Goal: Register for event/course

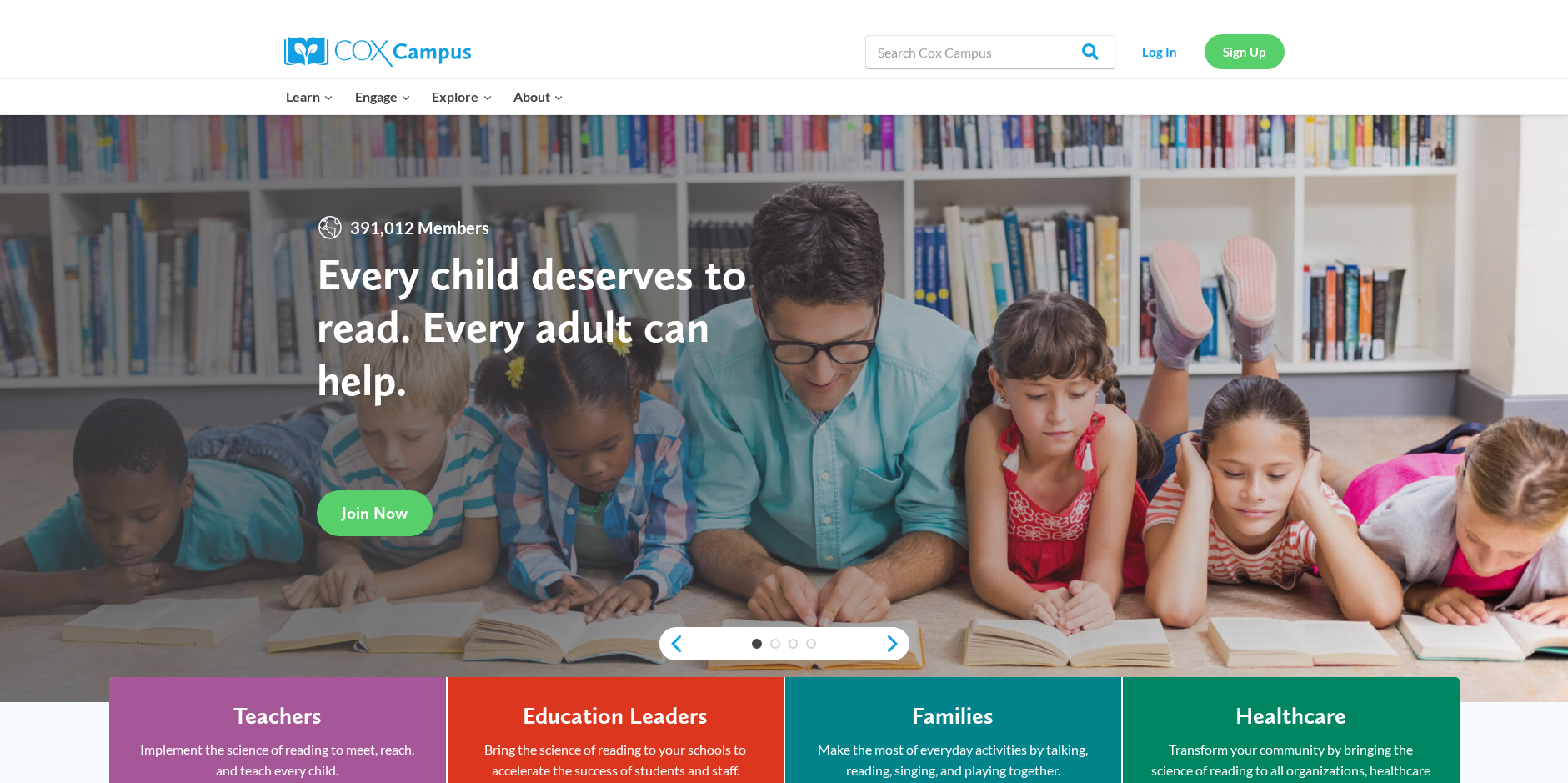
click at [1242, 44] on link "Sign Up" at bounding box center [1245, 51] width 80 height 34
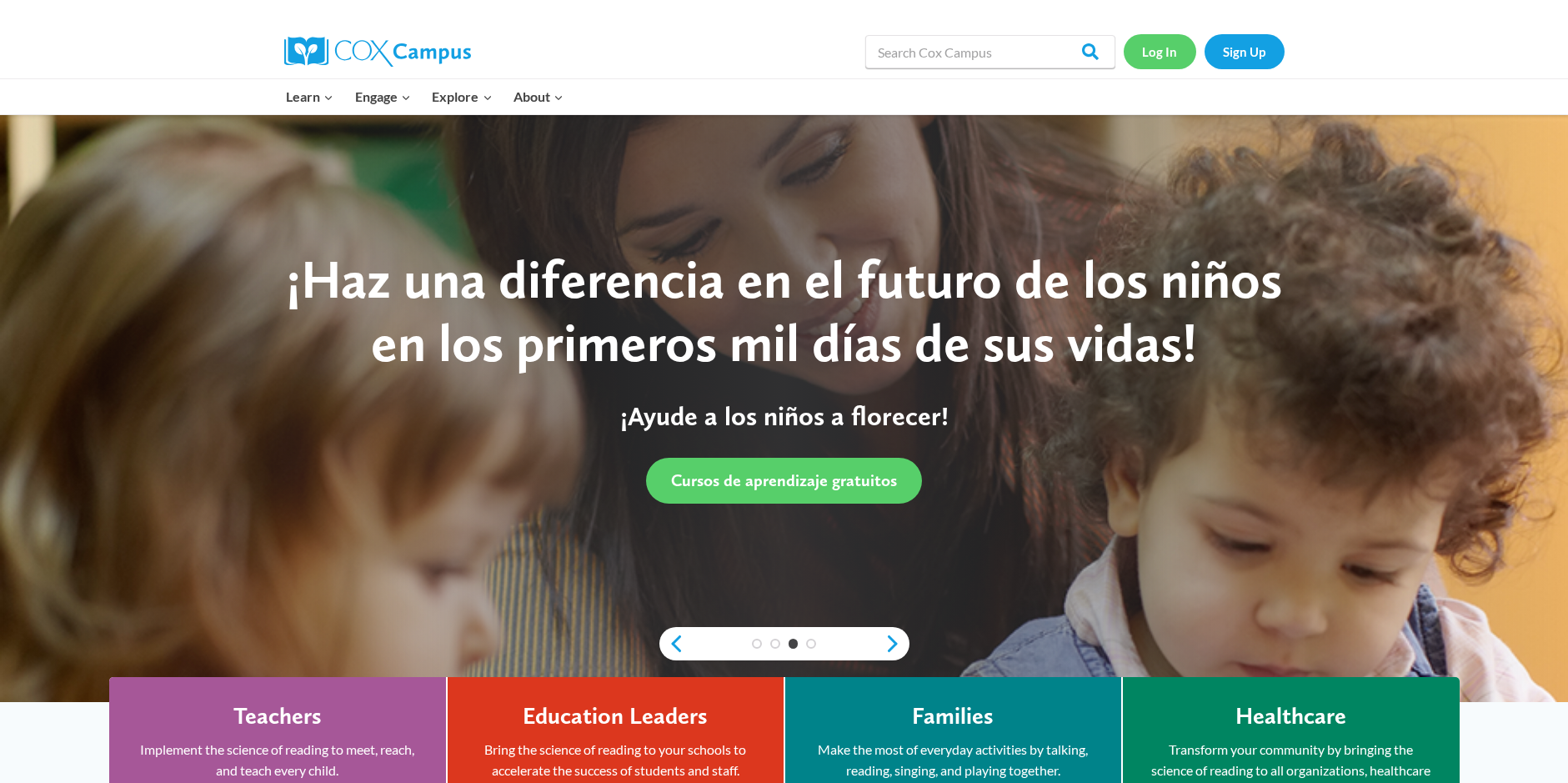
click at [1146, 52] on link "Log In" at bounding box center [1160, 51] width 73 height 34
click at [1150, 49] on link "Log In" at bounding box center [1160, 51] width 73 height 34
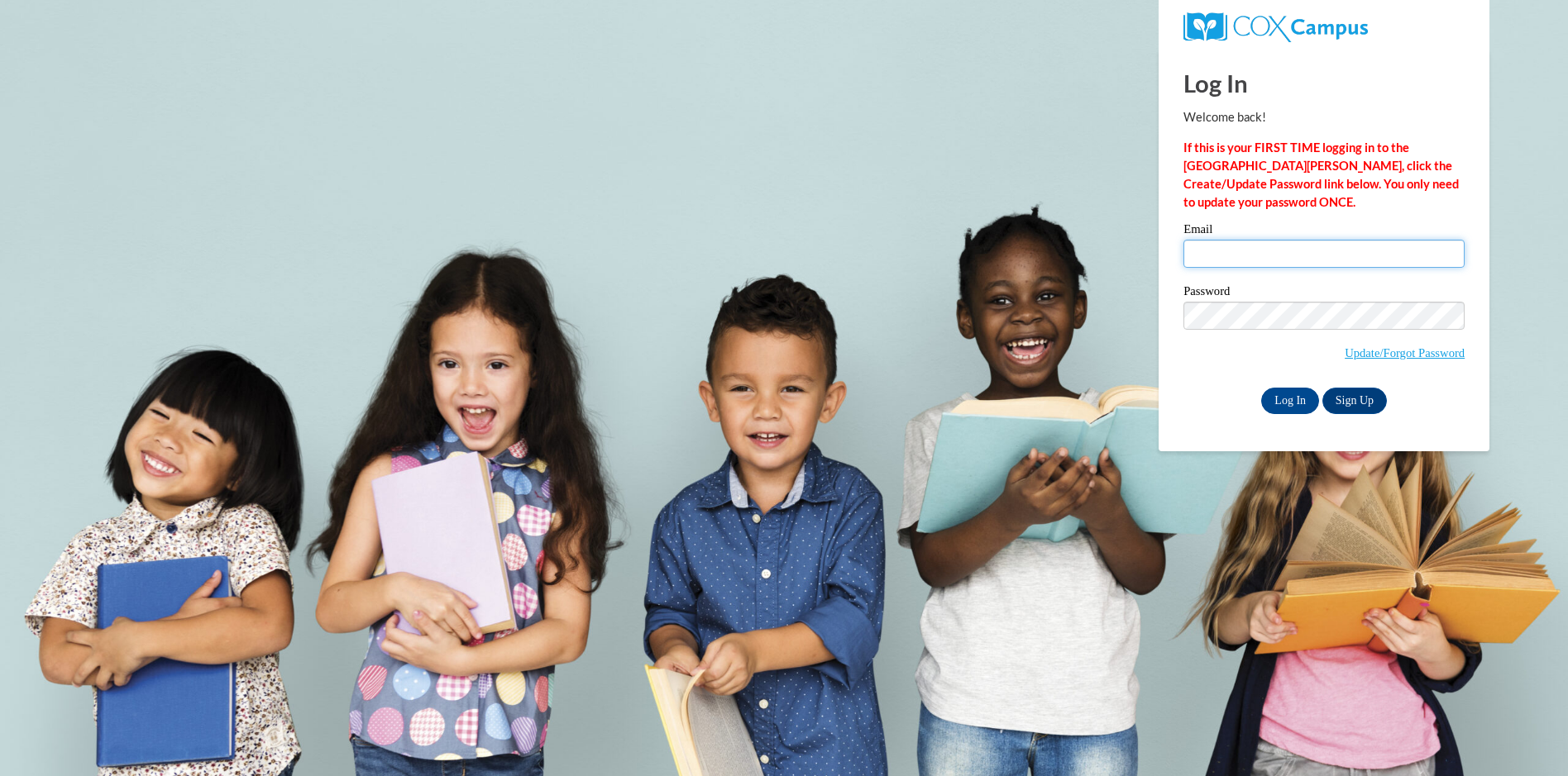
click at [1197, 267] on input "Email" at bounding box center [1323, 253] width 281 height 28
type input "[EMAIL_ADDRESS][DOMAIN_NAME]"
click at [1281, 391] on input "Log In" at bounding box center [1290, 401] width 58 height 26
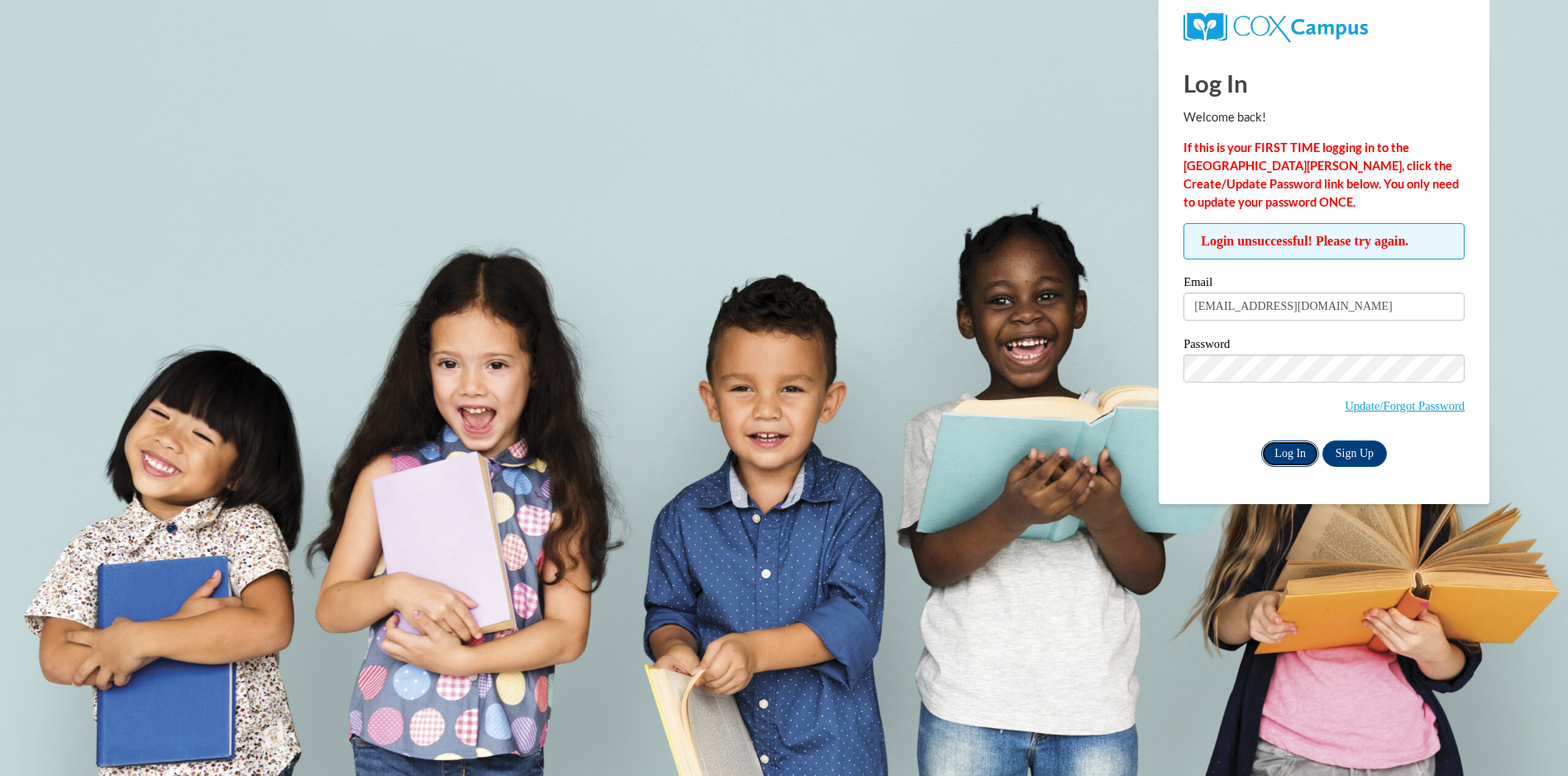
click at [1275, 454] on input "Log In" at bounding box center [1290, 453] width 58 height 26
click at [1383, 403] on link "Update/Forgot Password" at bounding box center [1405, 405] width 120 height 13
click at [1383, 403] on link "Update/Forgot Password" at bounding box center [1405, 405] width 120 height 13
click at [1390, 403] on link "Update/Forgot Password" at bounding box center [1405, 405] width 120 height 13
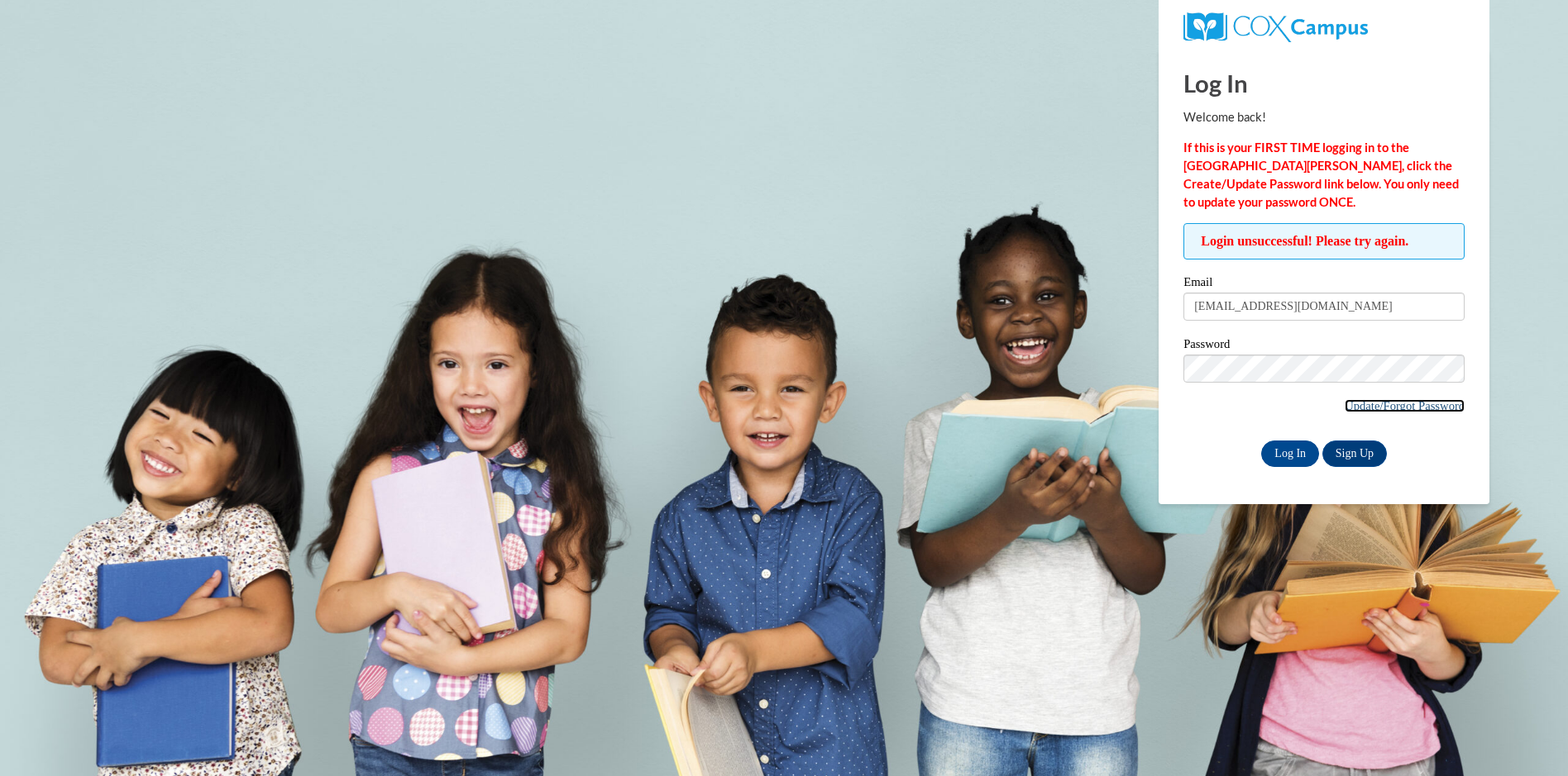
click at [1403, 405] on link "Update/Forgot Password" at bounding box center [1405, 405] width 120 height 13
click at [1402, 405] on link "Update/Forgot Password" at bounding box center [1405, 405] width 120 height 13
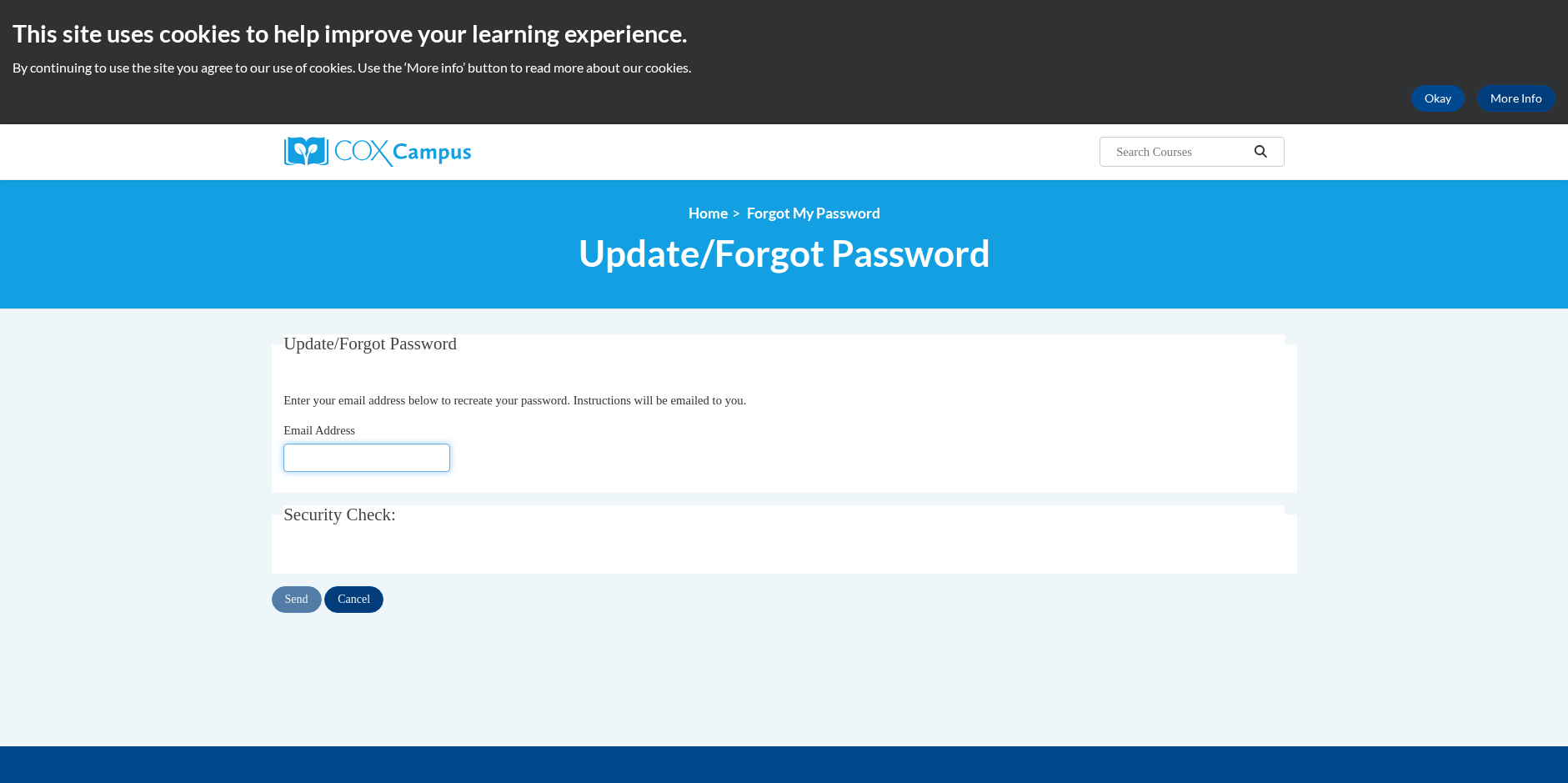
click at [302, 465] on input "Email Address" at bounding box center [366, 458] width 167 height 28
type input "C"
type input "[EMAIL_ADDRESS][DOMAIN_NAME]"
click button "Refresh captcha" at bounding box center [0, 0] width 0 height 0
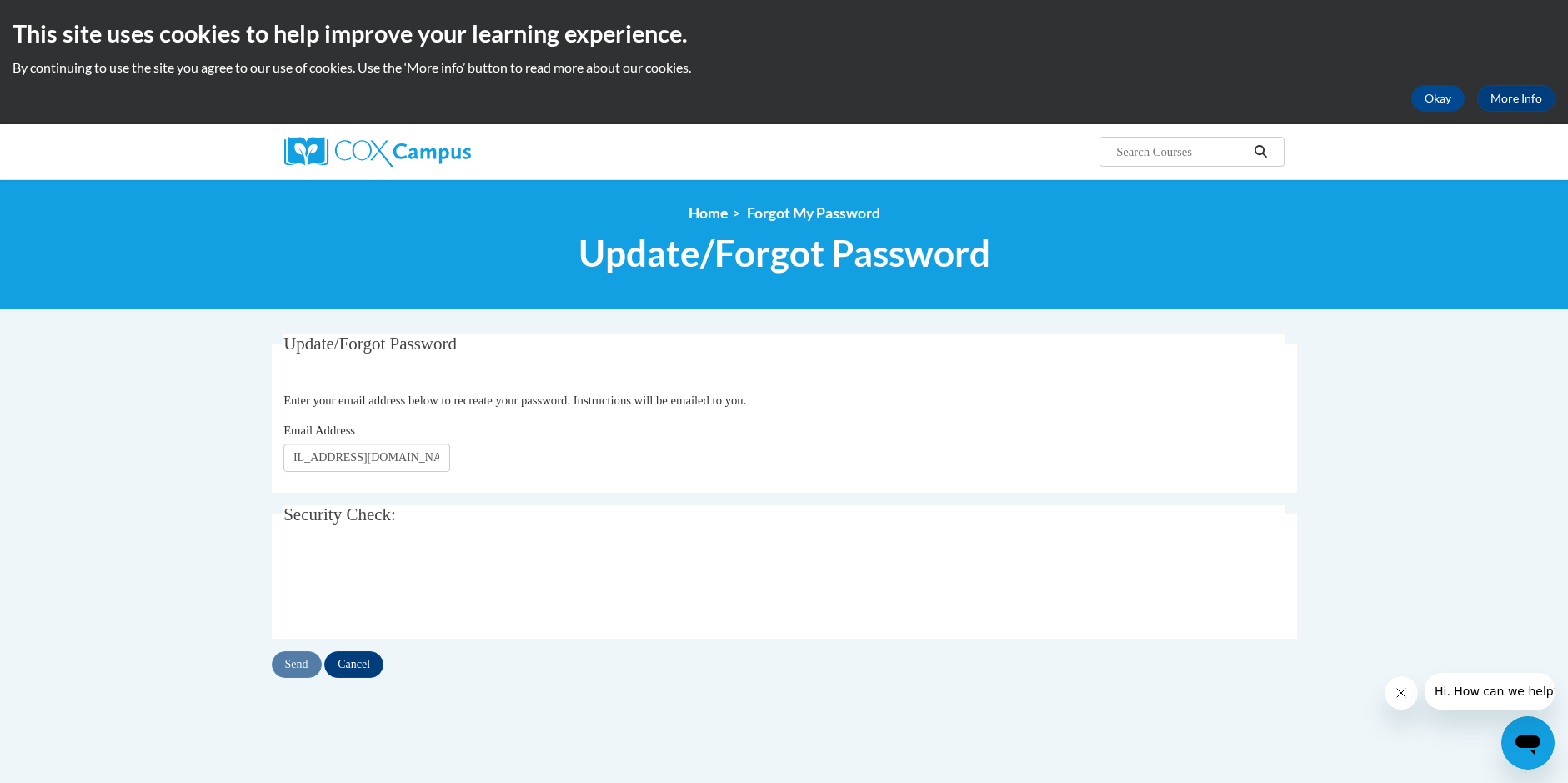
scroll to position [0, 0]
click at [299, 664] on div "Send Cancel" at bounding box center [784, 665] width 1025 height 27
click at [334, 554] on iframe at bounding box center [410, 585] width 254 height 65
click at [297, 658] on input "Send" at bounding box center [296, 665] width 50 height 27
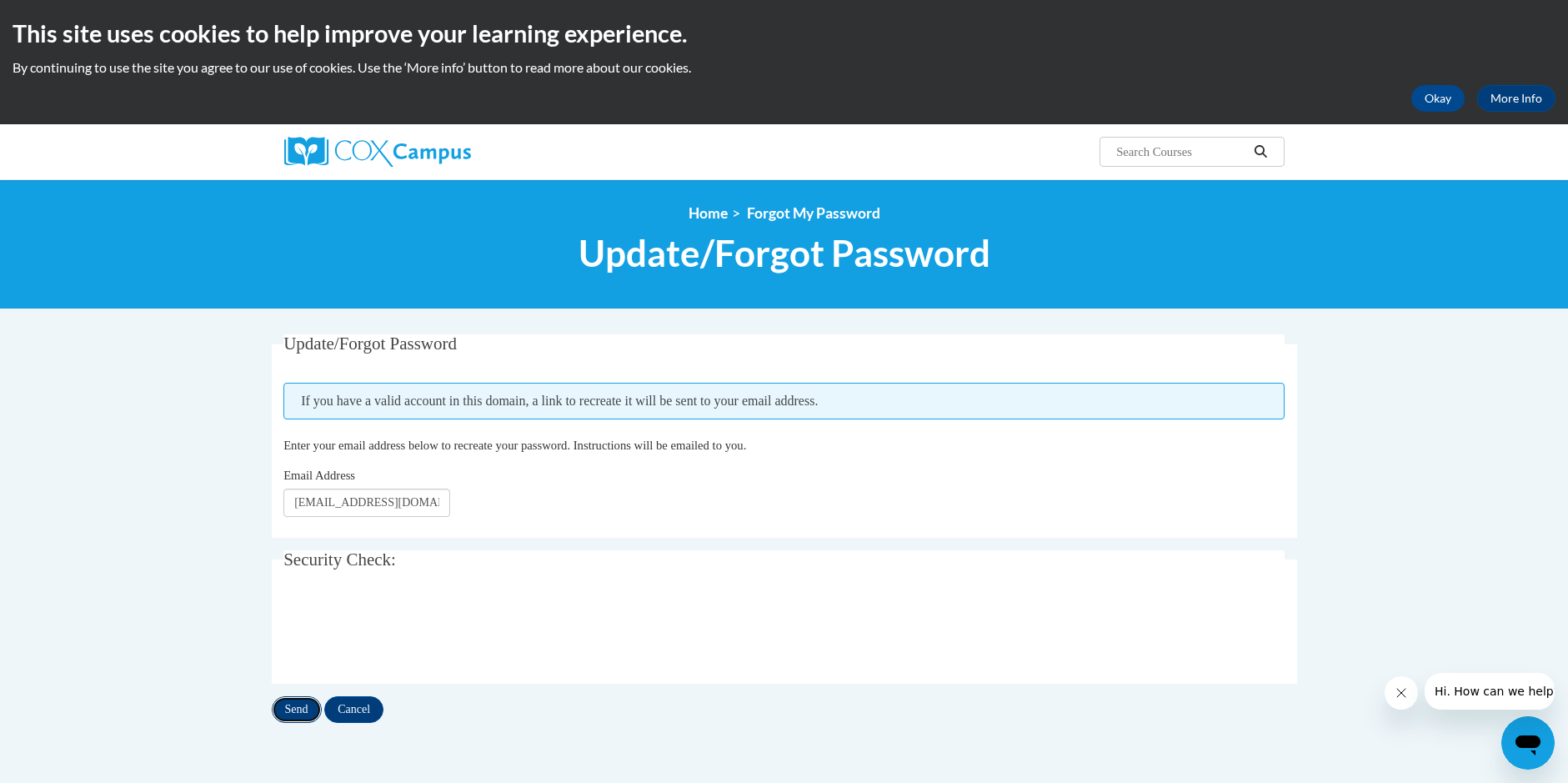
click at [287, 703] on input "Send" at bounding box center [296, 709] width 50 height 27
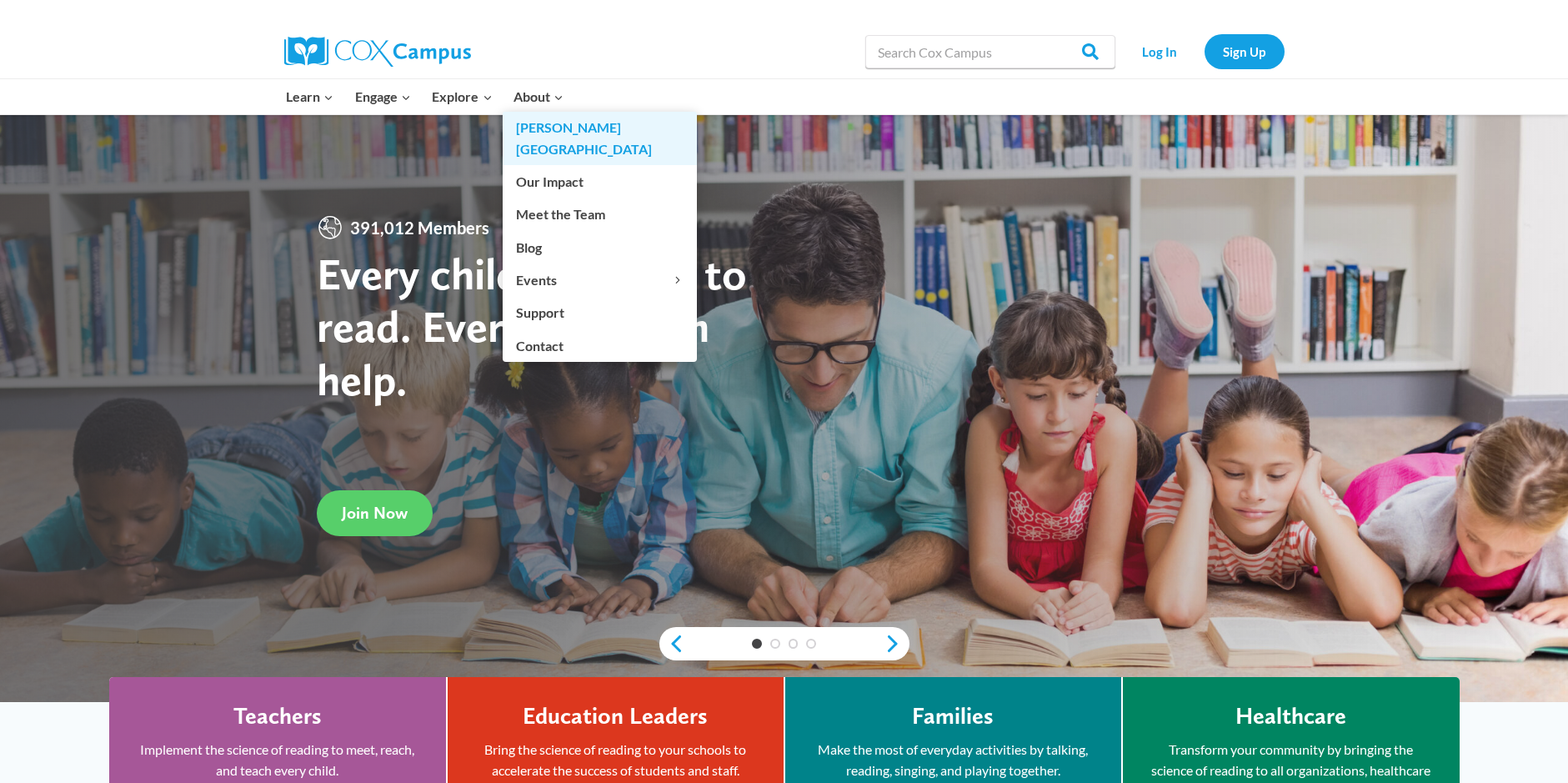
scroll to position [83, 0]
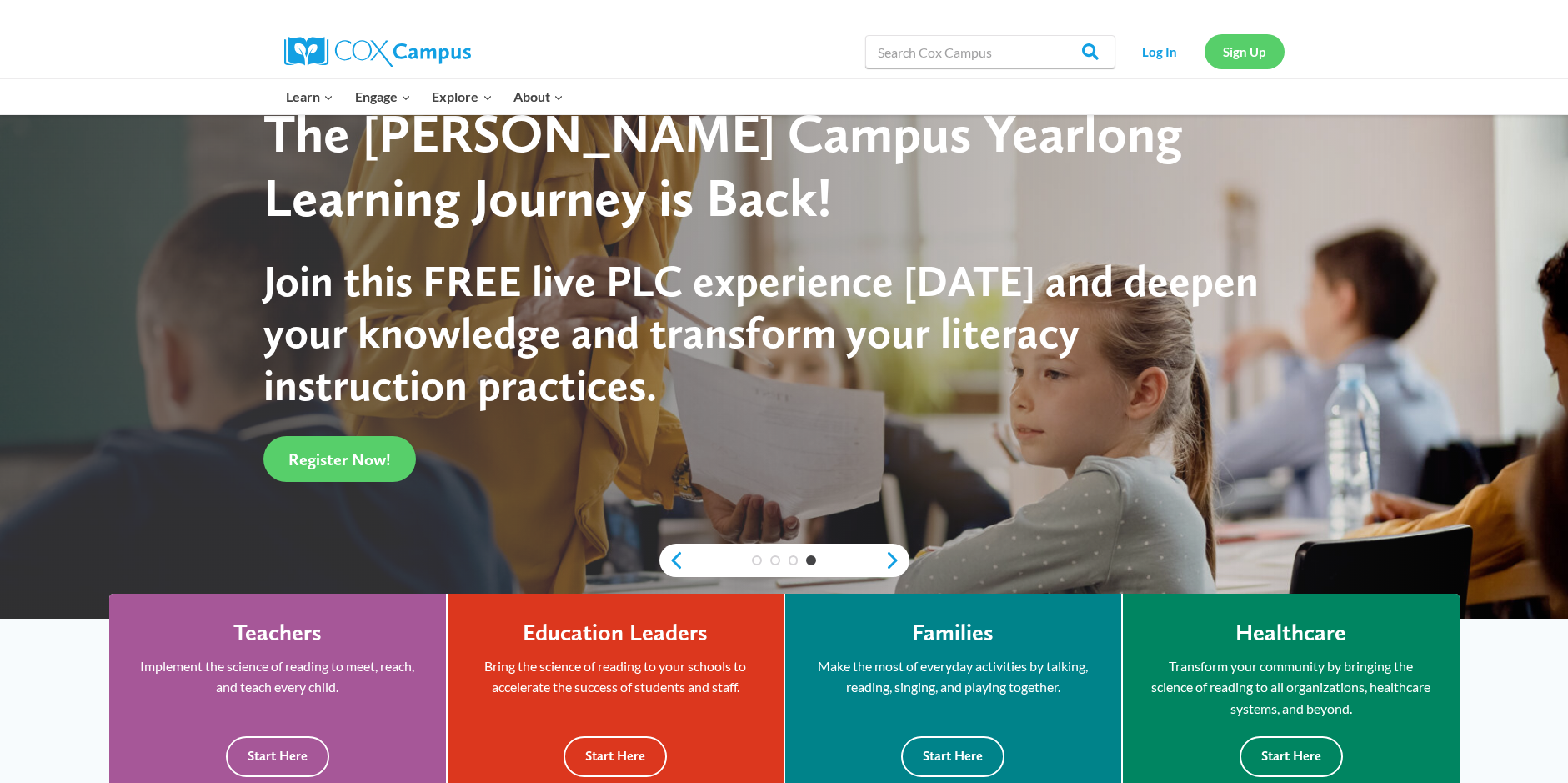
click at [1245, 45] on link "Sign Up" at bounding box center [1245, 51] width 80 height 34
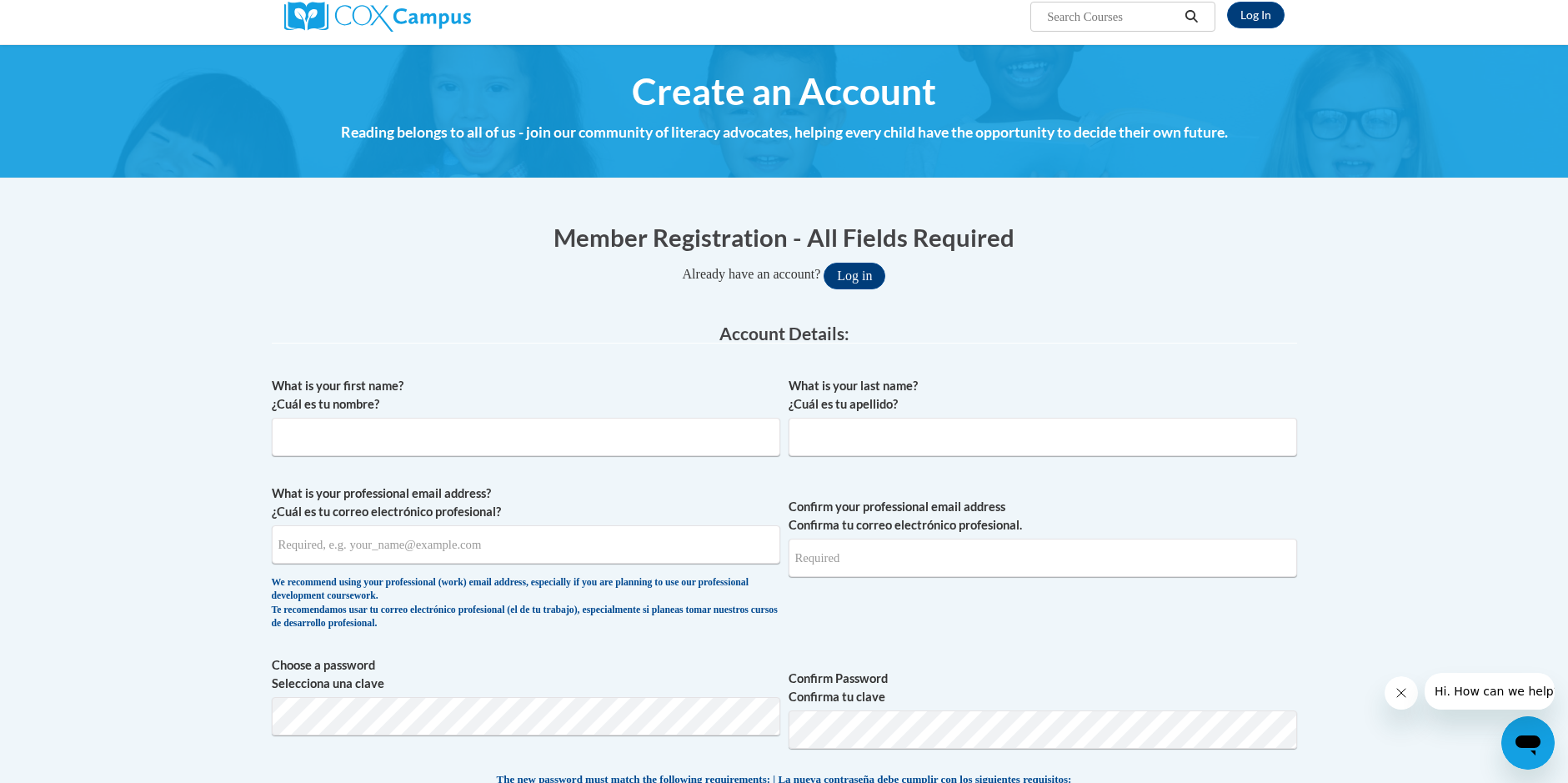
scroll to position [417, 0]
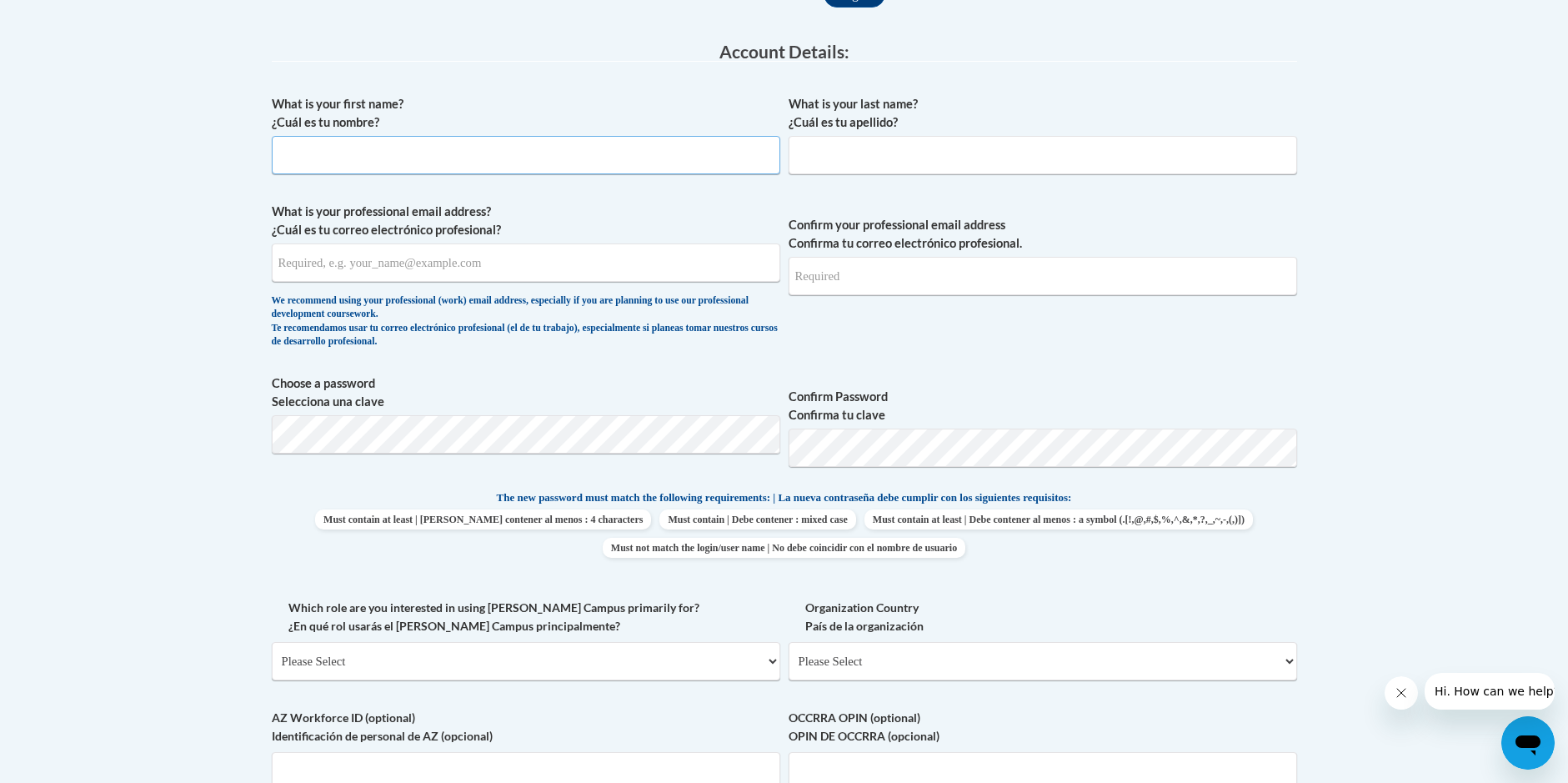
click at [299, 145] on input "What is your first name? ¿Cuál es tu nombre?" at bounding box center [526, 155] width 508 height 39
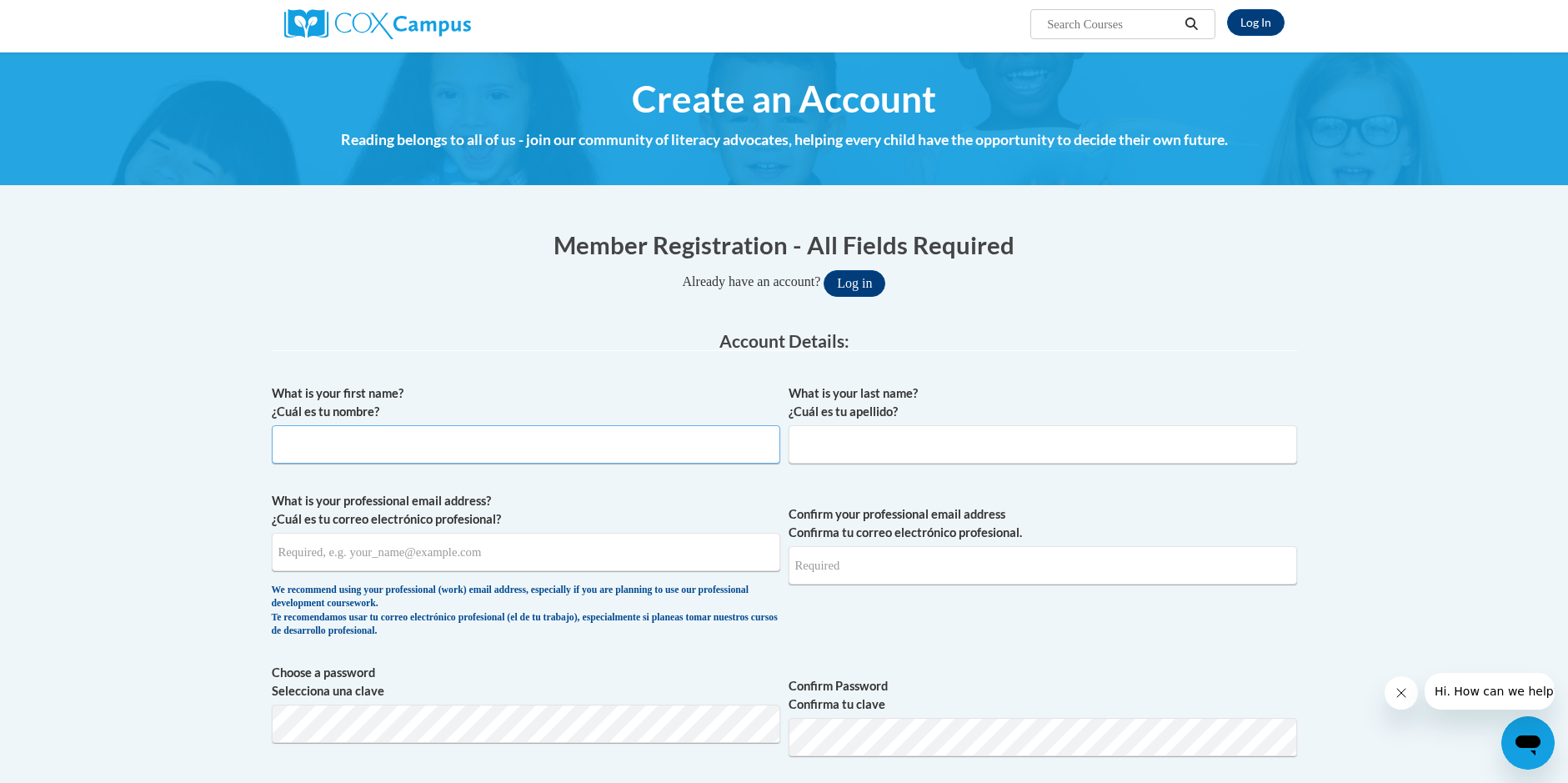
scroll to position [0, 0]
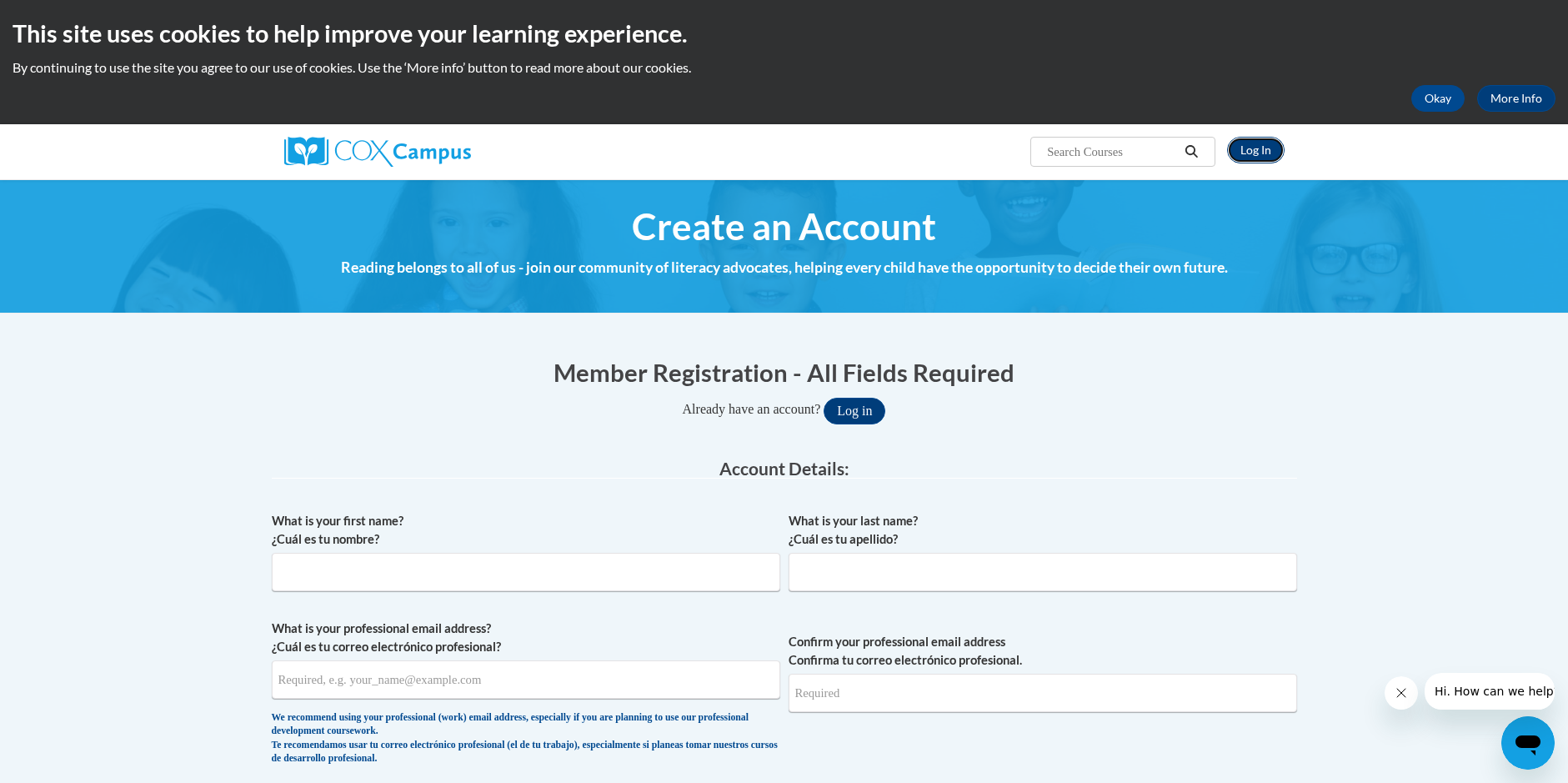
click at [1257, 151] on link "Log In" at bounding box center [1256, 150] width 58 height 27
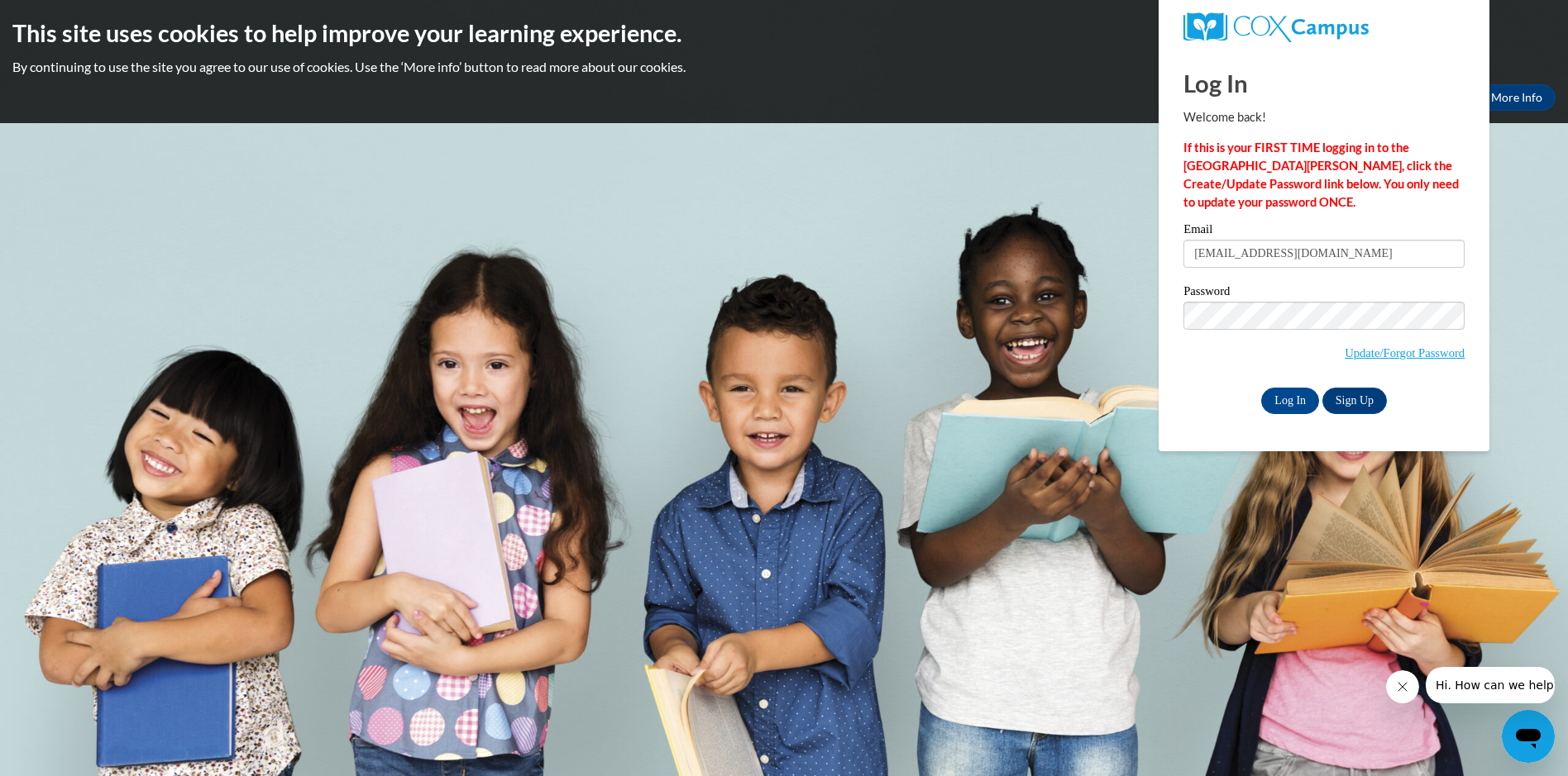
type input "[EMAIL_ADDRESS][DOMAIN_NAME]"
click at [1290, 398] on input "Log In" at bounding box center [1290, 401] width 58 height 26
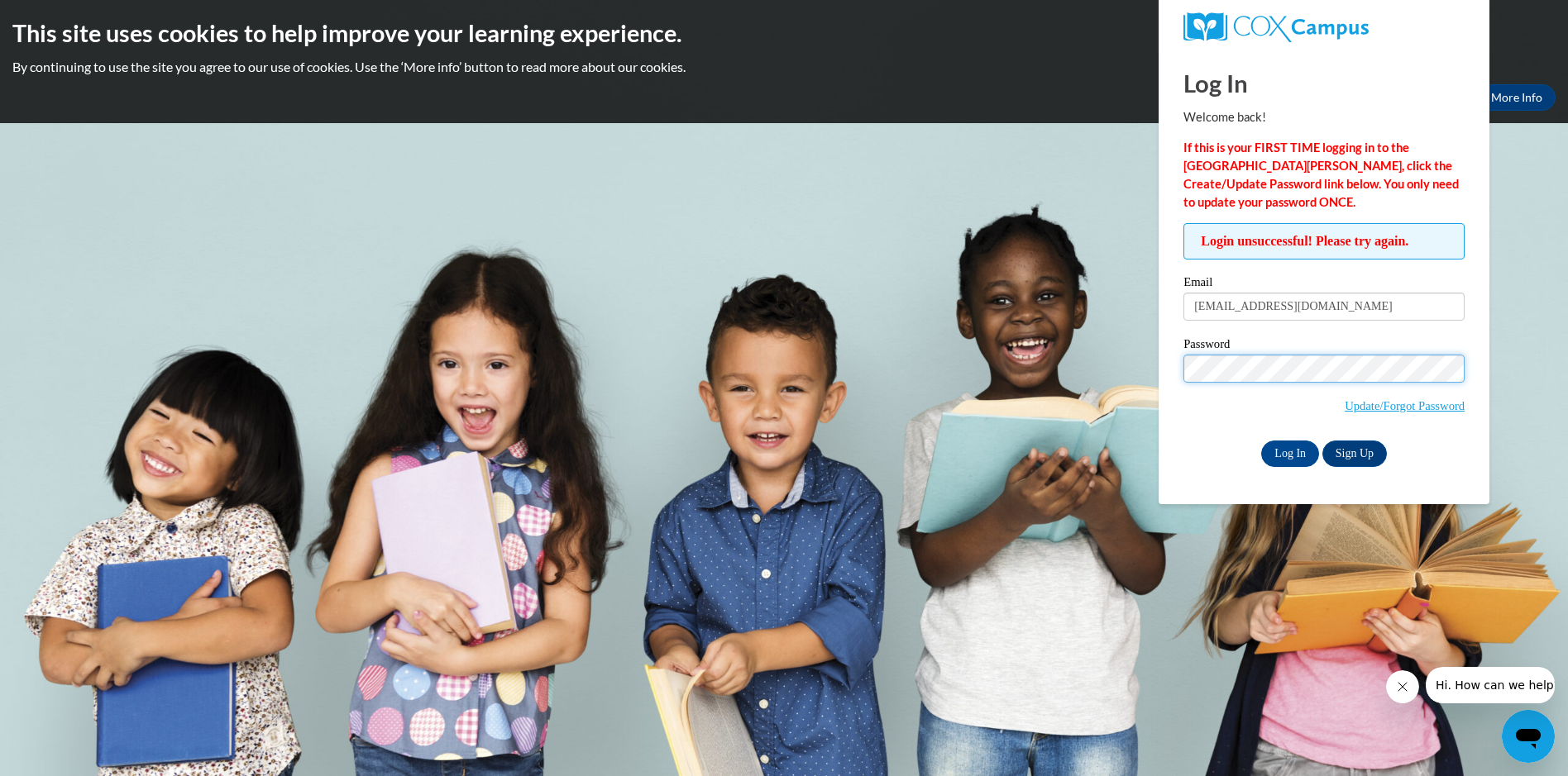
click at [1261, 440] on input "Log In" at bounding box center [1290, 453] width 58 height 26
click at [1392, 405] on link "Update/Forgot Password" at bounding box center [1405, 405] width 120 height 13
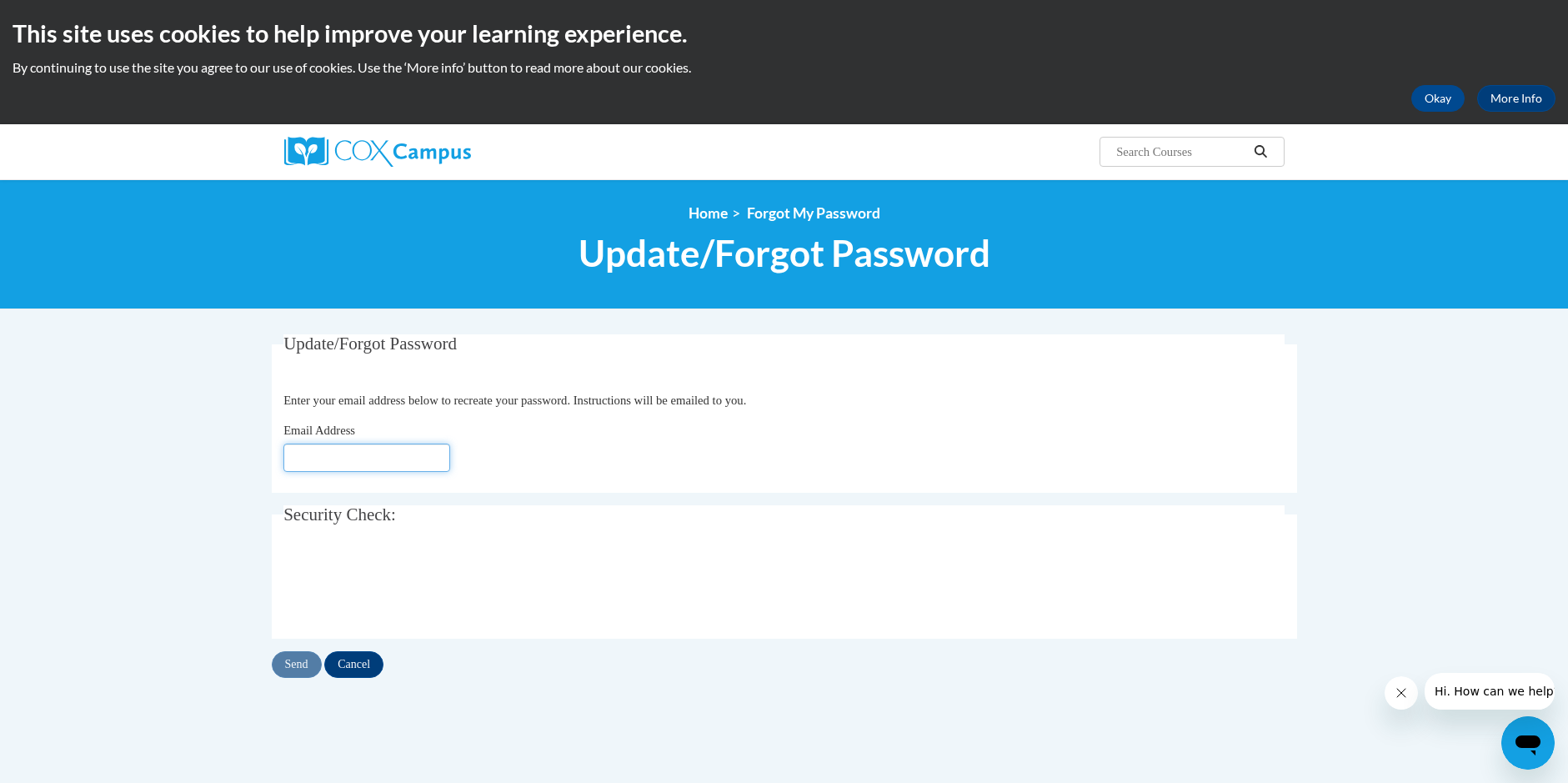
click at [319, 457] on input "Email Address" at bounding box center [366, 458] width 167 height 28
type input "calandrasharell.mgmt@icloud.com"
click at [295, 665] on input "Send" at bounding box center [296, 665] width 50 height 27
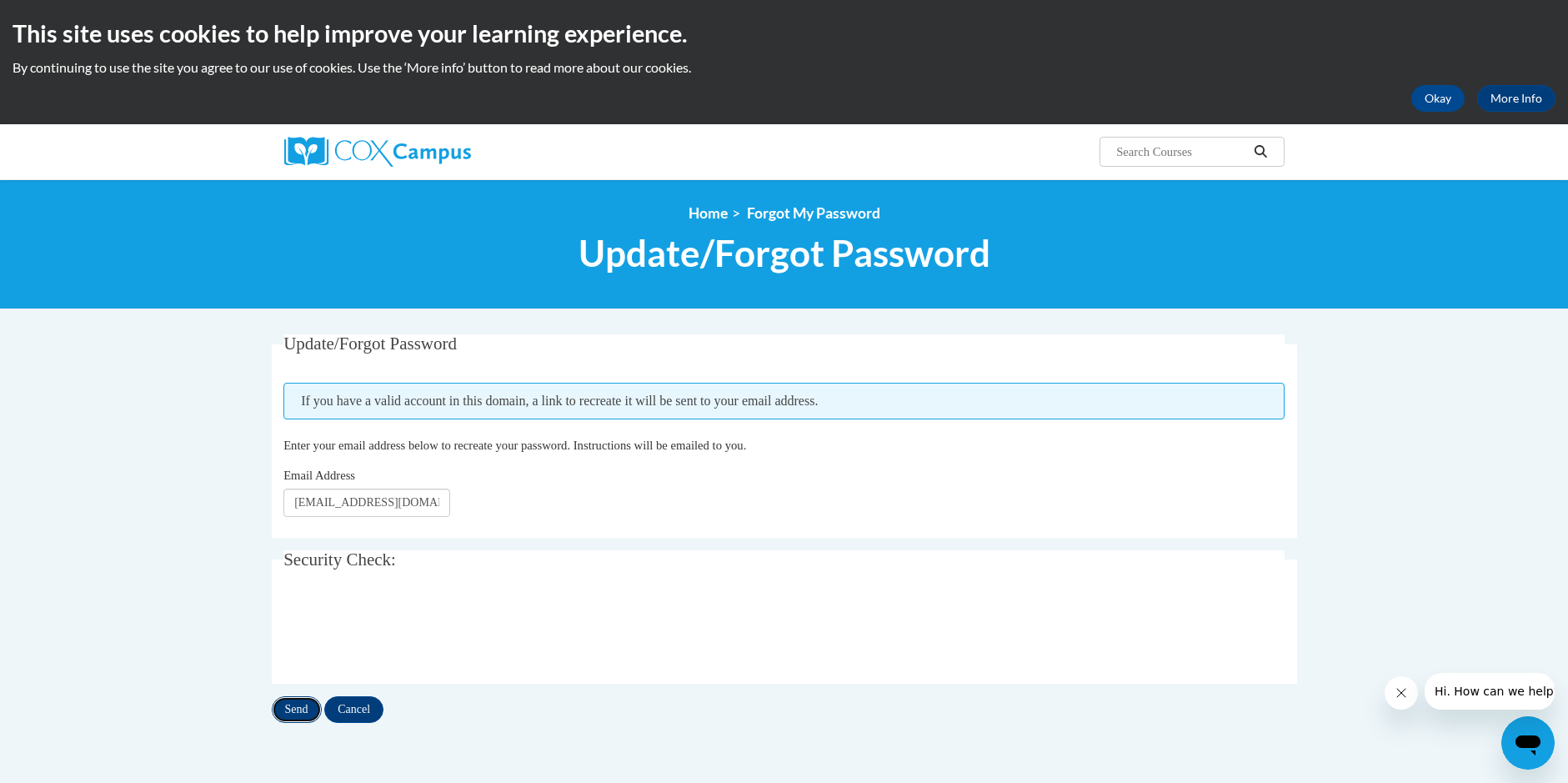
click at [293, 713] on input "Send" at bounding box center [296, 709] width 50 height 27
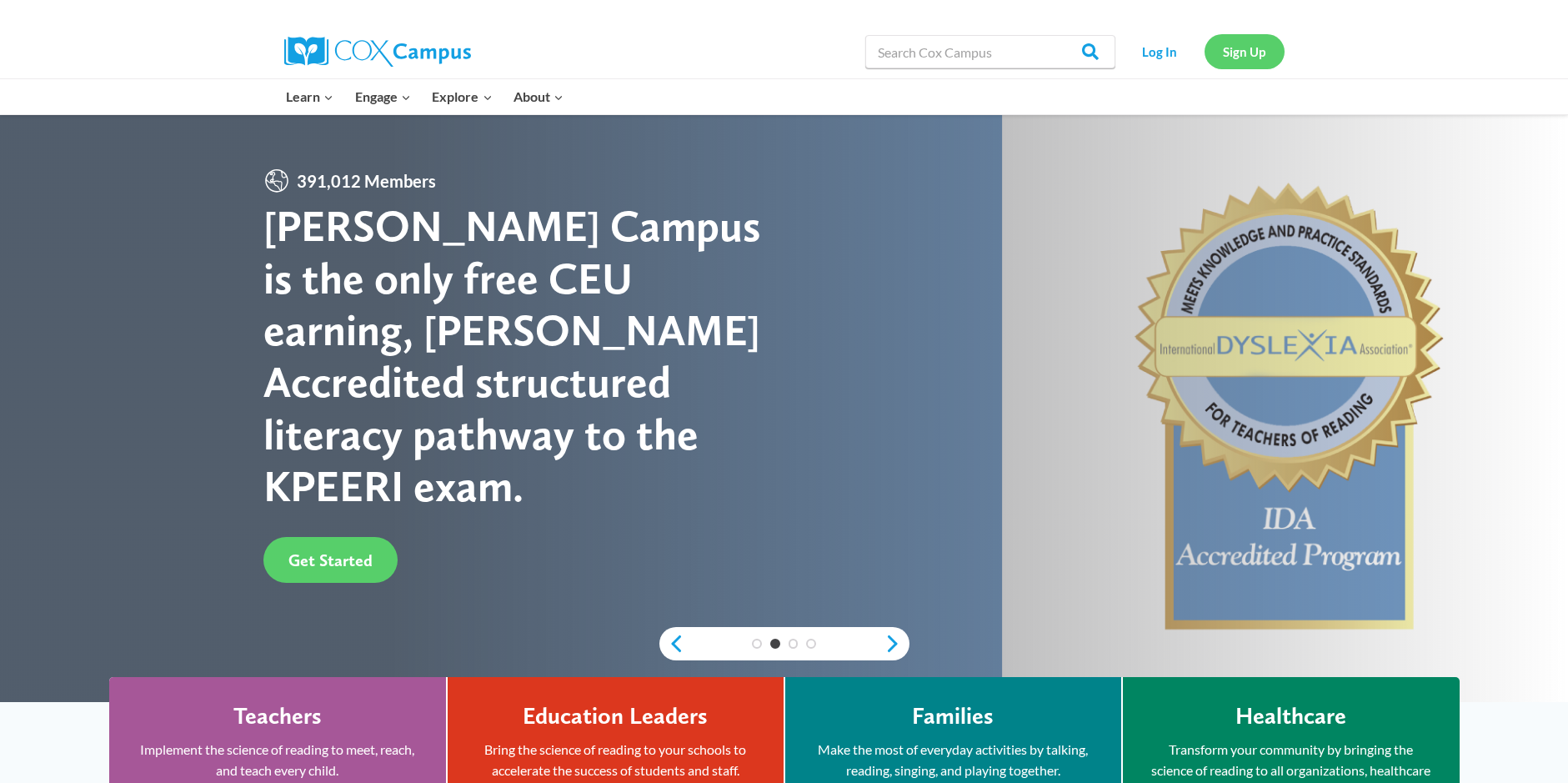
click at [1243, 47] on link "Sign Up" at bounding box center [1245, 51] width 80 height 34
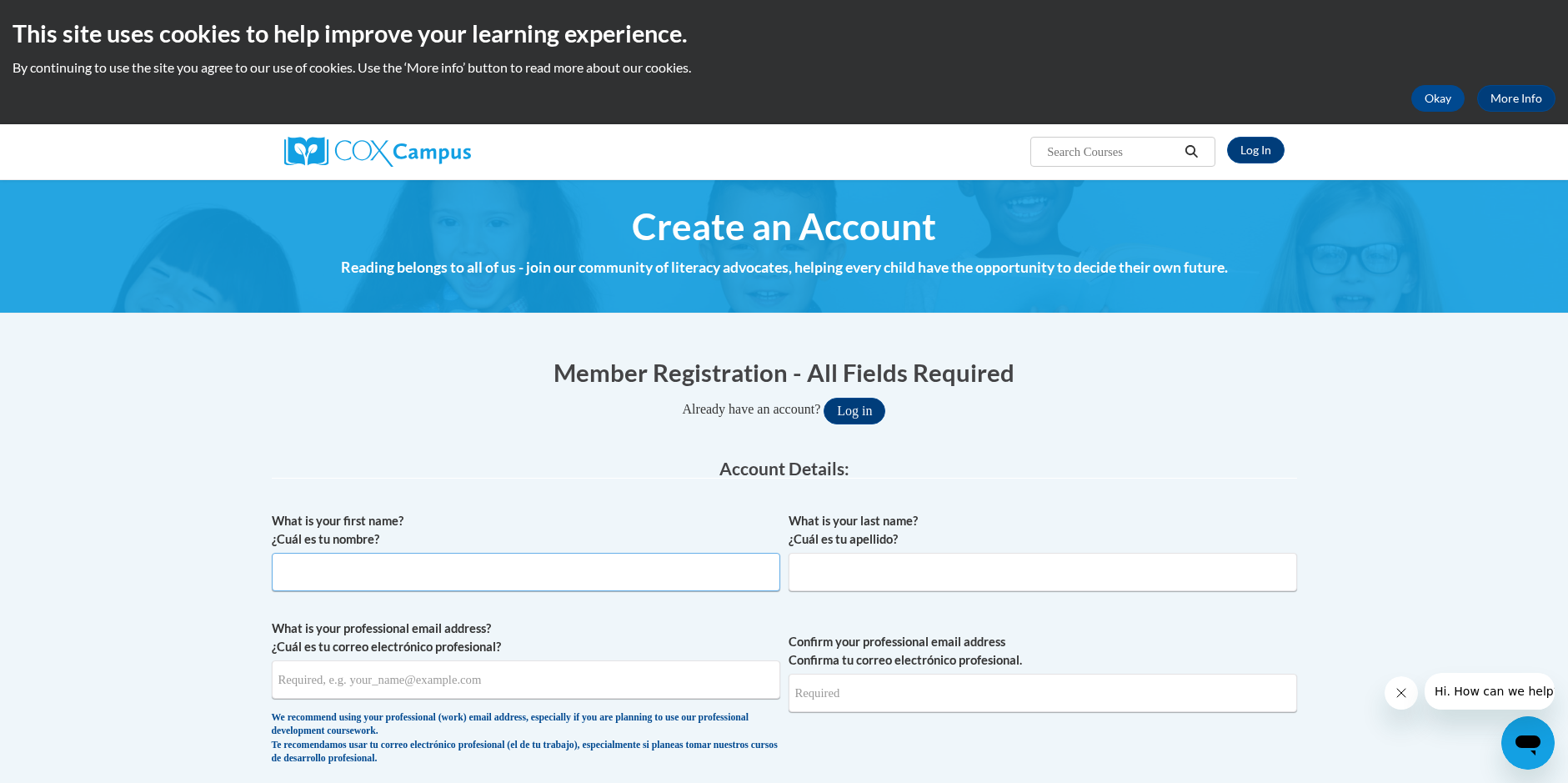
click at [285, 584] on input "What is your first name? ¿Cuál es tu nombre?" at bounding box center [526, 572] width 508 height 39
type input "Calandra"
click at [829, 569] on input "What is your last name? ¿Cuál es tu apellido?" at bounding box center [1042, 572] width 508 height 39
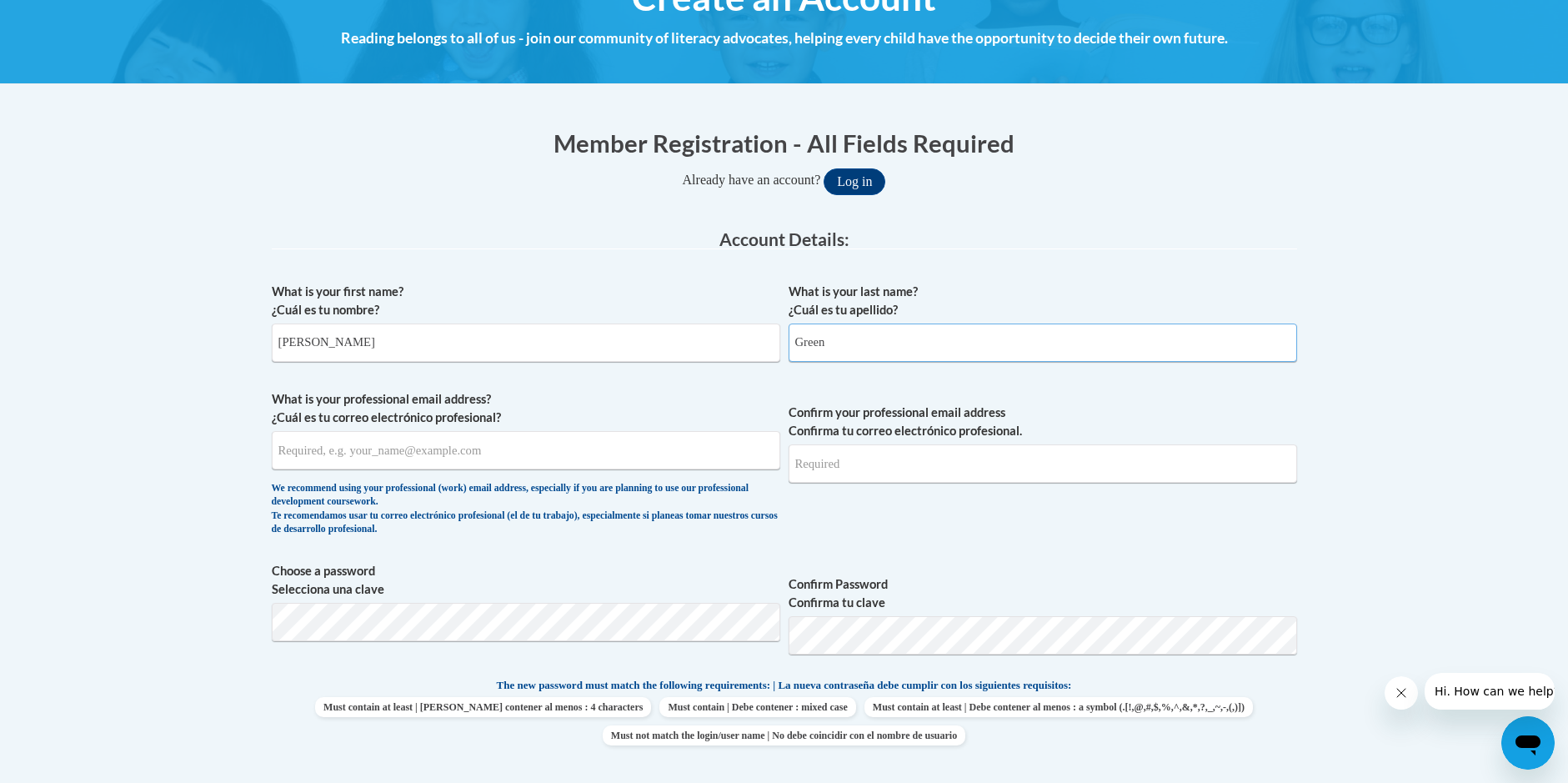
scroll to position [250, 0]
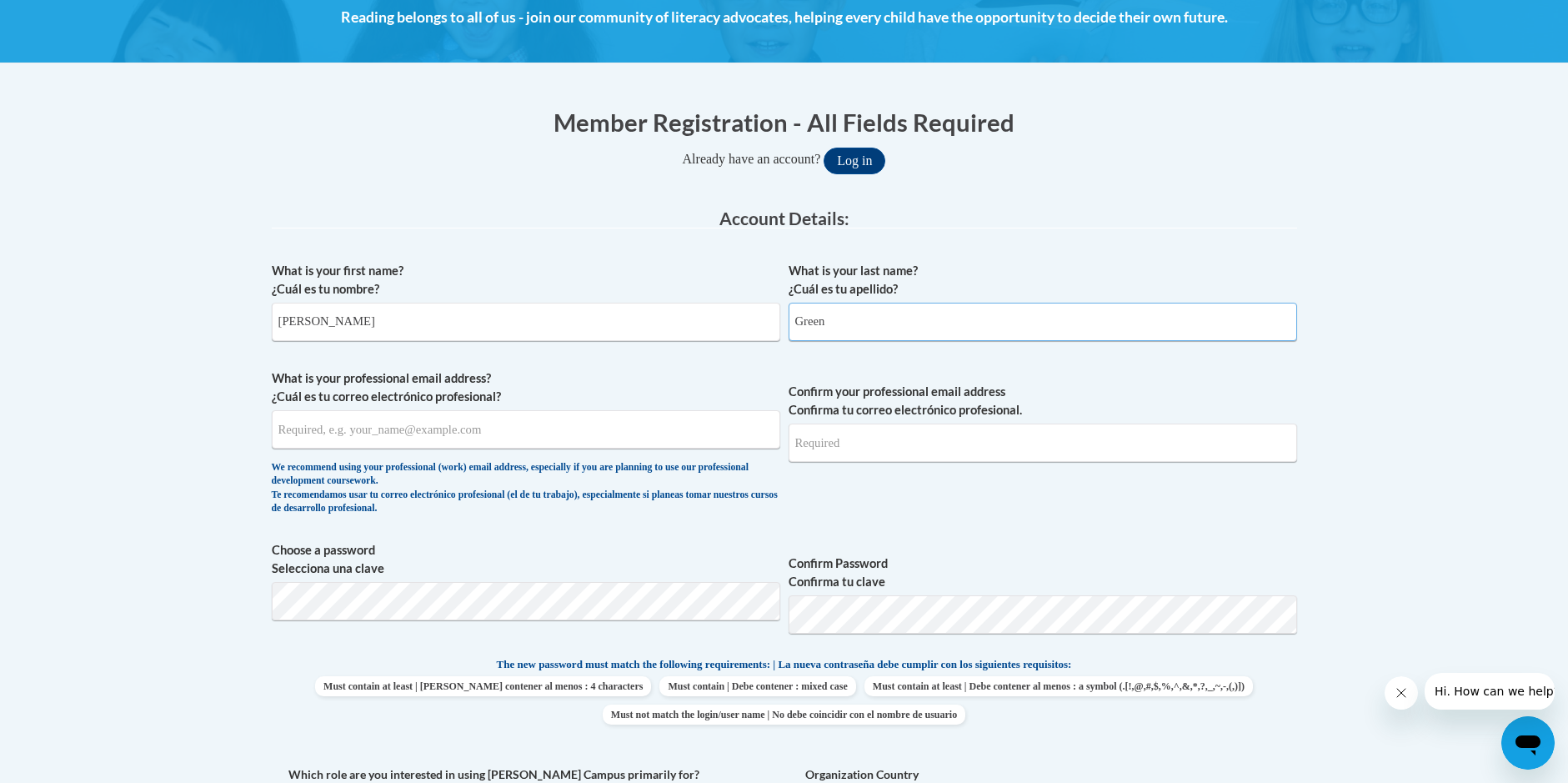
type input "Green"
click at [316, 427] on input "What is your professional email address? ¿Cuál es tu correo electrónico profesi…" at bounding box center [526, 429] width 508 height 39
type input "calandrasharell.mgmt@icloud.com"
click at [834, 446] on input "Confirm your professional email address Confirma tu correo electrónico profesio…" at bounding box center [1042, 442] width 508 height 39
click at [821, 451] on input "Confirm your professional email address Confirma tu correo electrónico profesio…" at bounding box center [1042, 442] width 508 height 39
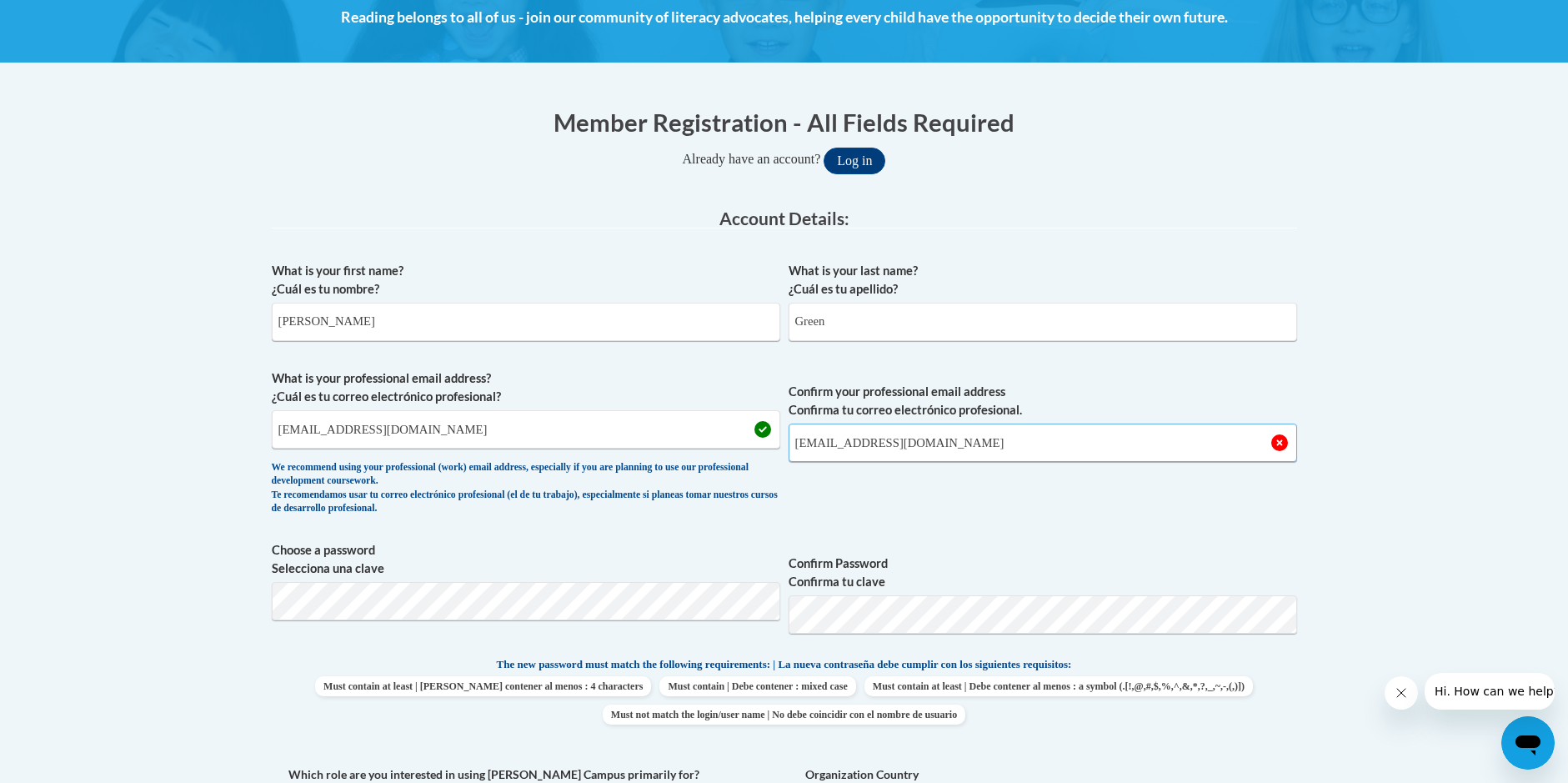
click at [935, 442] on input "calandrasharell.mgmt@icloud.com" at bounding box center [1042, 442] width 508 height 39
type input "calandrasharell.mgmt@icloud.com"
click at [1003, 464] on span "Confirm your professional email address Confirma tu correo electrónico profesio…" at bounding box center [1042, 446] width 508 height 154
click at [1007, 454] on input "calandrasharell.mgmt@icloud.com" at bounding box center [1042, 442] width 508 height 39
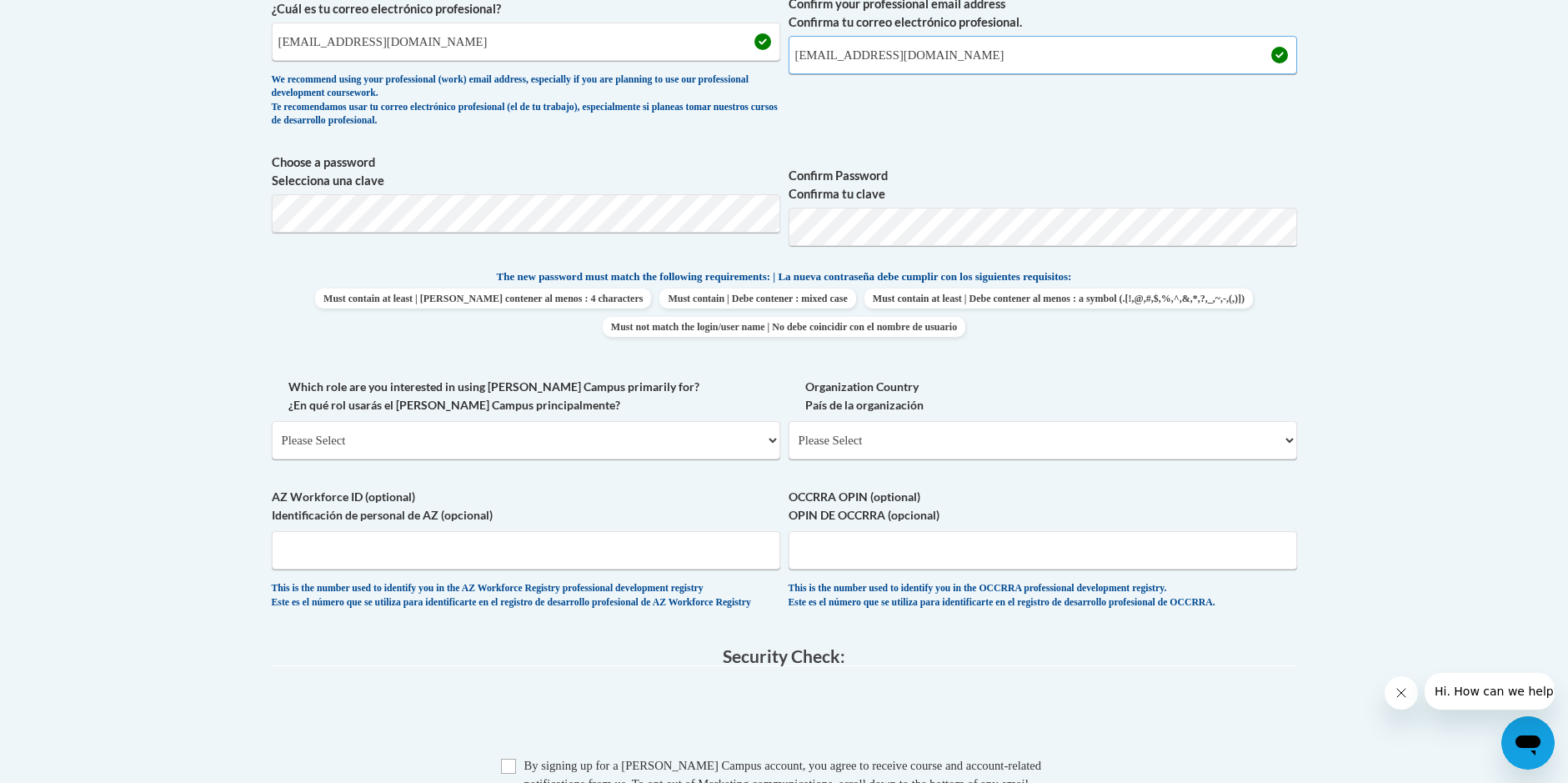
scroll to position [667, 0]
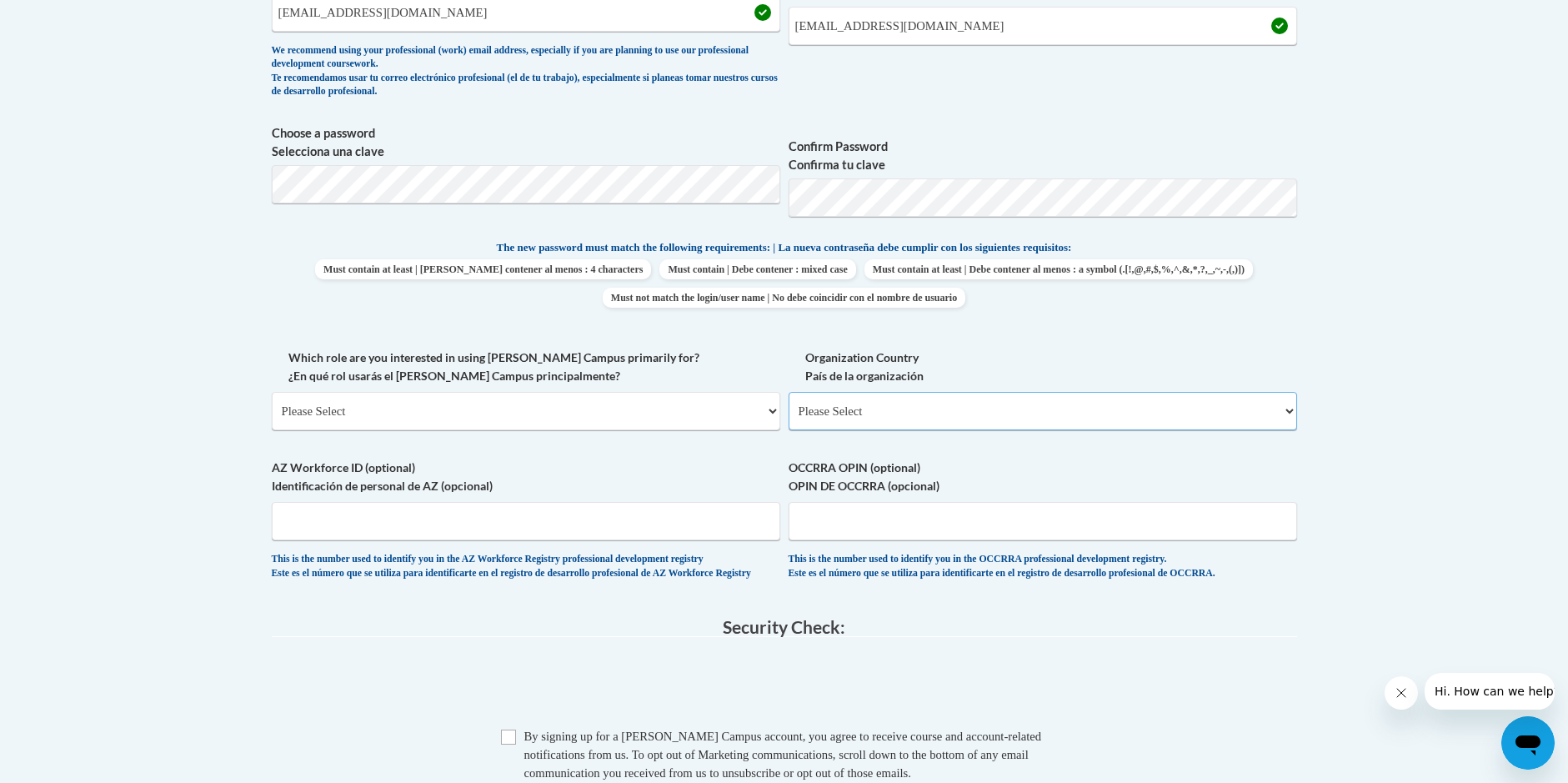
click at [1292, 409] on select "Please Select United States | Estados Unidos Outside of the United States | Fue…" at bounding box center [1042, 411] width 508 height 39
select select "ad49bcad-a171-4b2e-b99c-48b446064914"
click at [789, 392] on select "Please Select United States | Estados Unidos Outside of the United States | Fue…" at bounding box center [1042, 411] width 508 height 39
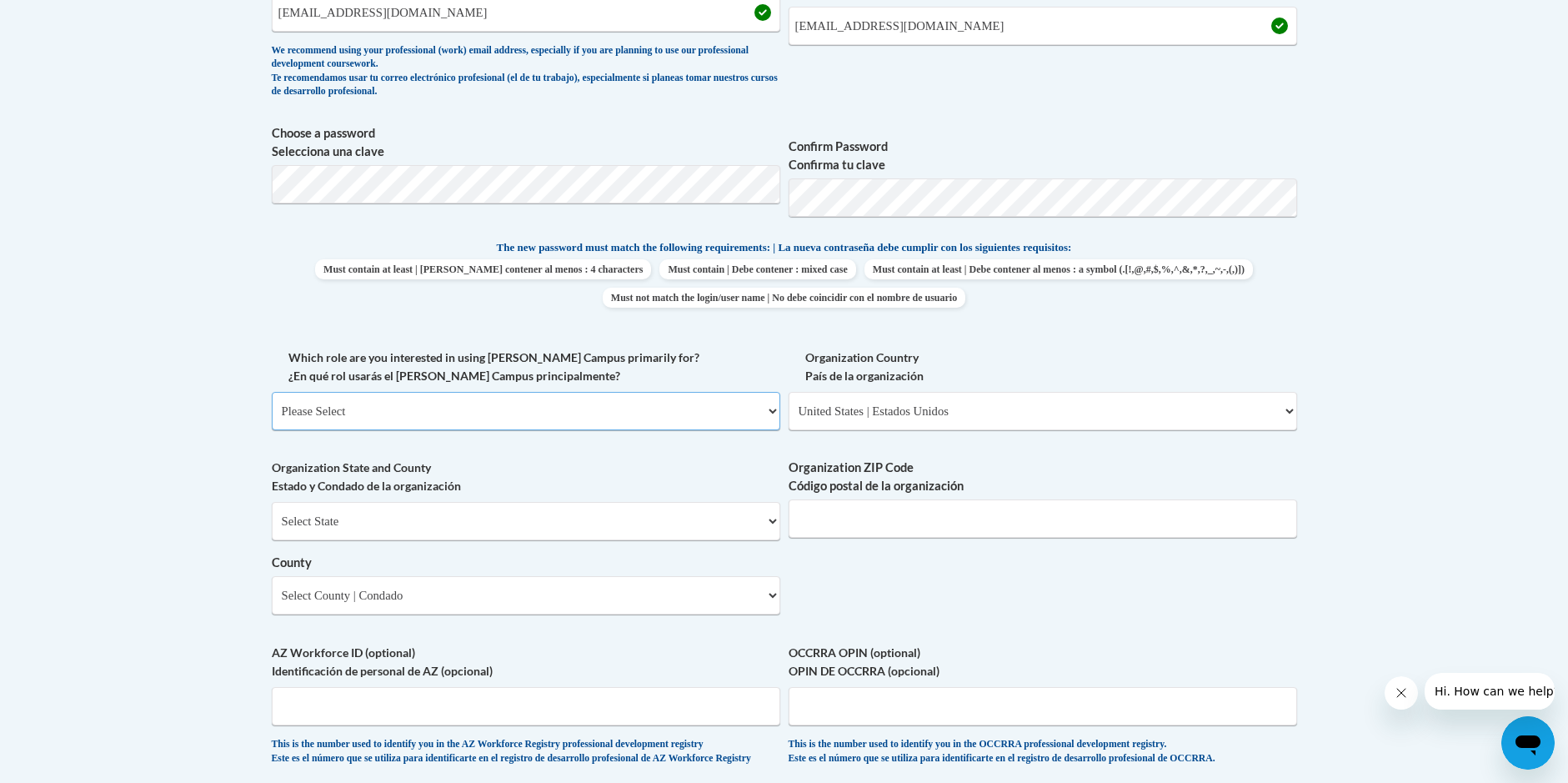
click at [774, 409] on select "Please Select College/University | Colegio/Universidad Community/Nonprofit Part…" at bounding box center [526, 411] width 508 height 39
select select "fbf2d438-af2f-41f8-98f1-81c410e29de3"
click at [272, 392] on select "Please Select College/University | Colegio/Universidad Community/Nonprofit Part…" at bounding box center [526, 411] width 508 height 39
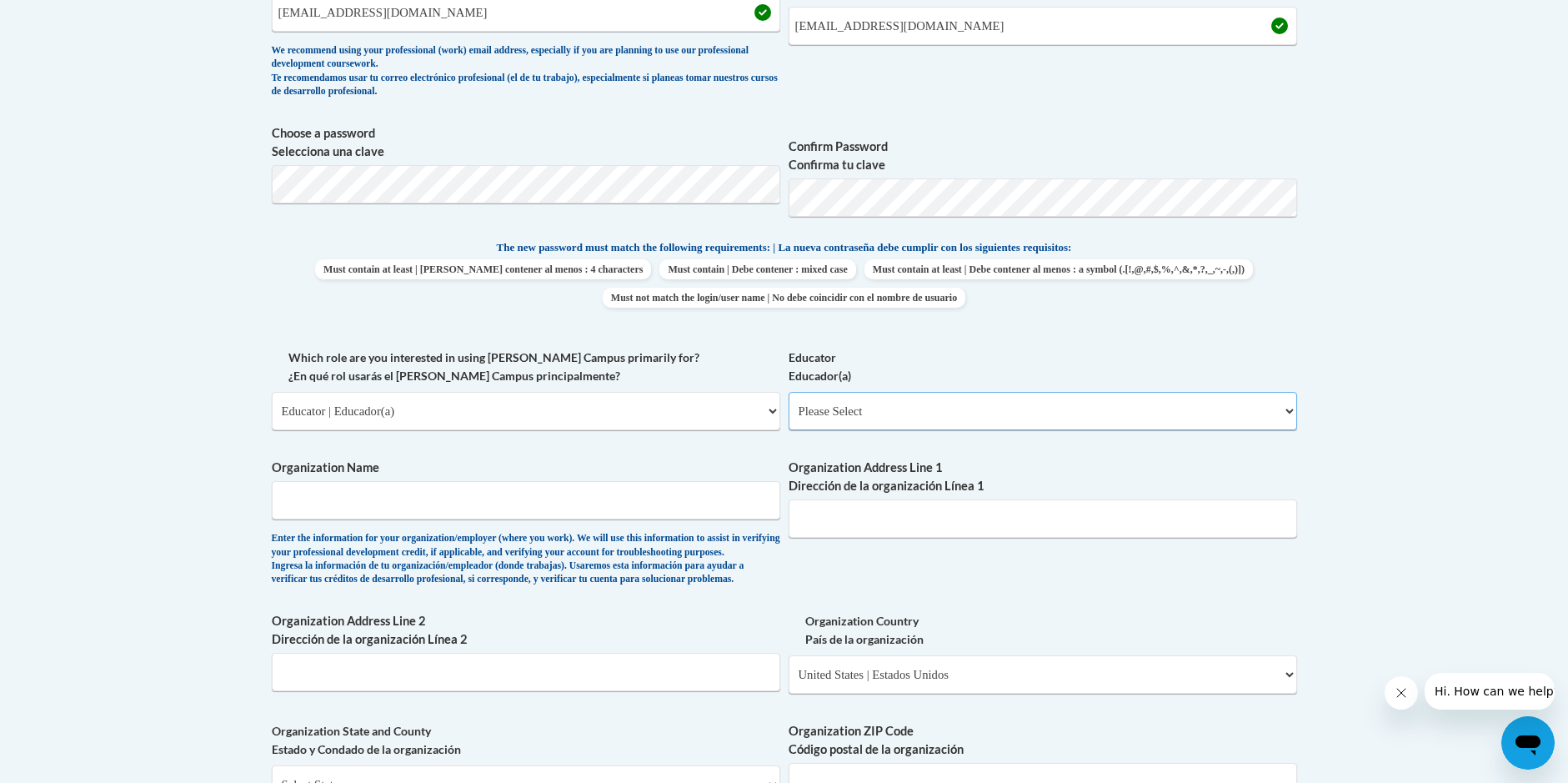
click at [1288, 408] on select "Please Select Early Learning/Daycare Teacher/Family Home Care Provider | Maestr…" at bounding box center [1042, 411] width 508 height 39
select select "5e2af403-4f2c-4e49-a02f-103e55d7b75b"
click at [789, 392] on select "Please Select Early Learning/Daycare Teacher/Family Home Care Provider | Maestr…" at bounding box center [1042, 411] width 508 height 39
click at [830, 511] on input "Organization Address Line 1 Dirección de la organización Línea 1" at bounding box center [1042, 519] width 508 height 39
click at [294, 500] on input "Organization Name" at bounding box center [526, 500] width 508 height 39
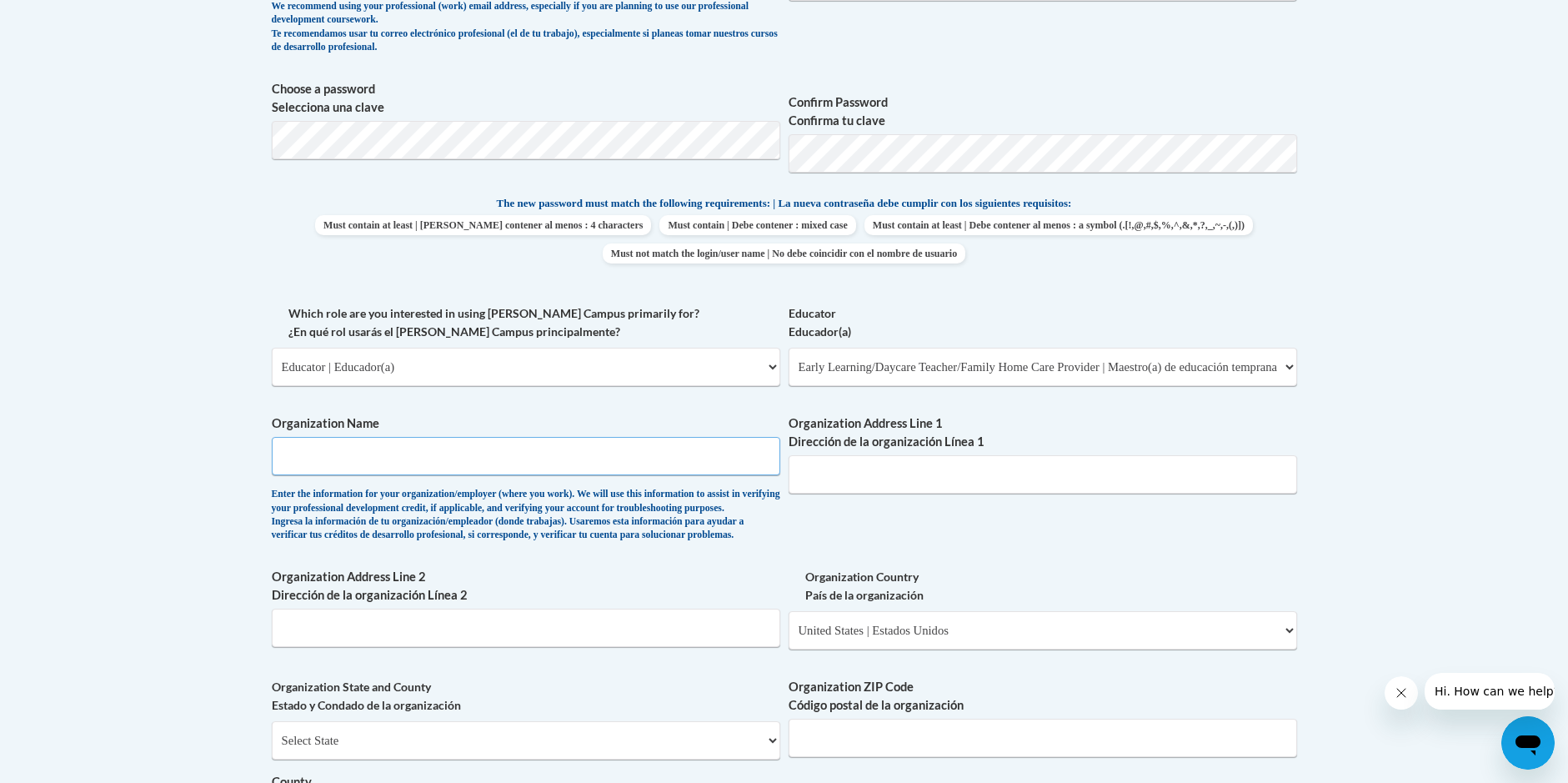
scroll to position [751, 0]
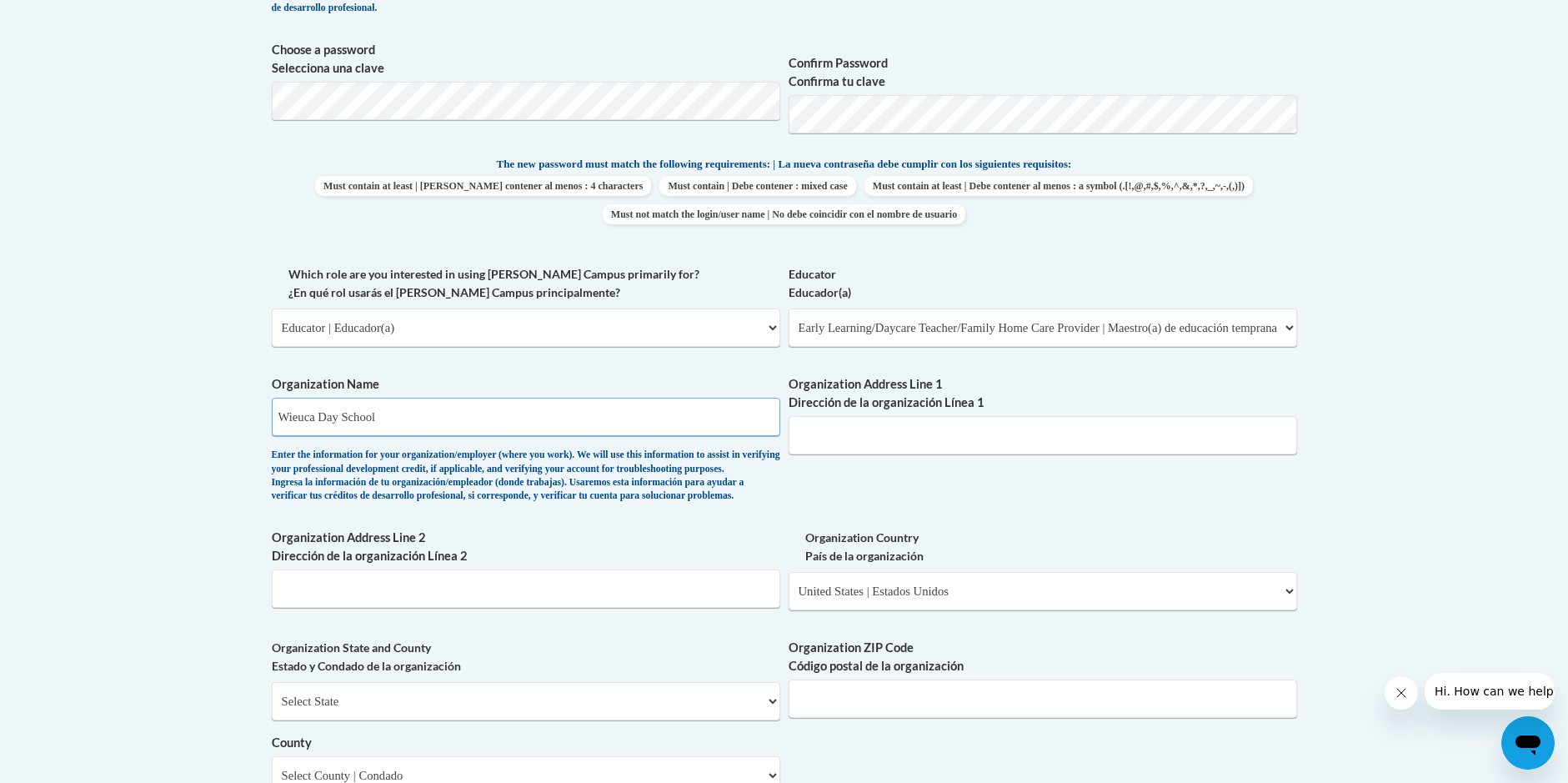
type input "Wieuca Day School"
click at [811, 446] on input "Organization Address Line 1 Dirección de la organización Línea 1" at bounding box center [1042, 435] width 508 height 39
click at [878, 434] on input "3626 Peactree Road n" at bounding box center [1042, 435] width 508 height 39
click at [924, 436] on input "3626 Peachtree Road n" at bounding box center [1042, 435] width 508 height 39
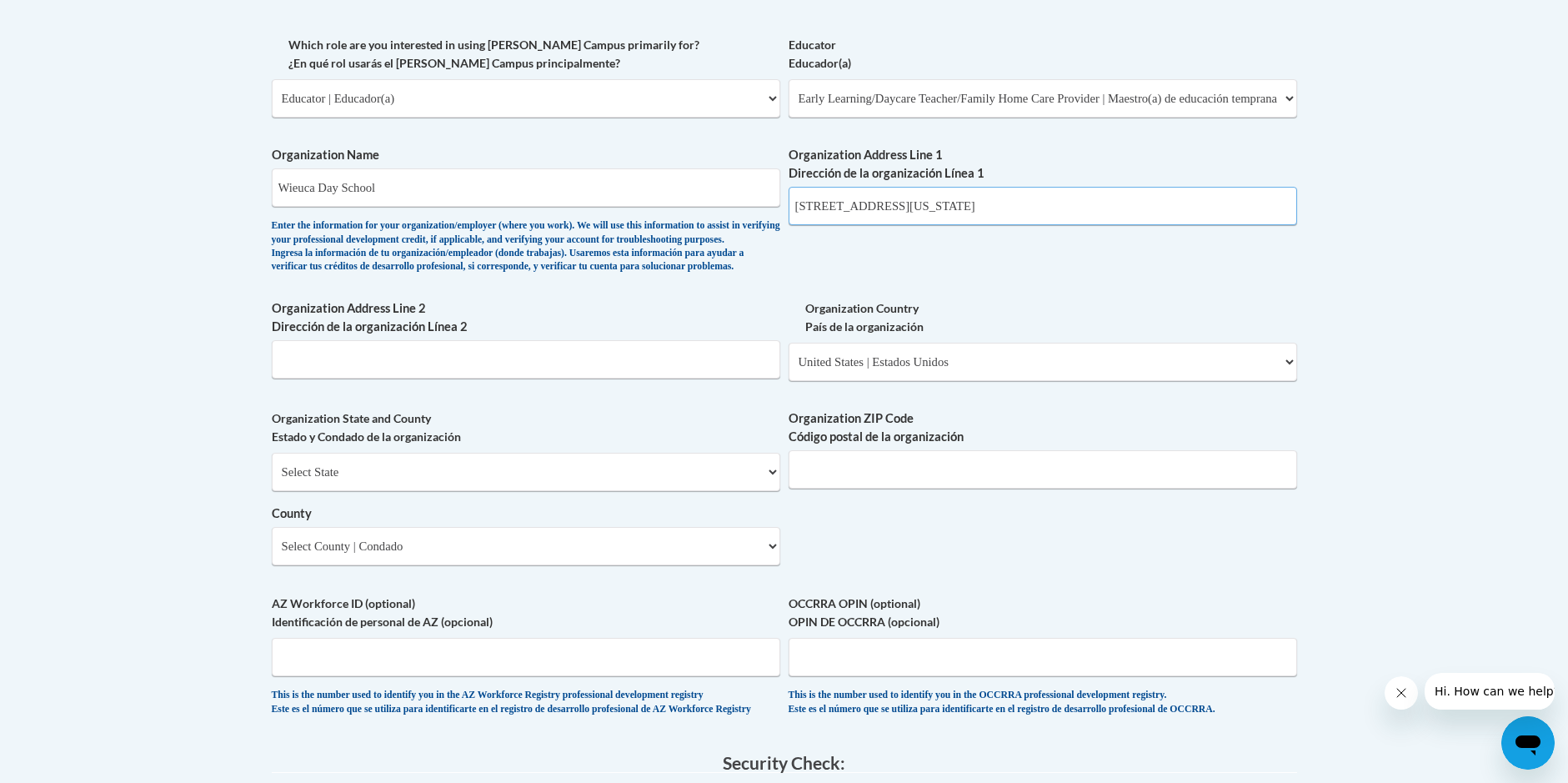
scroll to position [1167, 0]
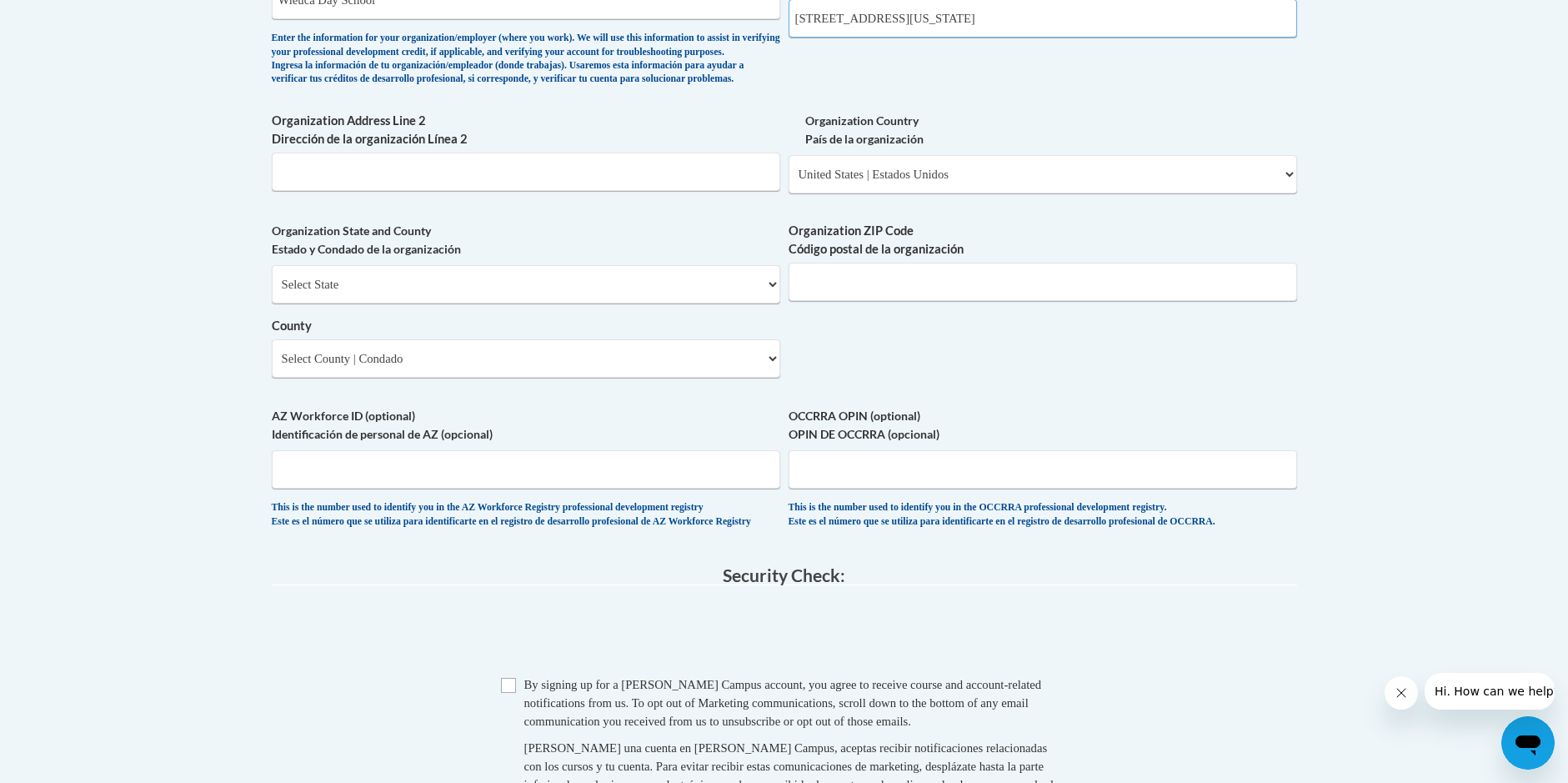
type input "3626 Peachtree Road northeast Atlanta, Georgia 30326"
click at [1287, 193] on select "Please Select United States | Estados Unidos Outside of the United States | Fue…" at bounding box center [1042, 174] width 508 height 39
click at [775, 304] on select "Select State Alabama Alaska Arizona Arkansas California Colorado Connecticut De…" at bounding box center [526, 284] width 508 height 39
select select "Georgia"
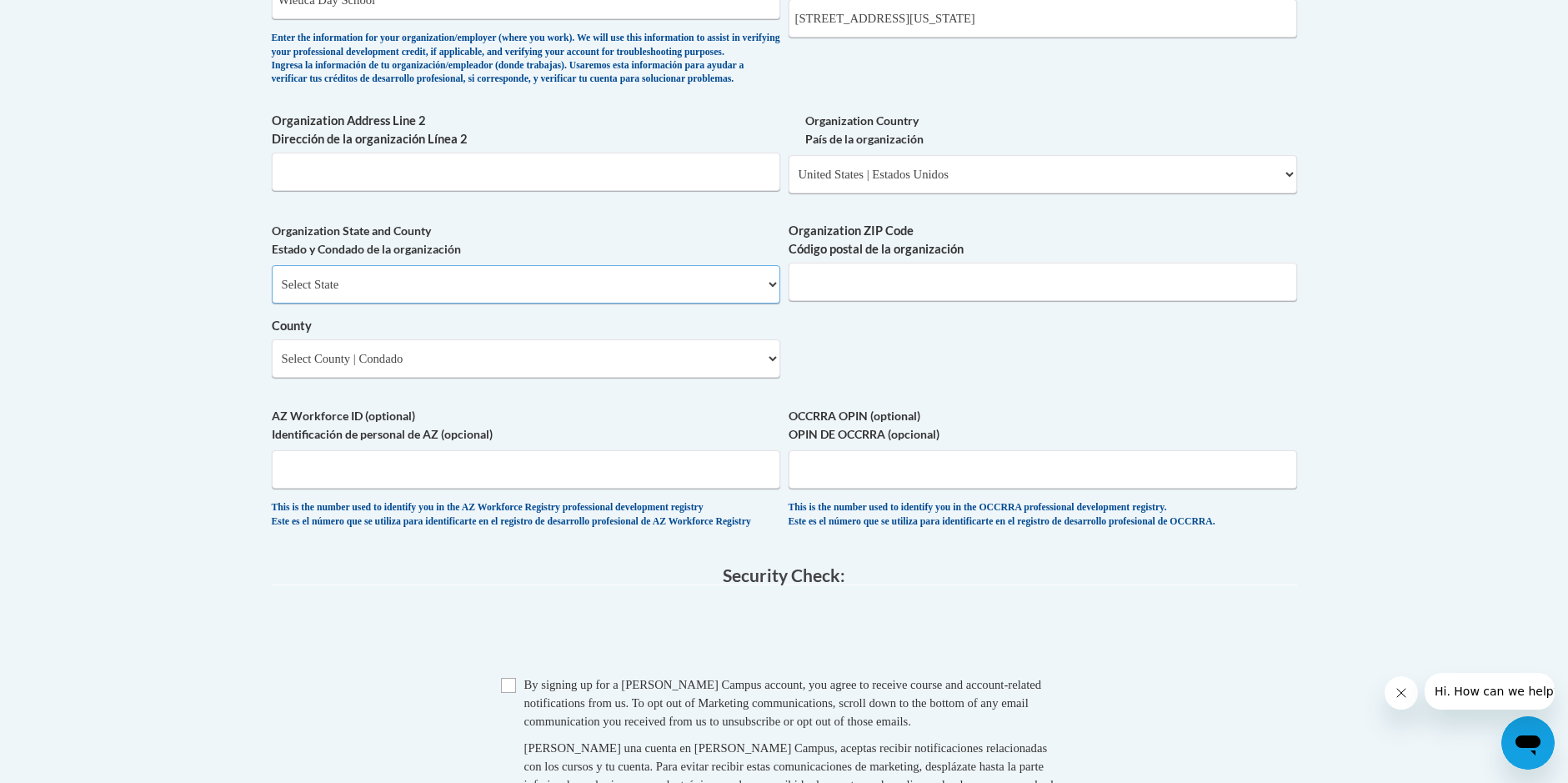
click at [272, 293] on select "Select State Alabama Alaska Arizona Arkansas California Colorado Connecticut De…" at bounding box center [526, 284] width 508 height 39
click at [775, 378] on select "Select County Appling Atkinson Bacon Baker Baldwin Banks Barrow Bartow Ben Hill…" at bounding box center [526, 358] width 508 height 39
click at [272, 366] on select "Select County Appling Atkinson Bacon Baker Baldwin Banks Barrow Bartow Ben Hill…" at bounding box center [526, 358] width 508 height 39
click at [772, 378] on select "Select County Appling Atkinson Bacon Baker Baldwin Banks Barrow Bartow Ben Hill…" at bounding box center [526, 358] width 508 height 39
select select "Fulton"
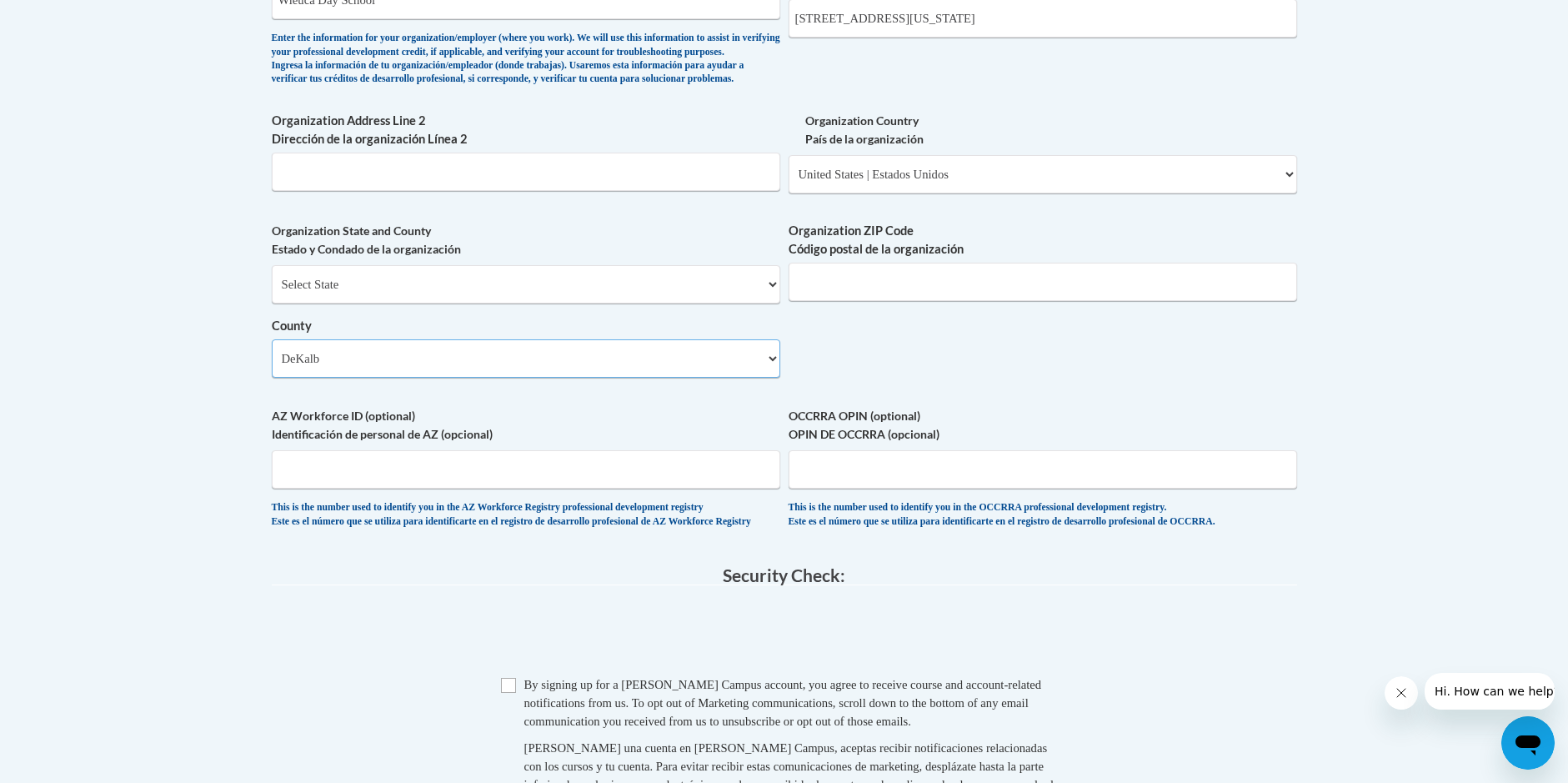
click at [272, 366] on select "Select County Appling Atkinson Bacon Baker Baldwin Banks Barrow Bartow Ben Hill…" at bounding box center [526, 358] width 508 height 39
click at [810, 301] on input "Organization ZIP Code Código postal de la organización" at bounding box center [1042, 281] width 508 height 39
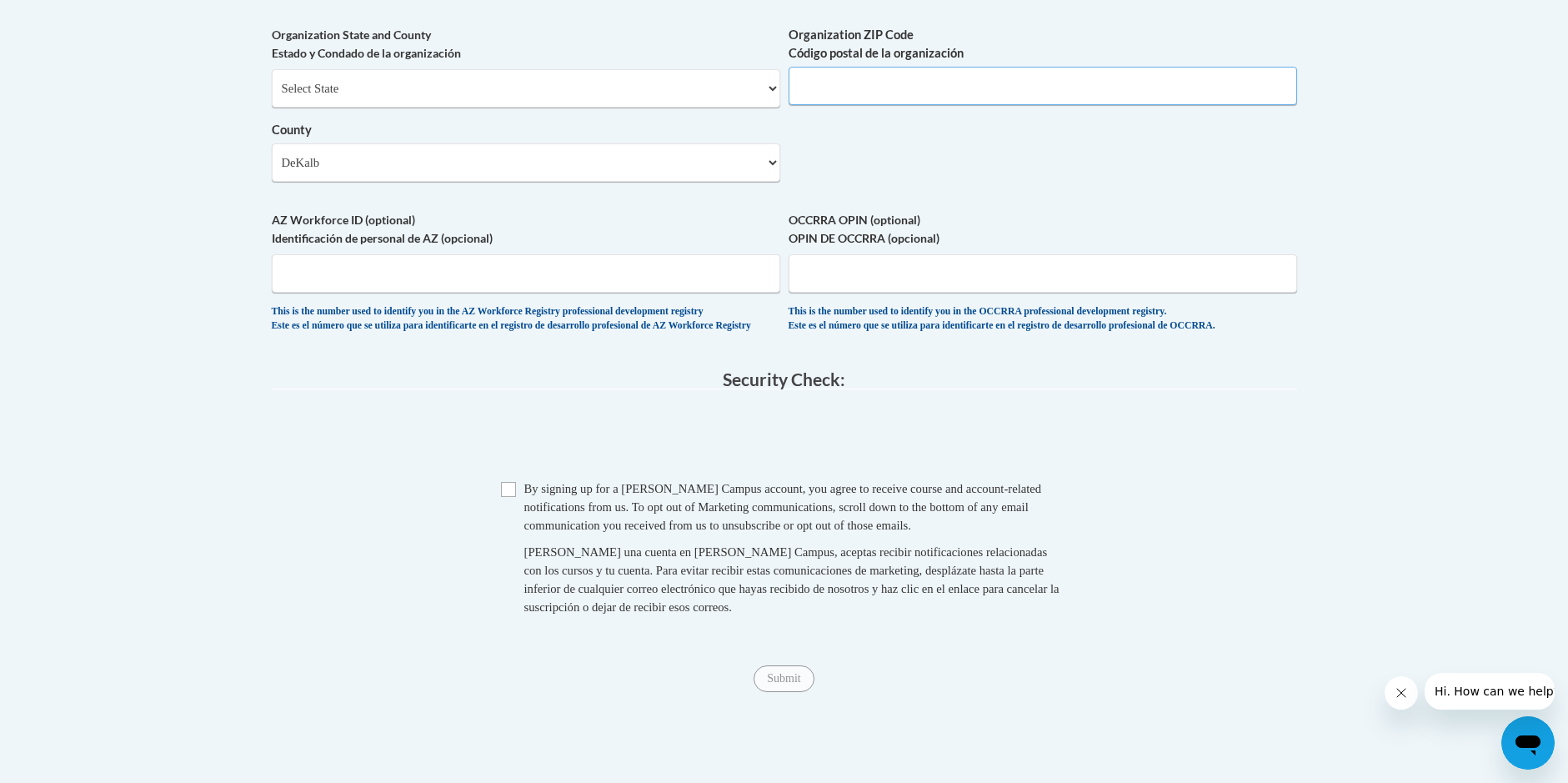
scroll to position [1334, 0]
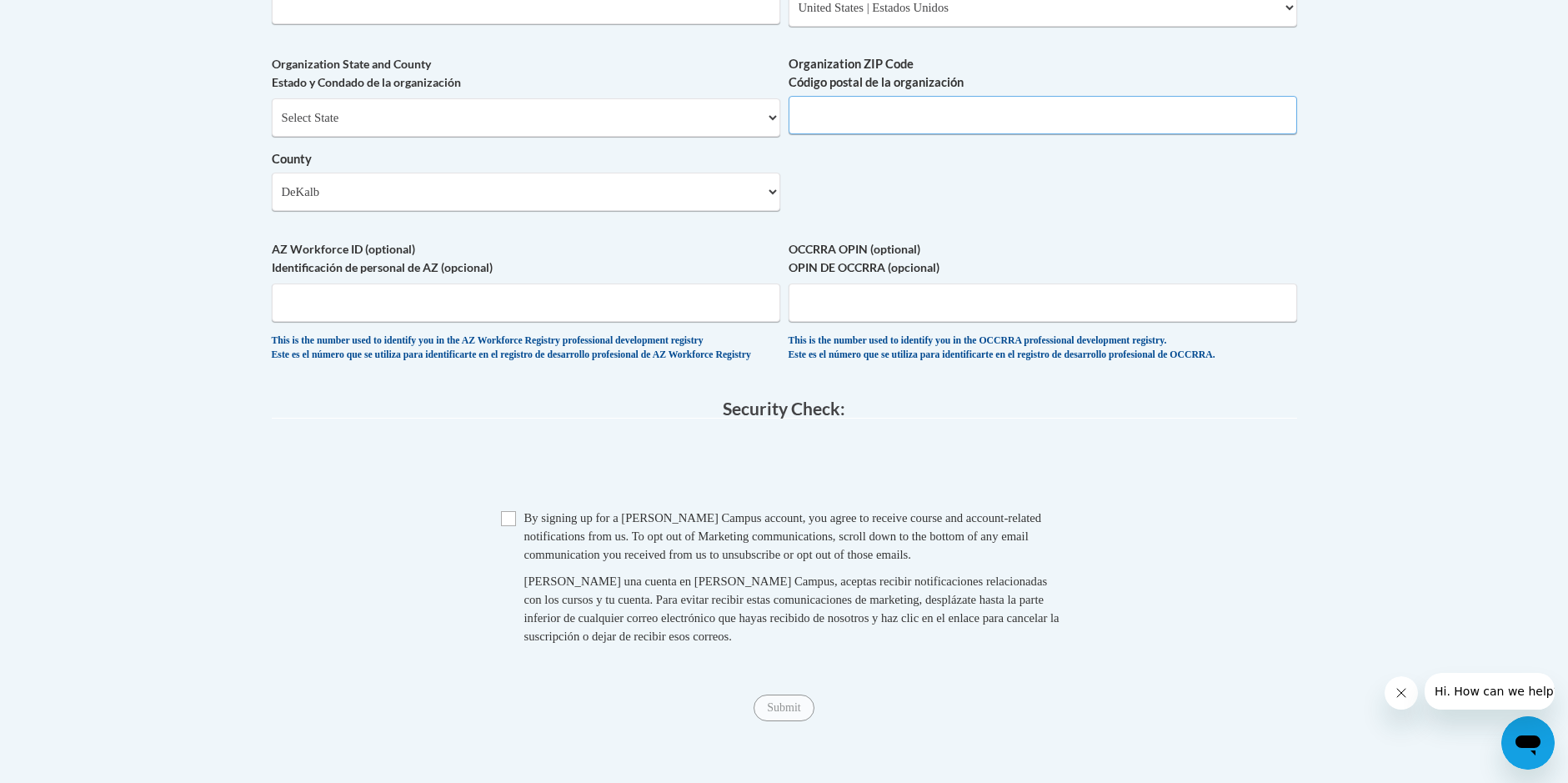
click at [803, 134] on input "Organization ZIP Code Código postal de la organización" at bounding box center [1042, 115] width 508 height 39
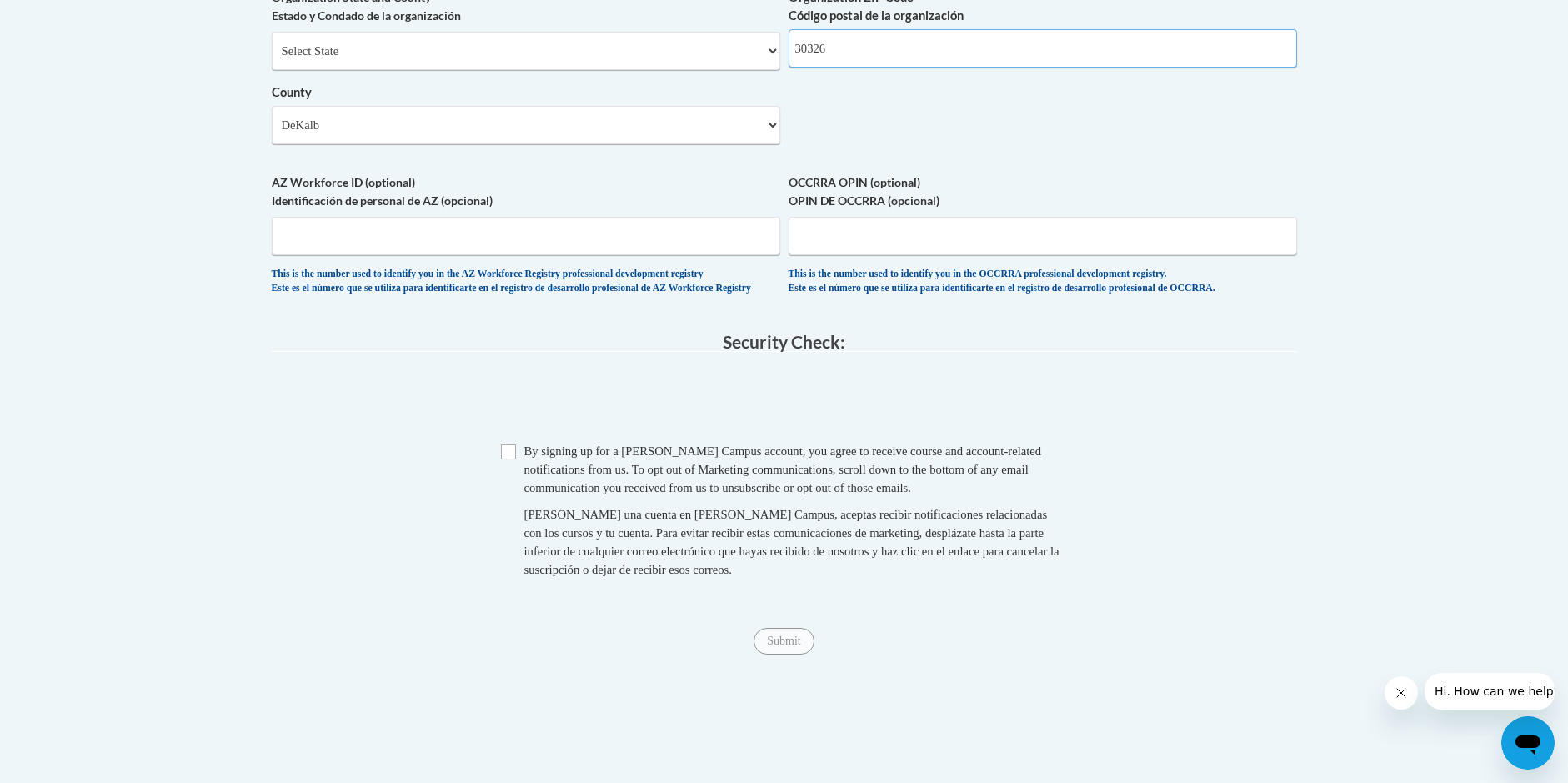
scroll to position [1501, 0]
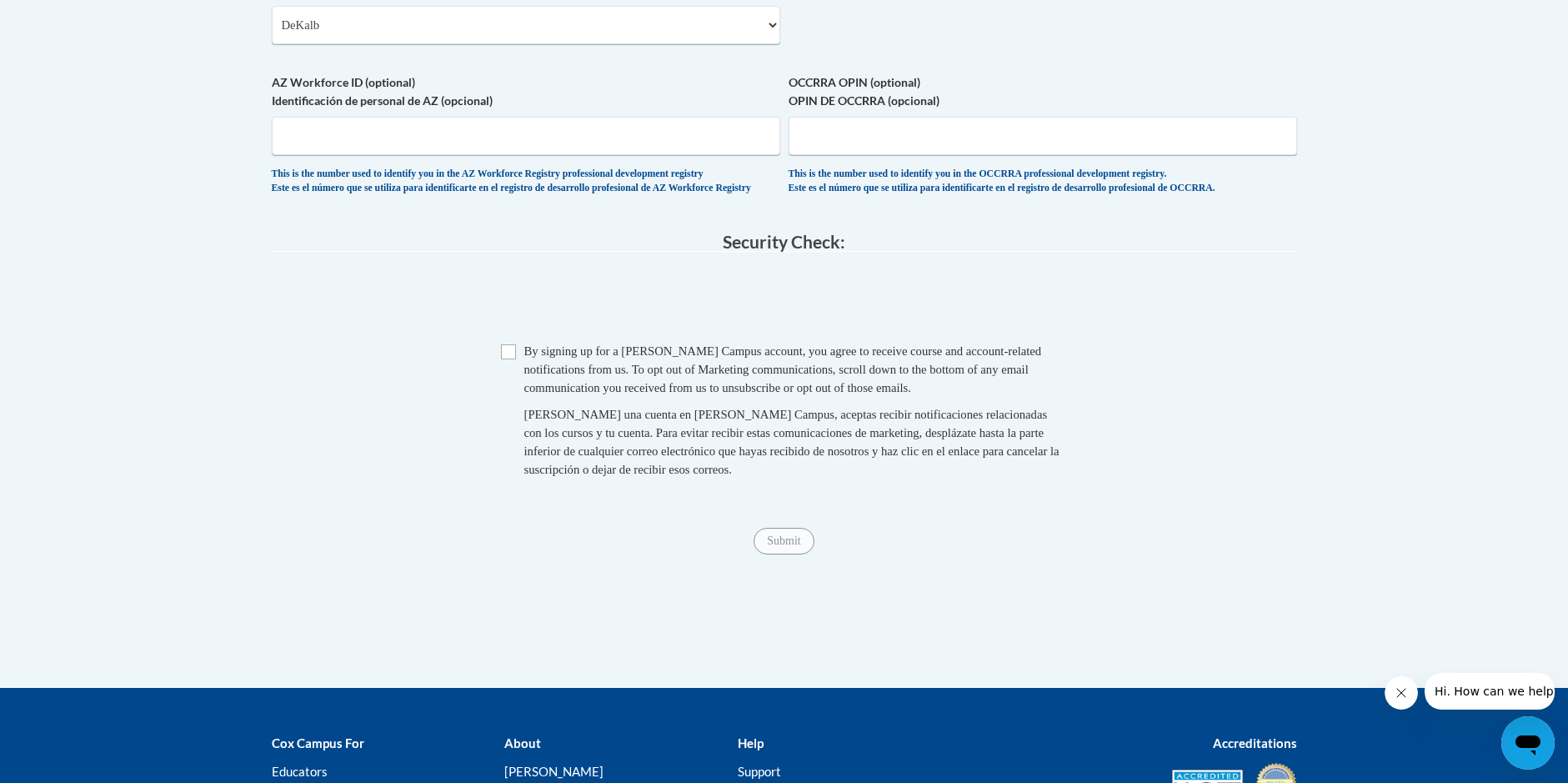
type input "30326"
click at [508, 360] on input "Checkbox" at bounding box center [508, 352] width 15 height 15
checkbox input "true"
click at [781, 555] on input "Submit" at bounding box center [783, 541] width 60 height 27
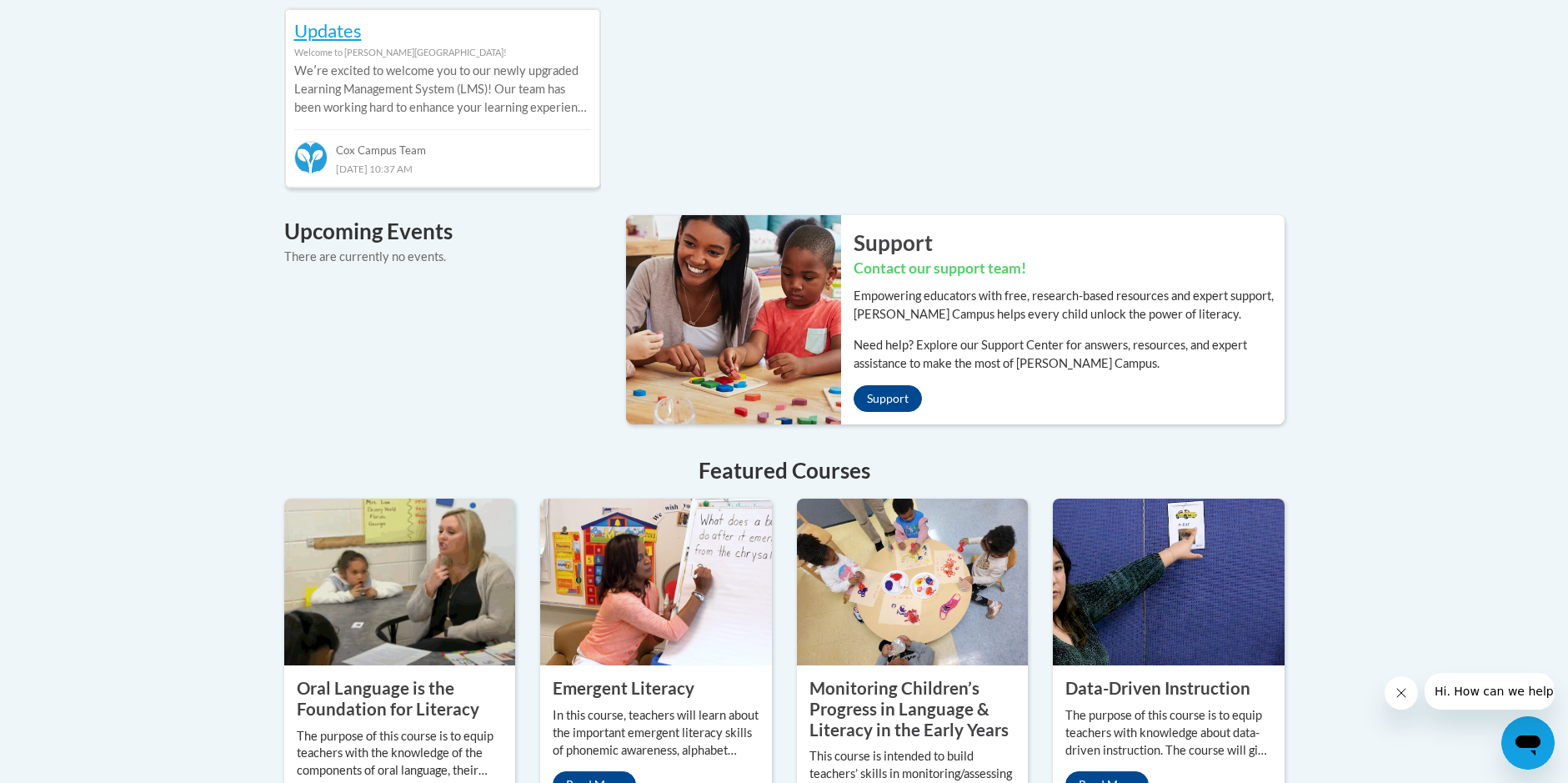
scroll to position [1167, 0]
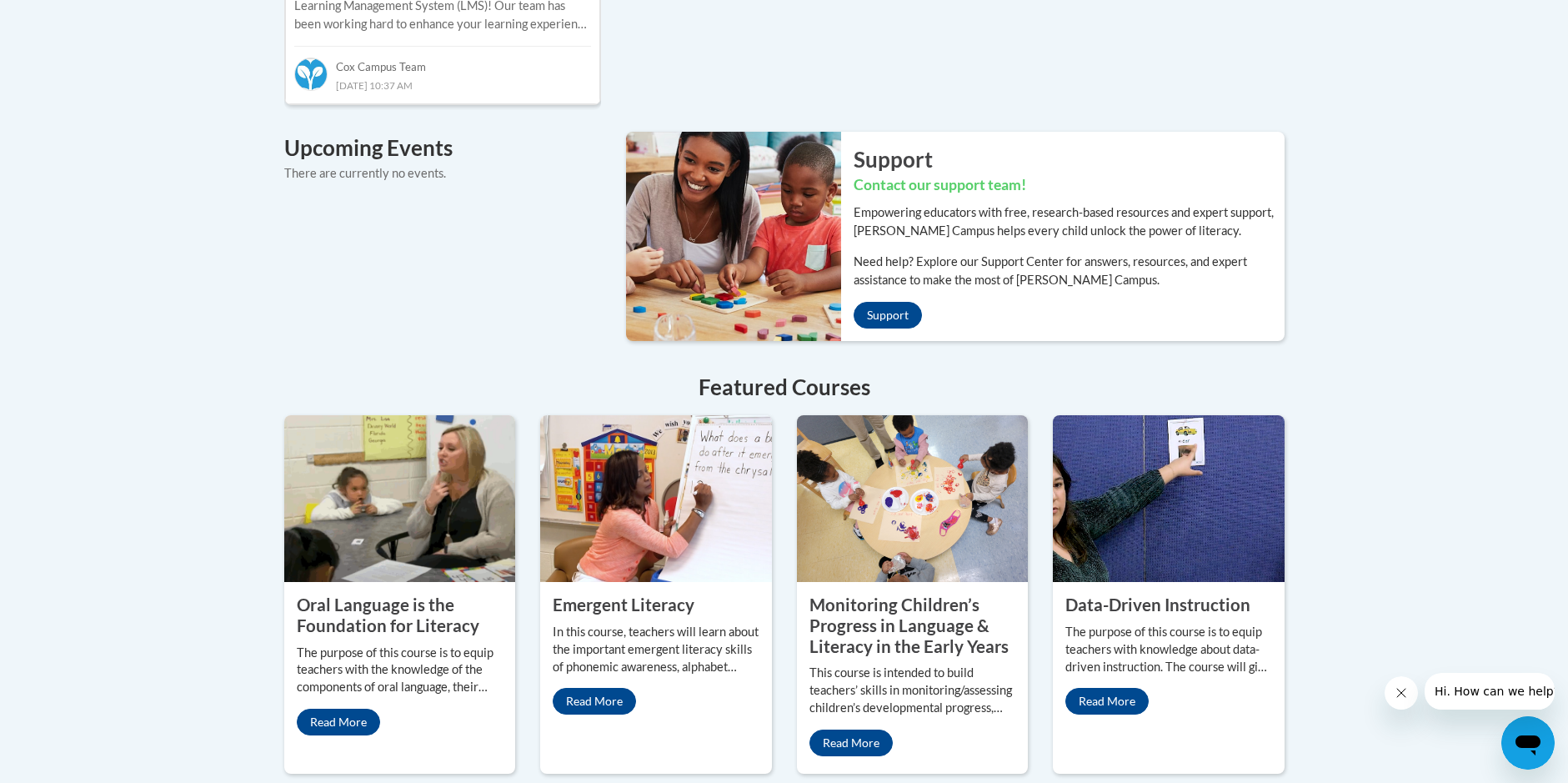
click at [1526, 748] on icon "Open messaging window" at bounding box center [1528, 745] width 25 height 20
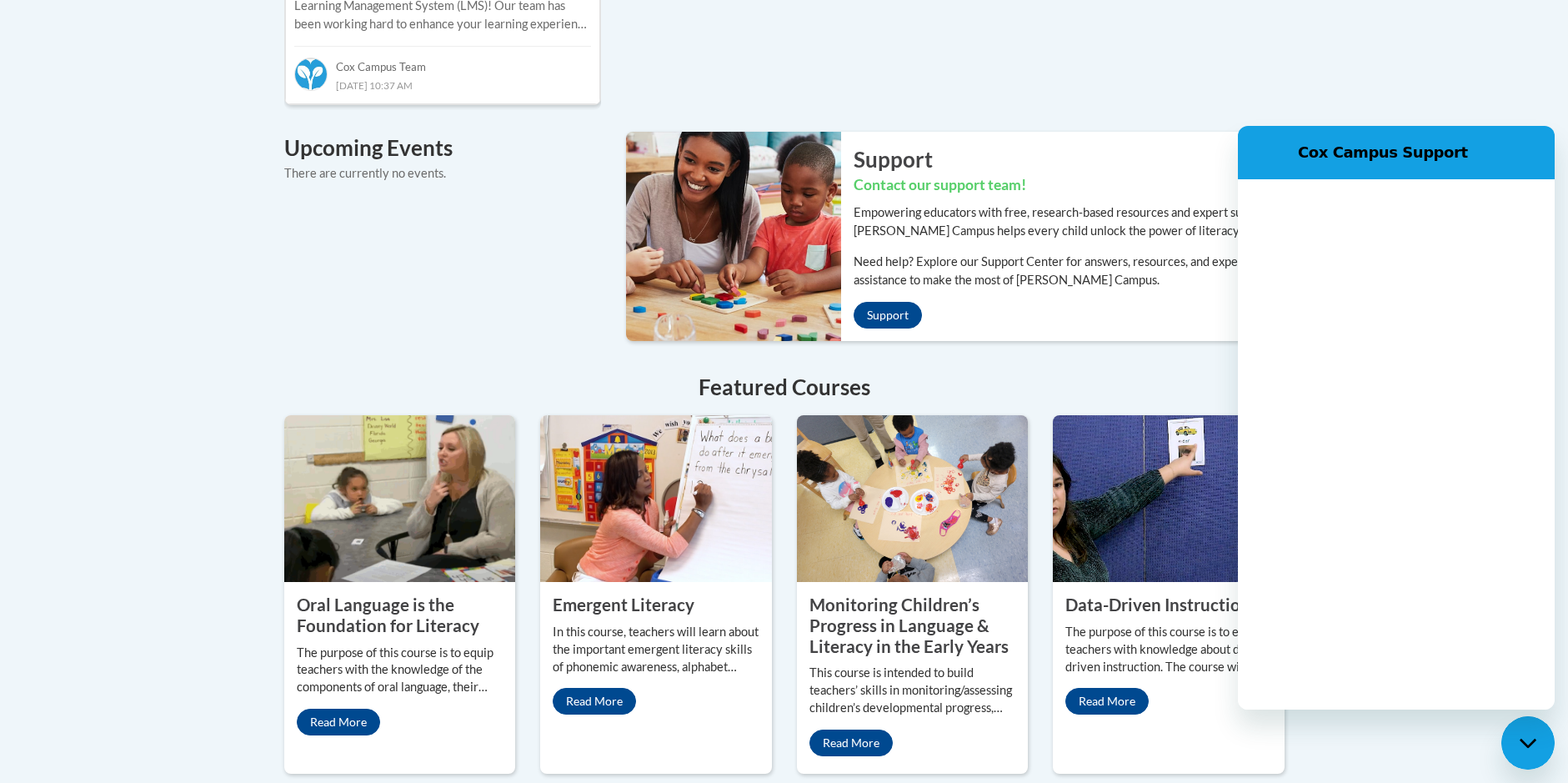
scroll to position [0, 0]
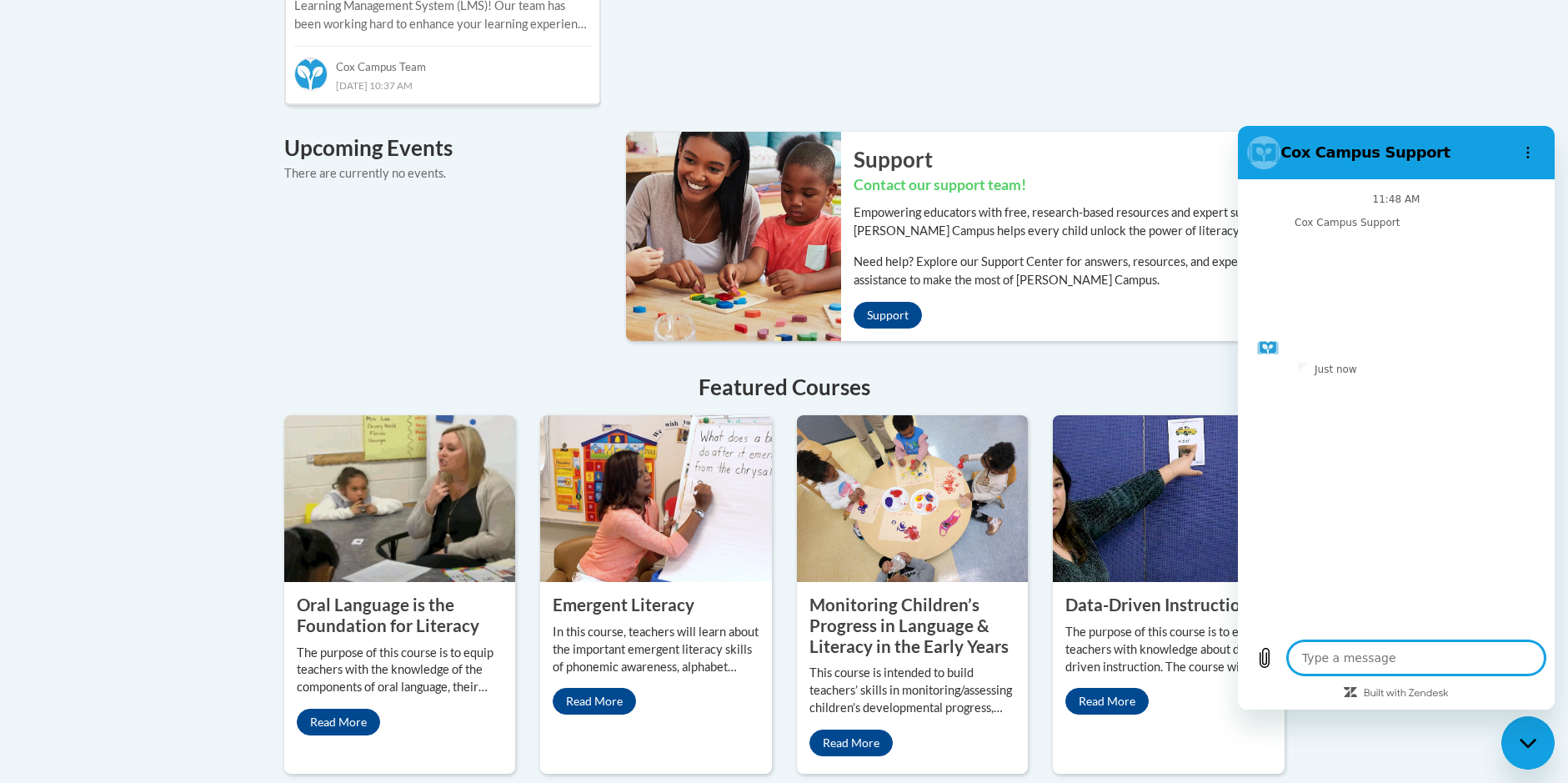
type textarea "h"
type textarea "x"
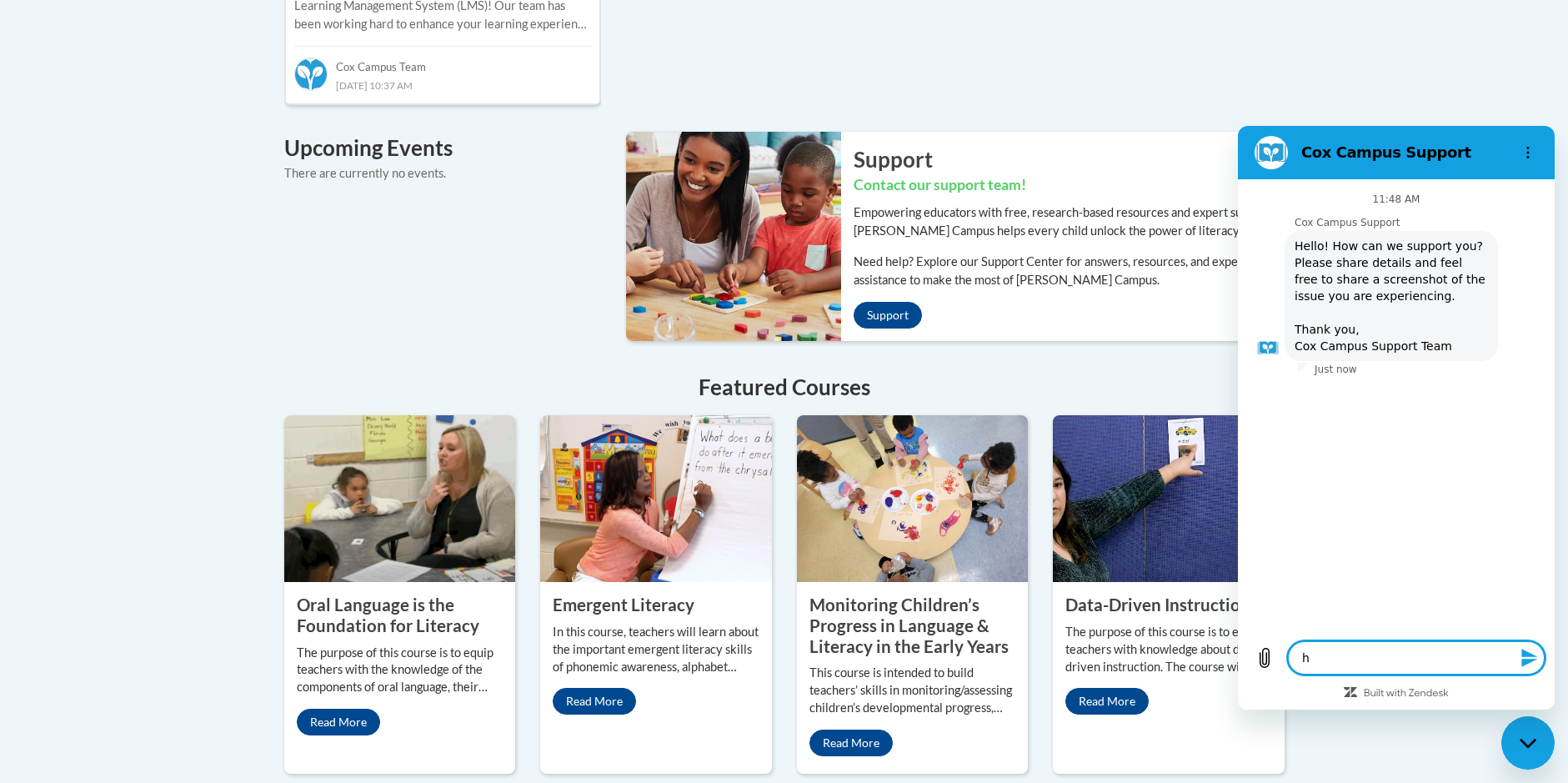
type textarea "ho"
type textarea "x"
type textarea "how"
type textarea "x"
type textarea "how"
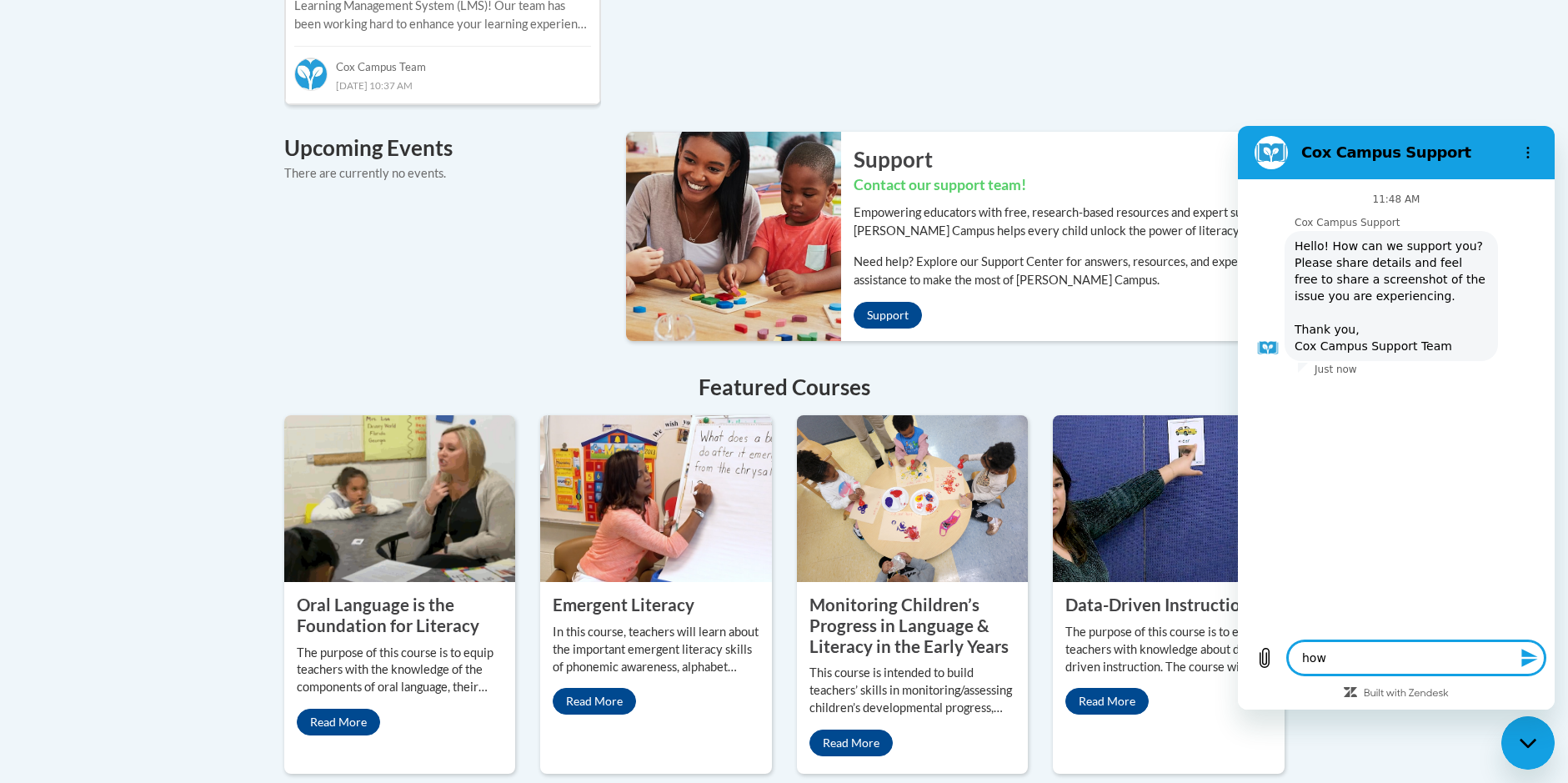
type textarea "x"
type textarea "how d"
type textarea "x"
type textarea "how do"
type textarea "x"
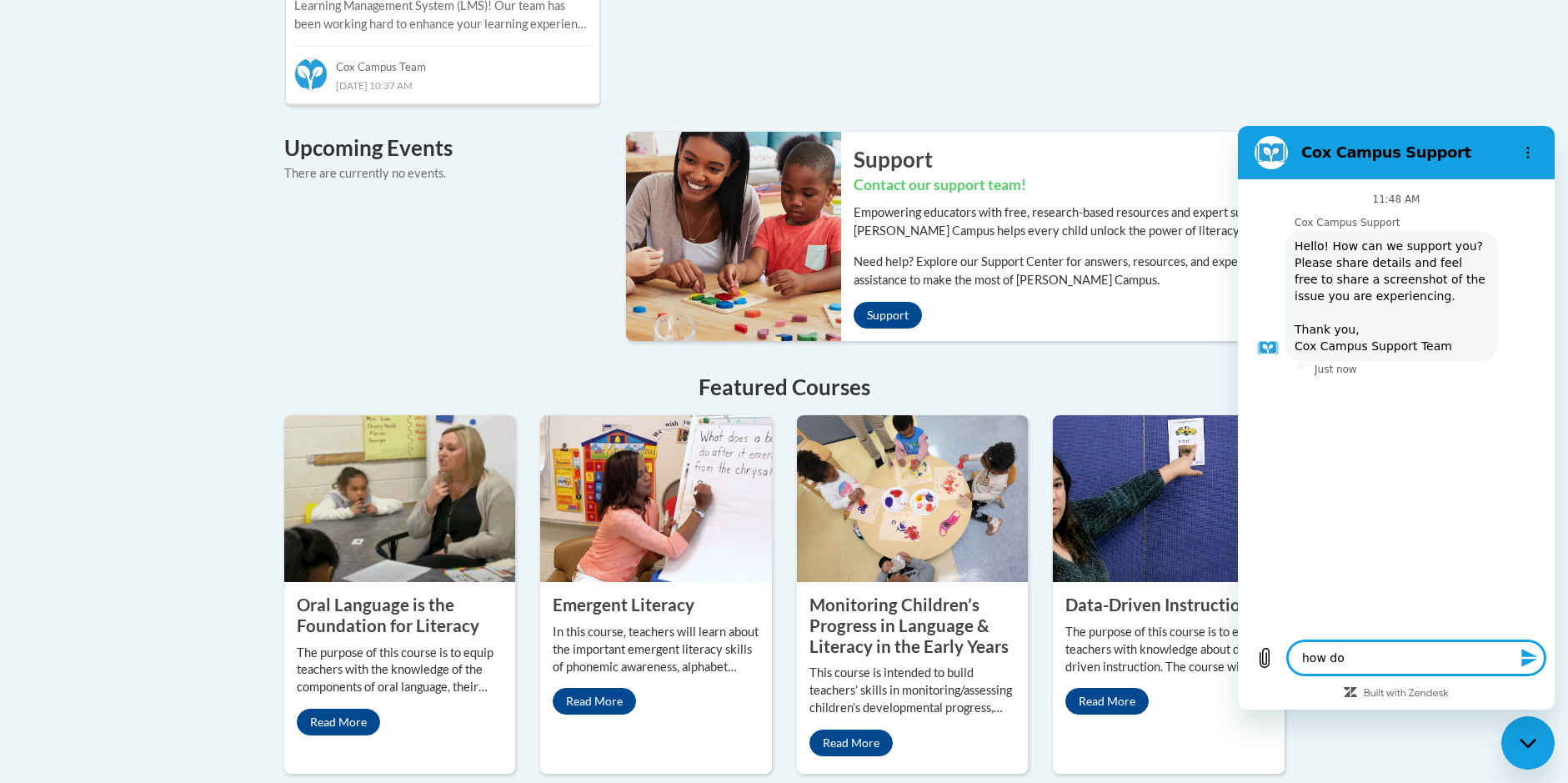
type textarea "how do"
type textarea "x"
type textarea "how do i"
type textarea "x"
type textarea "how do i"
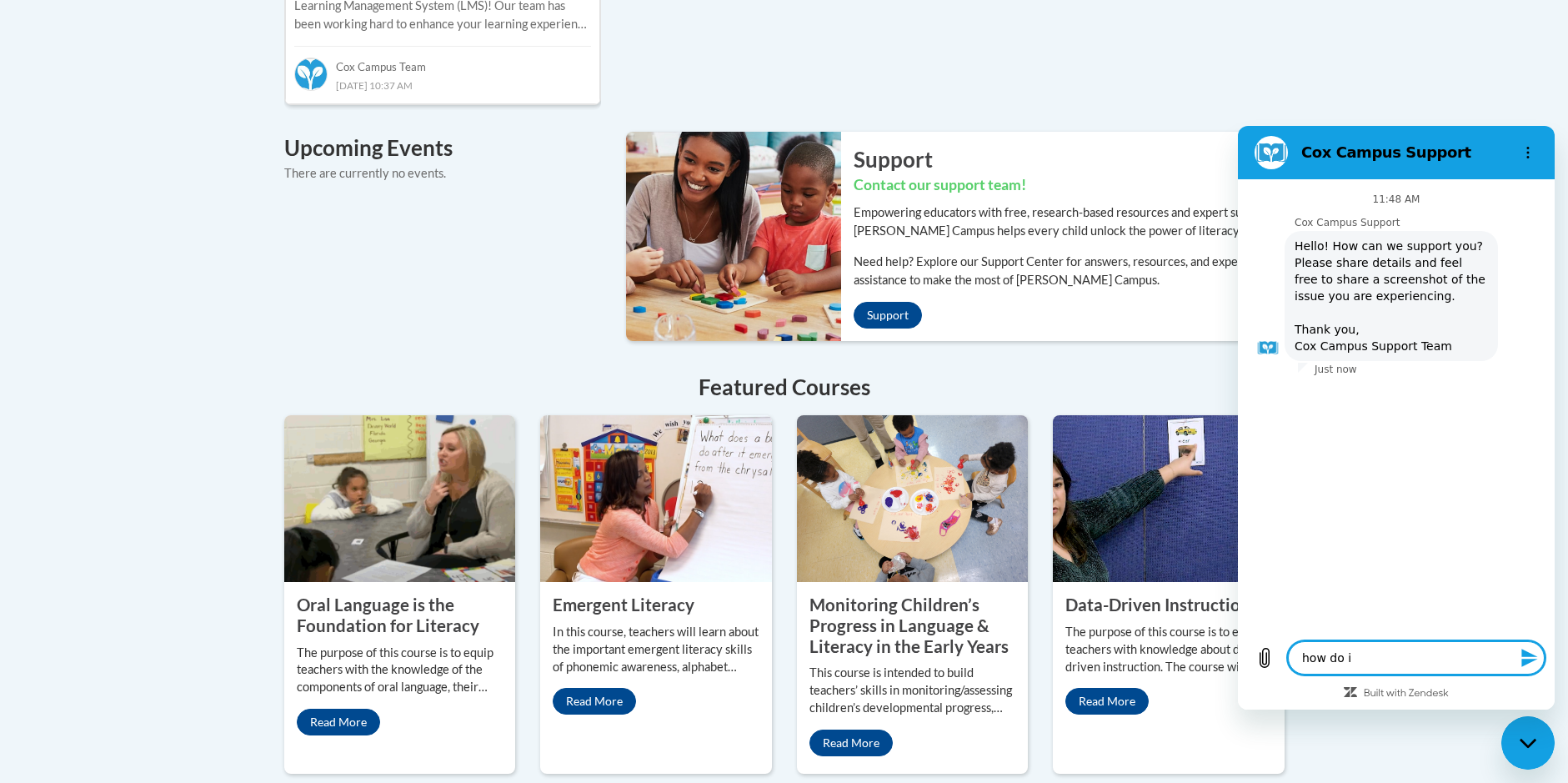
type textarea "x"
type textarea "how do i a"
type textarea "x"
type textarea "how do i ac"
type textarea "x"
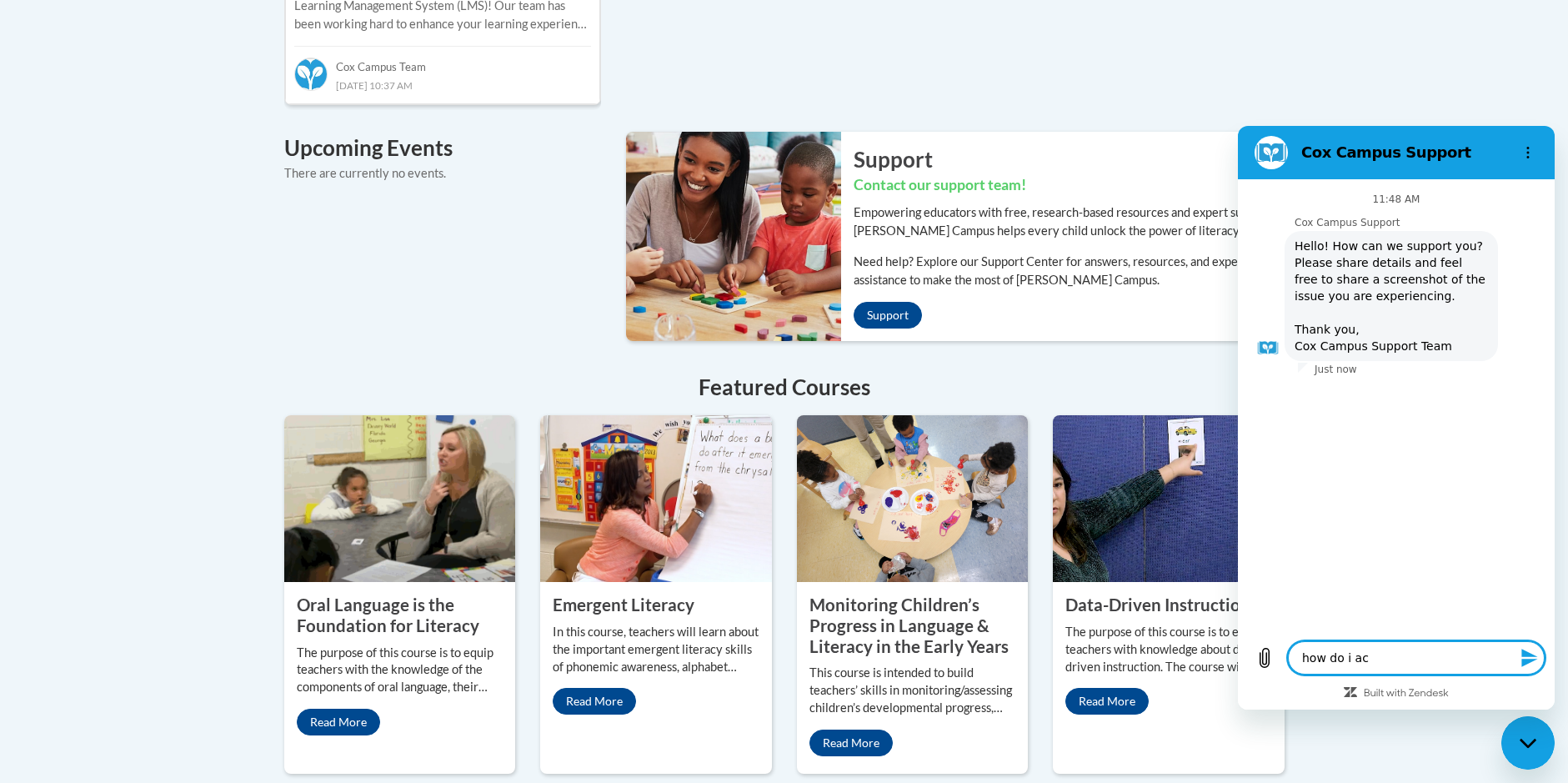
type textarea "how do i acc"
type textarea "x"
type textarea "how do i acce"
type textarea "x"
type textarea "how do i acces"
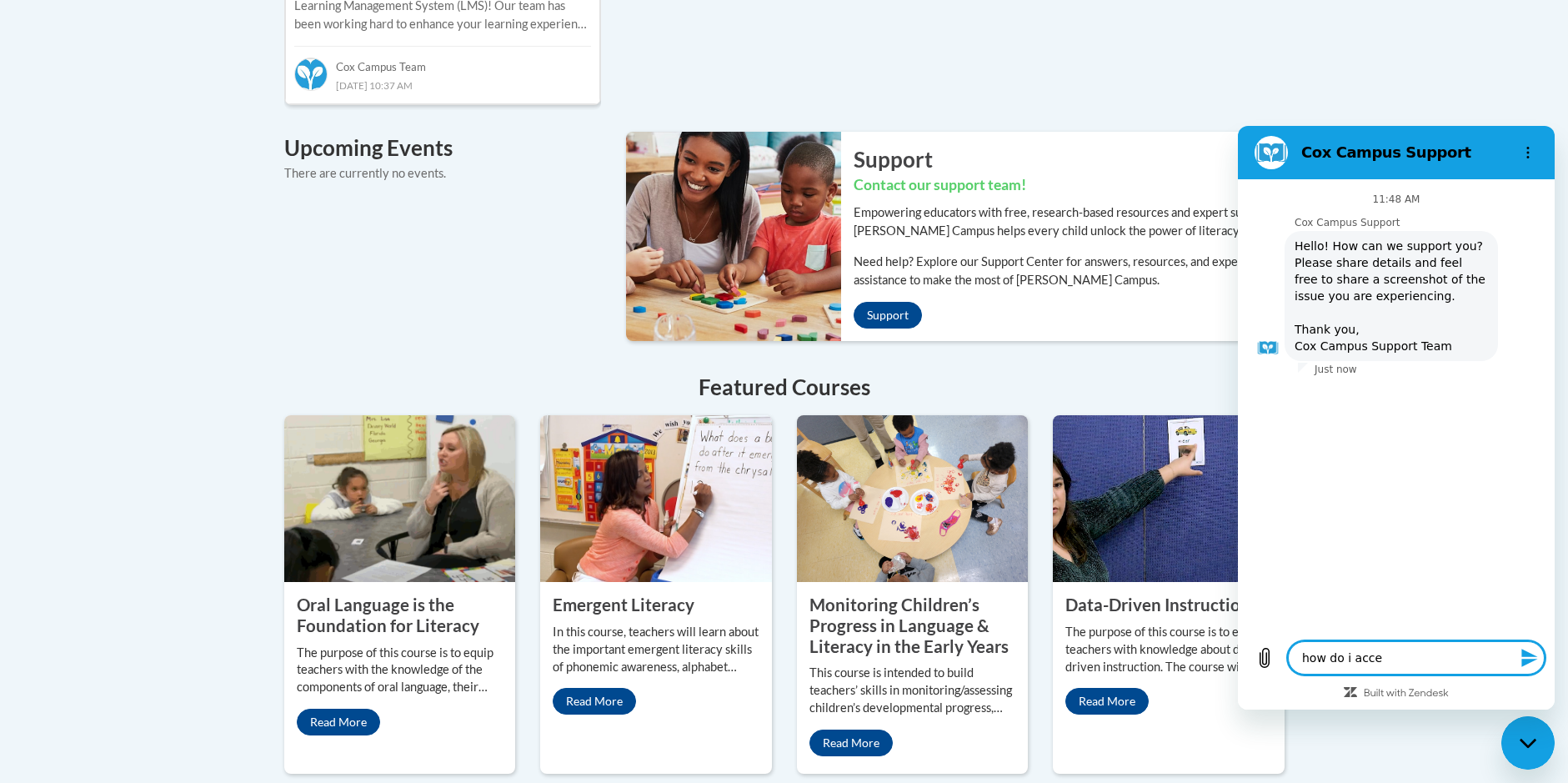
type textarea "x"
type textarea "how do i access"
type textarea "x"
type textarea "how do i access"
type textarea "x"
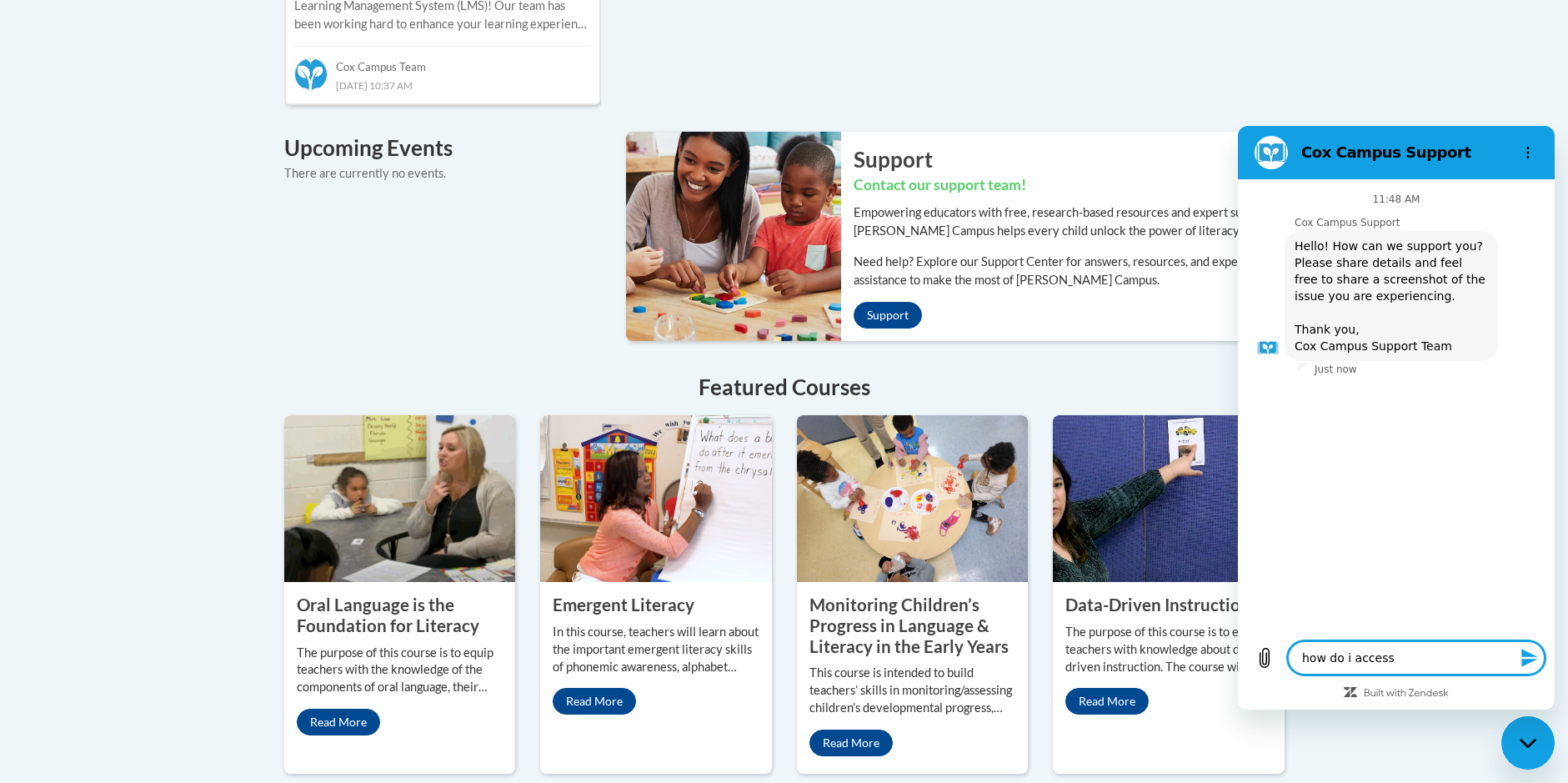
type textarea "how do i access m"
type textarea "x"
type textarea "how do i access my"
type textarea "x"
type textarea "how do i access my"
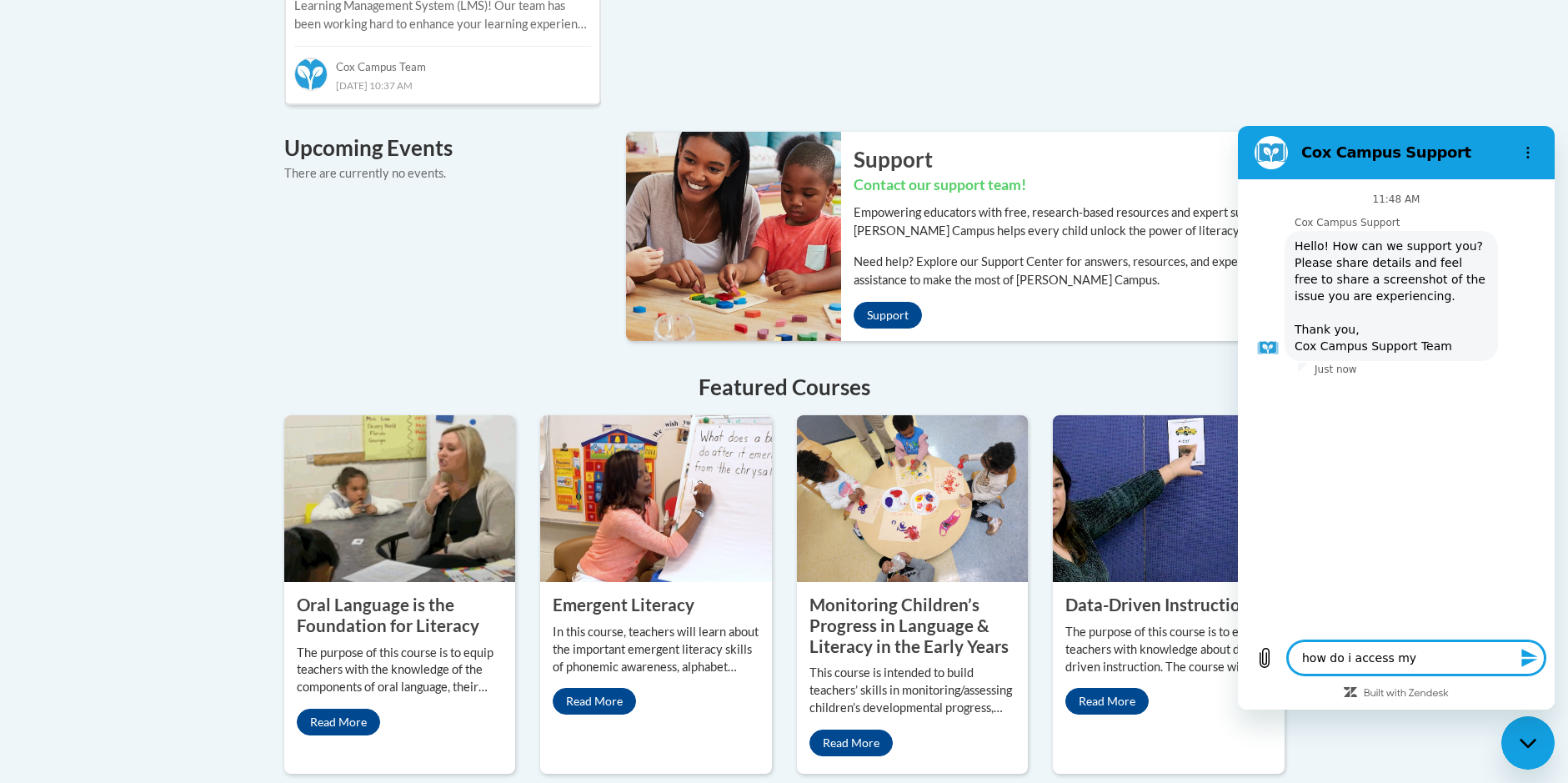
type textarea "x"
type textarea "how do i access my e"
type textarea "x"
type textarea "how do i access my ea"
type textarea "x"
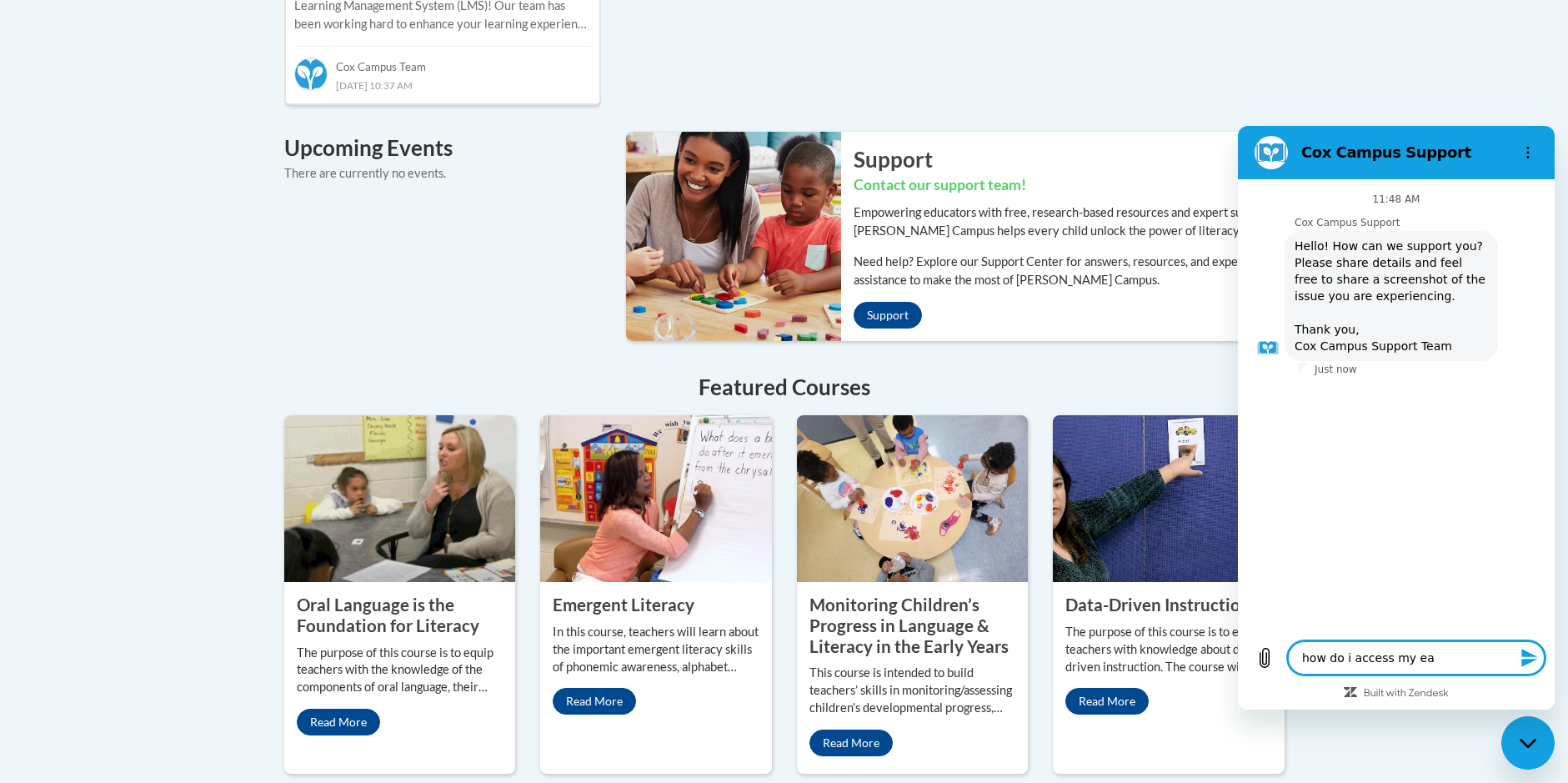
type textarea "how do i access my eal"
type textarea "x"
type textarea "how do i access my ea"
type textarea "x"
type textarea "how do i access my ear"
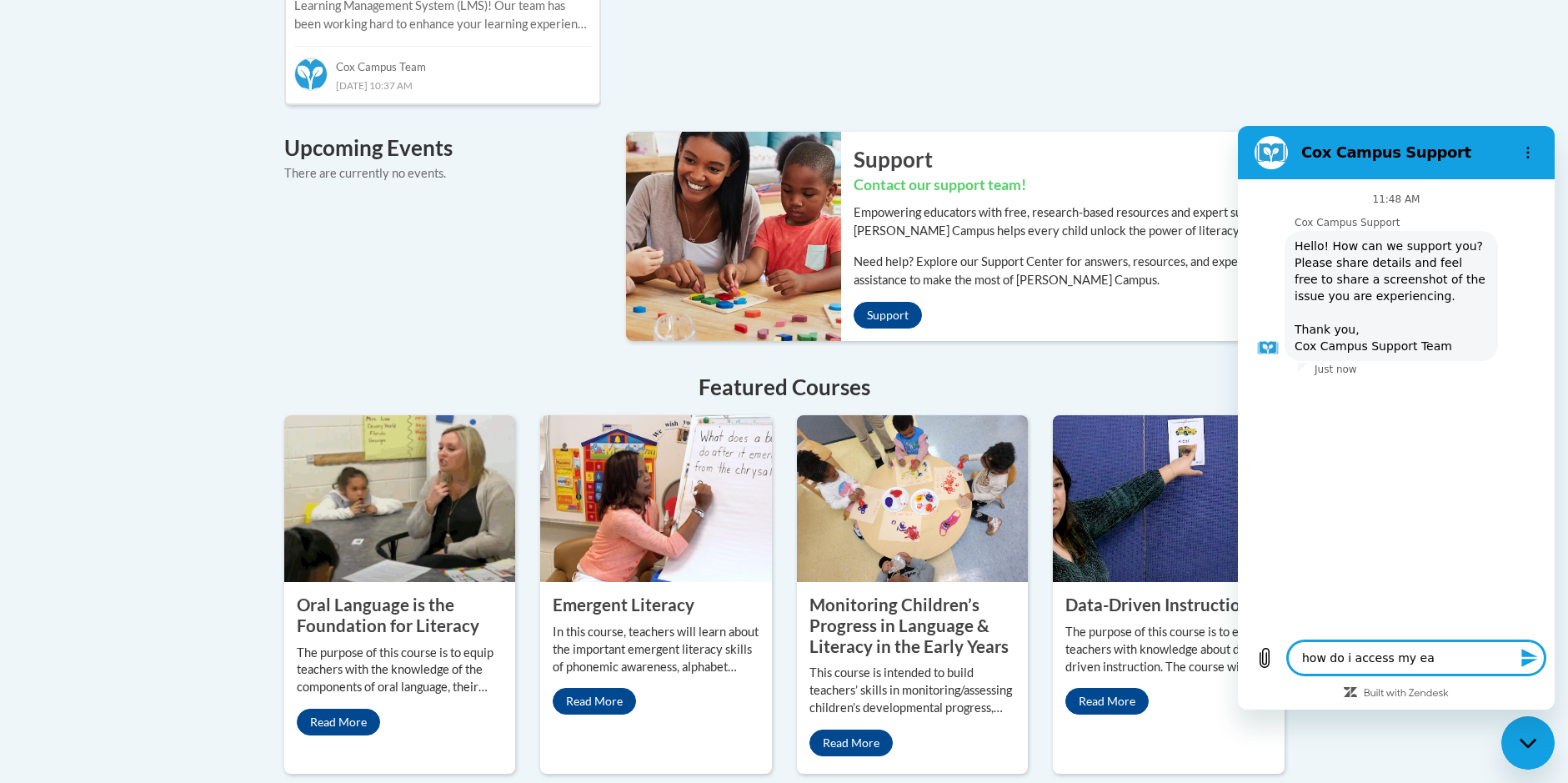
type textarea "x"
type textarea "how do i access my earl"
type textarea "x"
type textarea "how do i access my early"
type textarea "x"
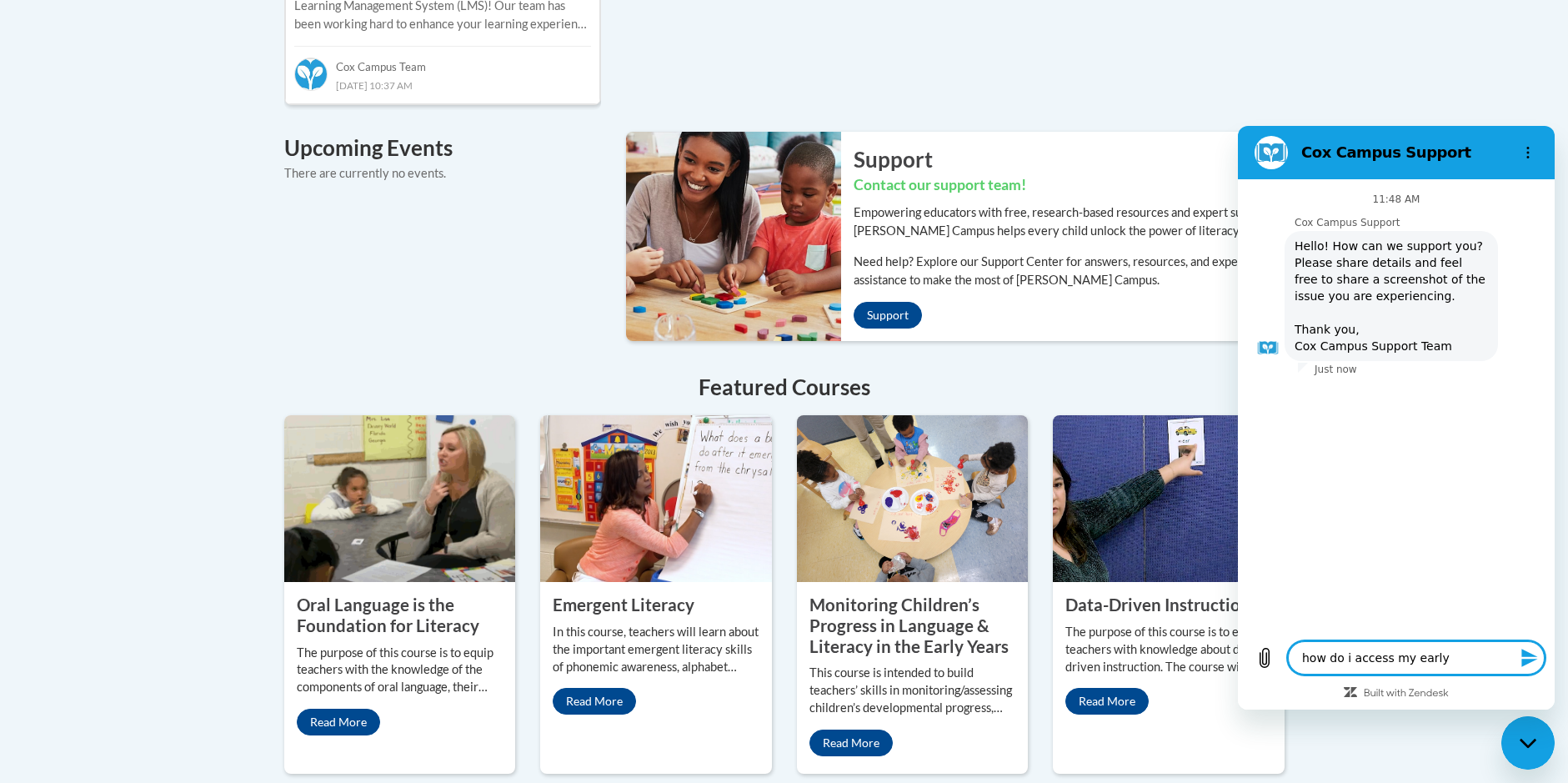
type textarea "how do i access my early"
type textarea "x"
type textarea "how do i access my early c"
type textarea "x"
type textarea "how do i access my early ch"
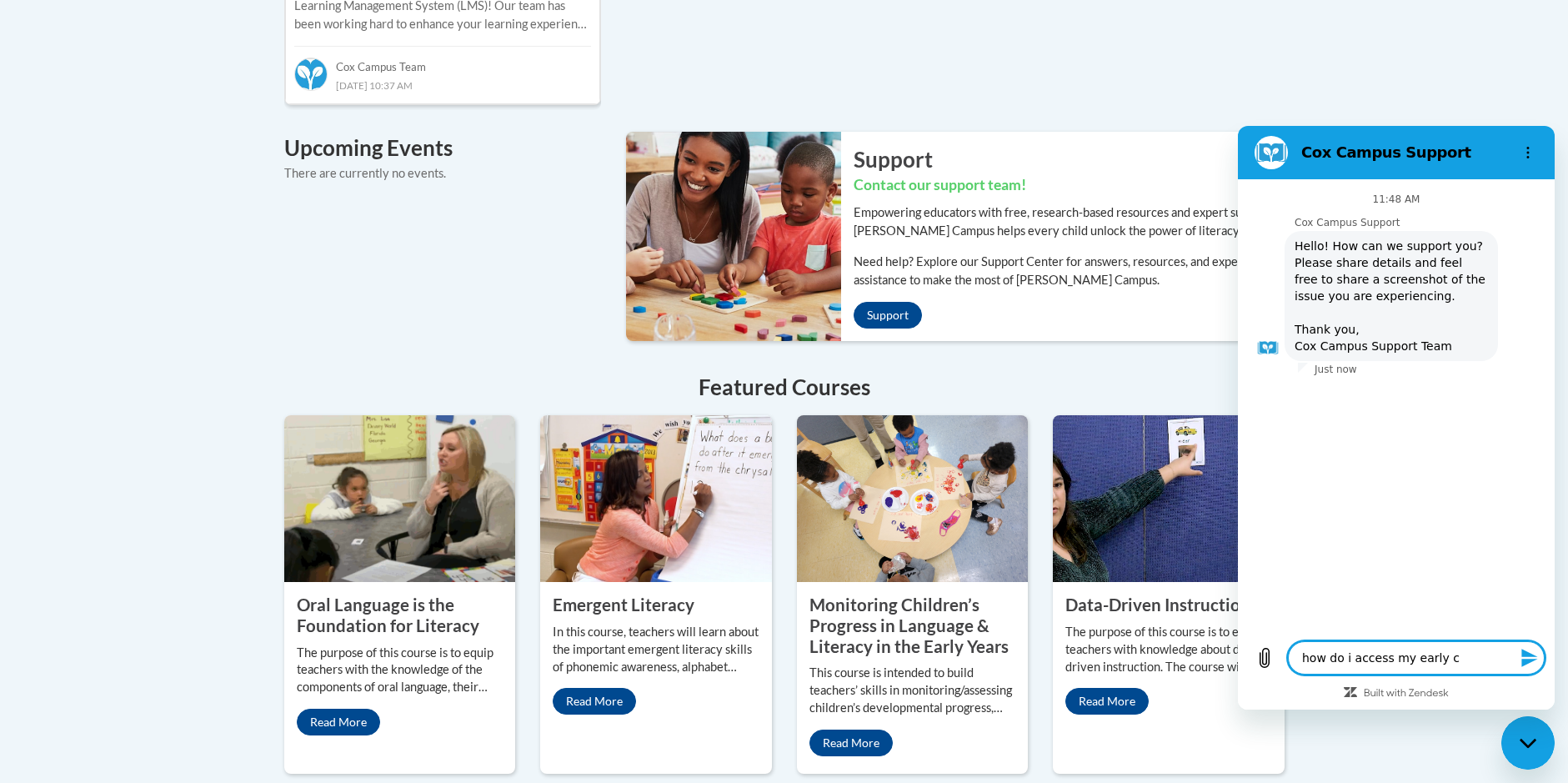
type textarea "x"
type textarea "how do i access my early chi"
type textarea "x"
type textarea "how do i access my early chil"
type textarea "x"
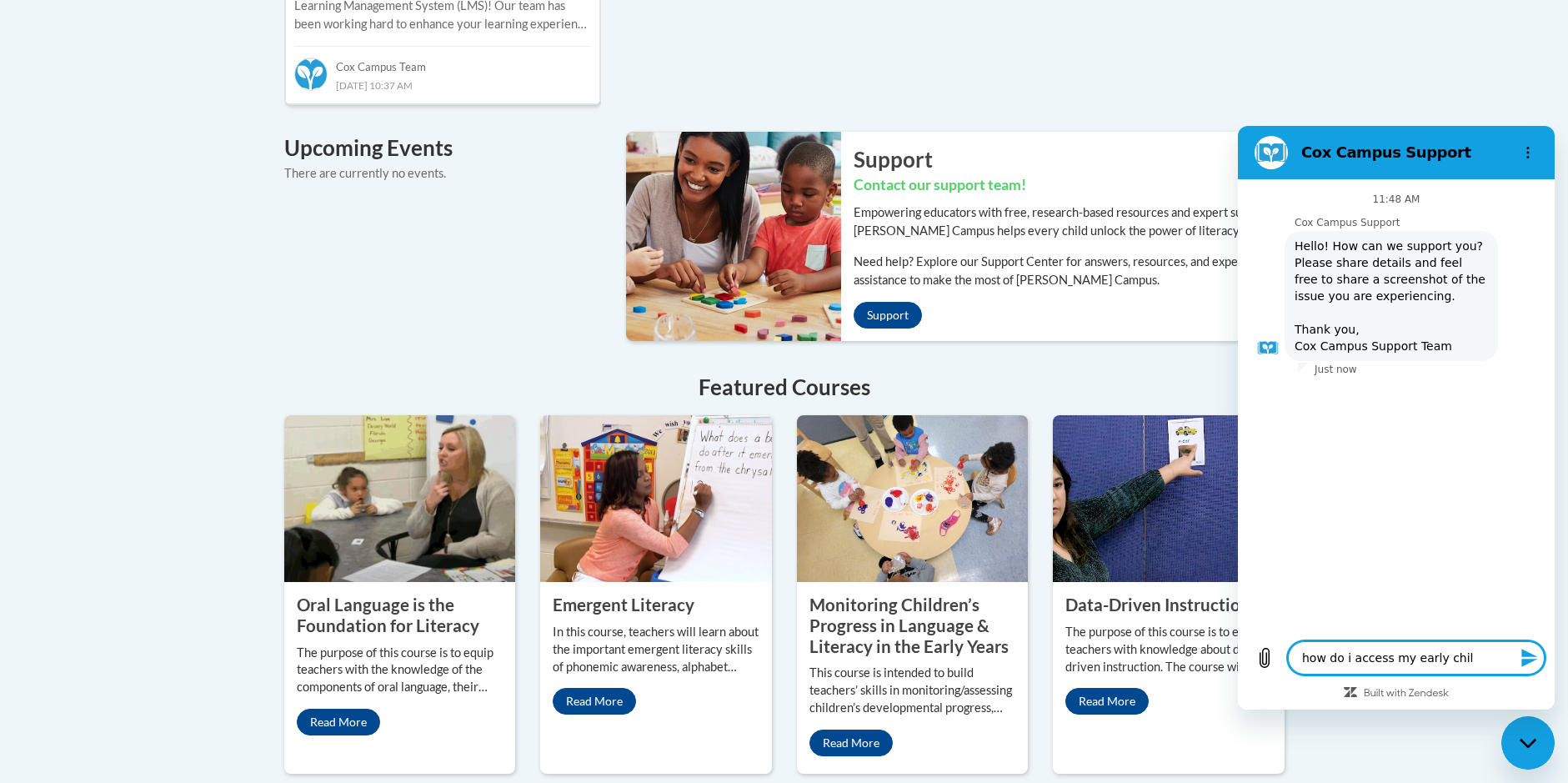
type textarea "how do i access my early child"
type textarea "x"
type textarea "how do i access my early childh"
type textarea "x"
type textarea "how do i access my early childho"
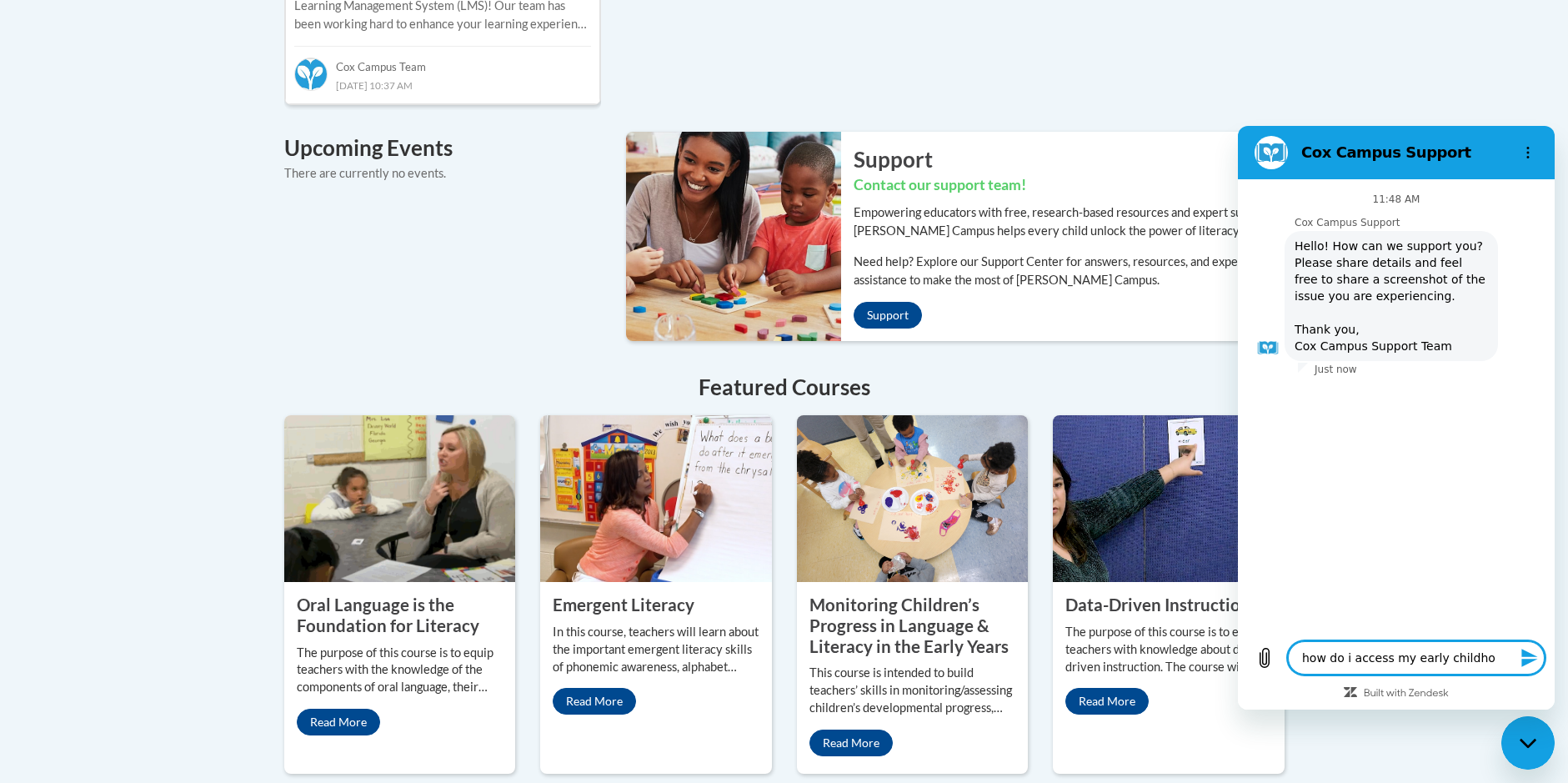
type textarea "x"
type textarea "how do i access my early childhoo"
type textarea "x"
type textarea "how do i access my early childhood"
type textarea "x"
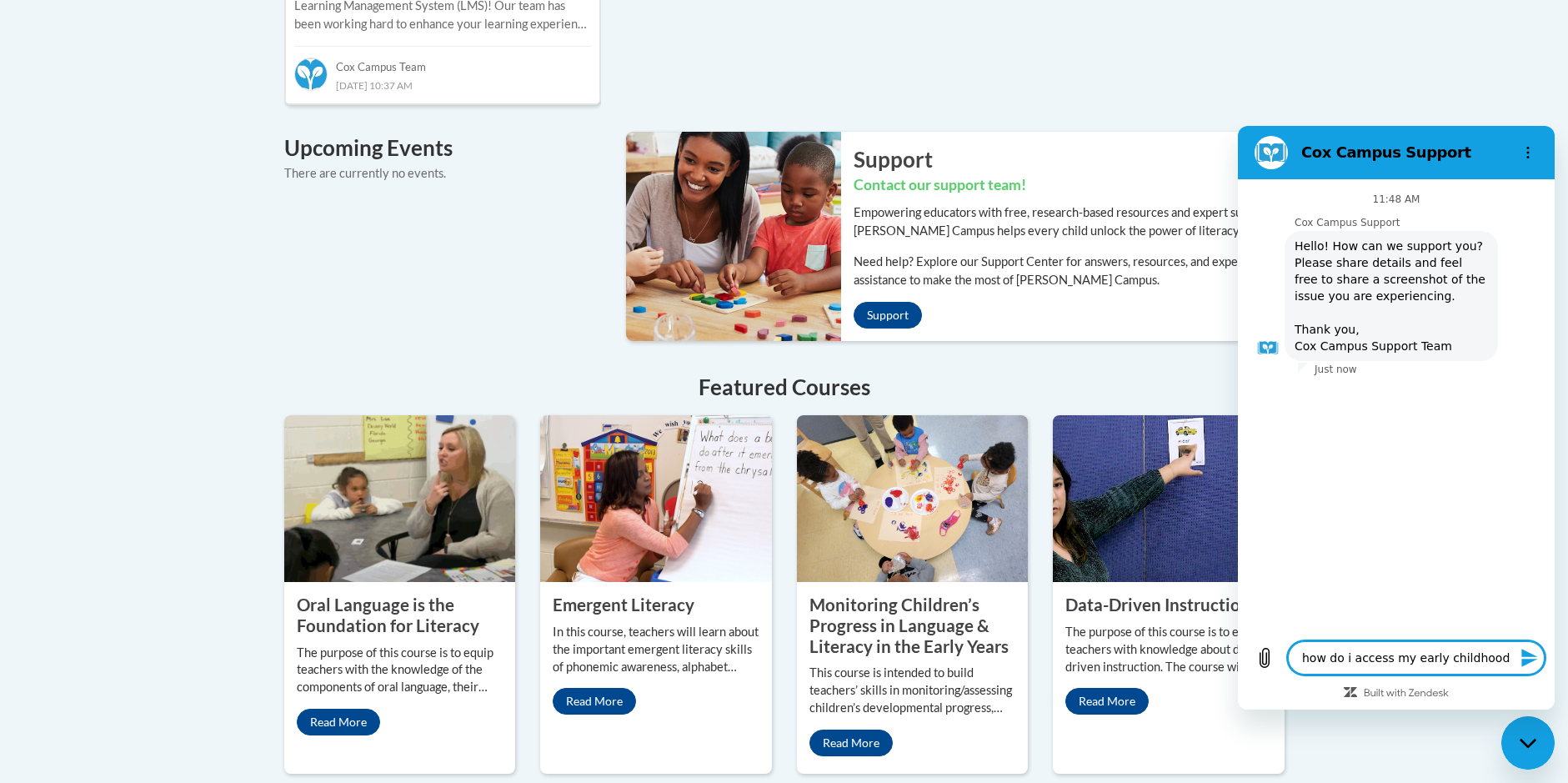
type textarea "how do i access my early childhood"
type textarea "x"
type textarea "how do i access my early childhood c"
type textarea "x"
type textarea "how do i access my early childhood ch"
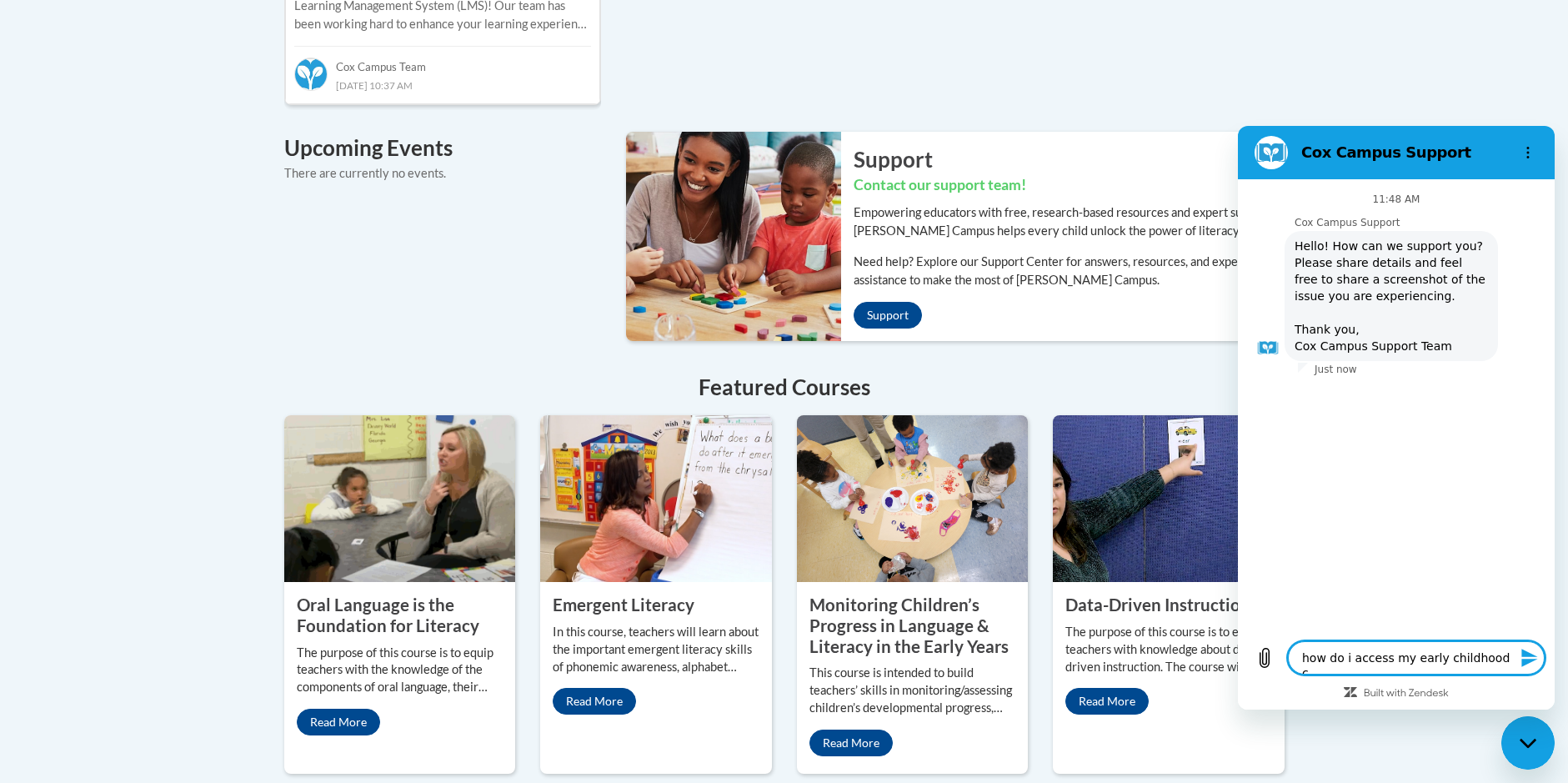
type textarea "x"
type textarea "how do i access my early childhood cha"
type textarea "x"
type textarea "how do i access my early childhood cham"
type textarea "x"
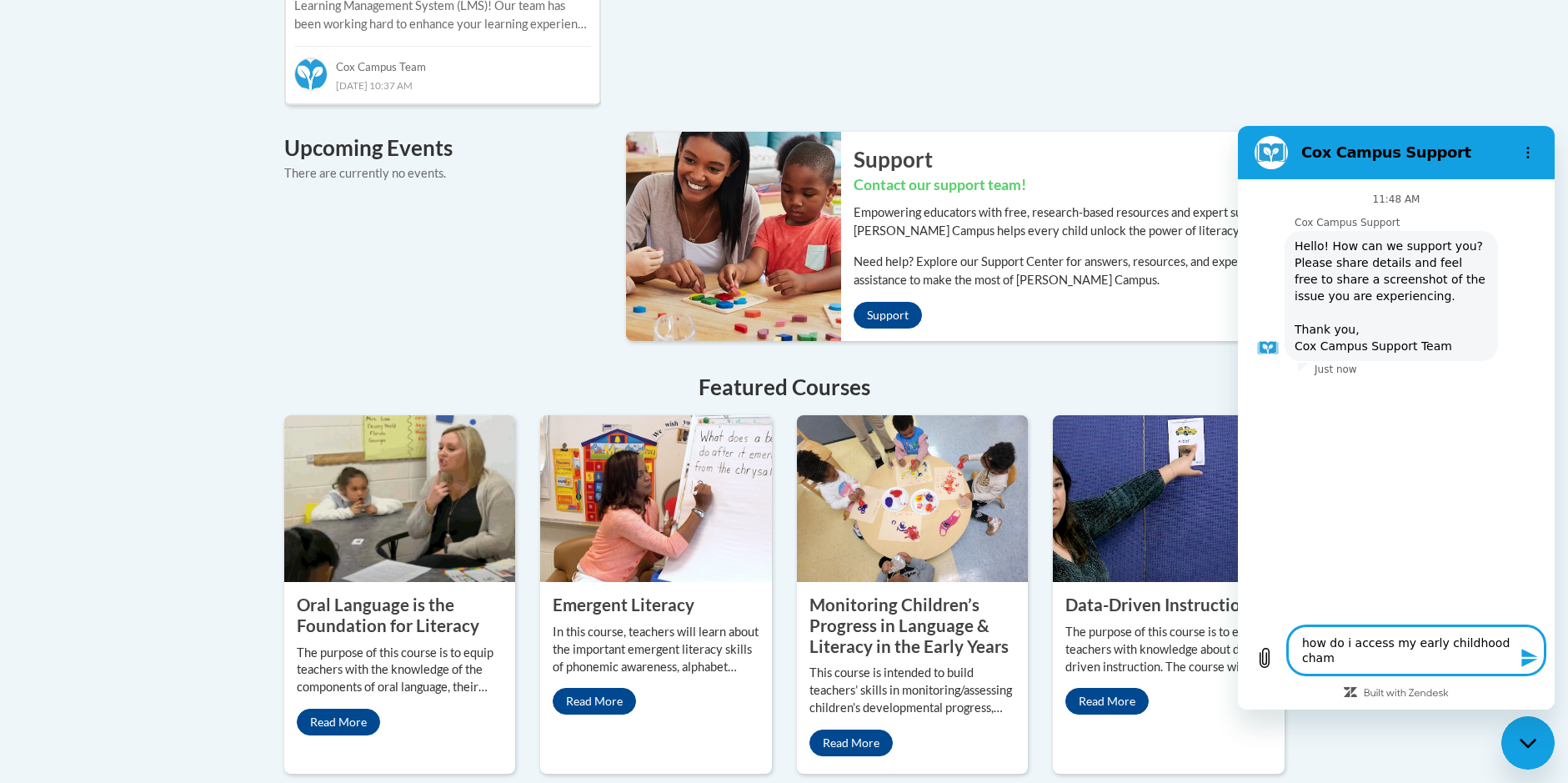
type textarea "how do i access my early childhood champ"
type textarea "x"
type textarea "how do i access my early childhood champi"
type textarea "x"
type textarea "how do i access my early childhood champio"
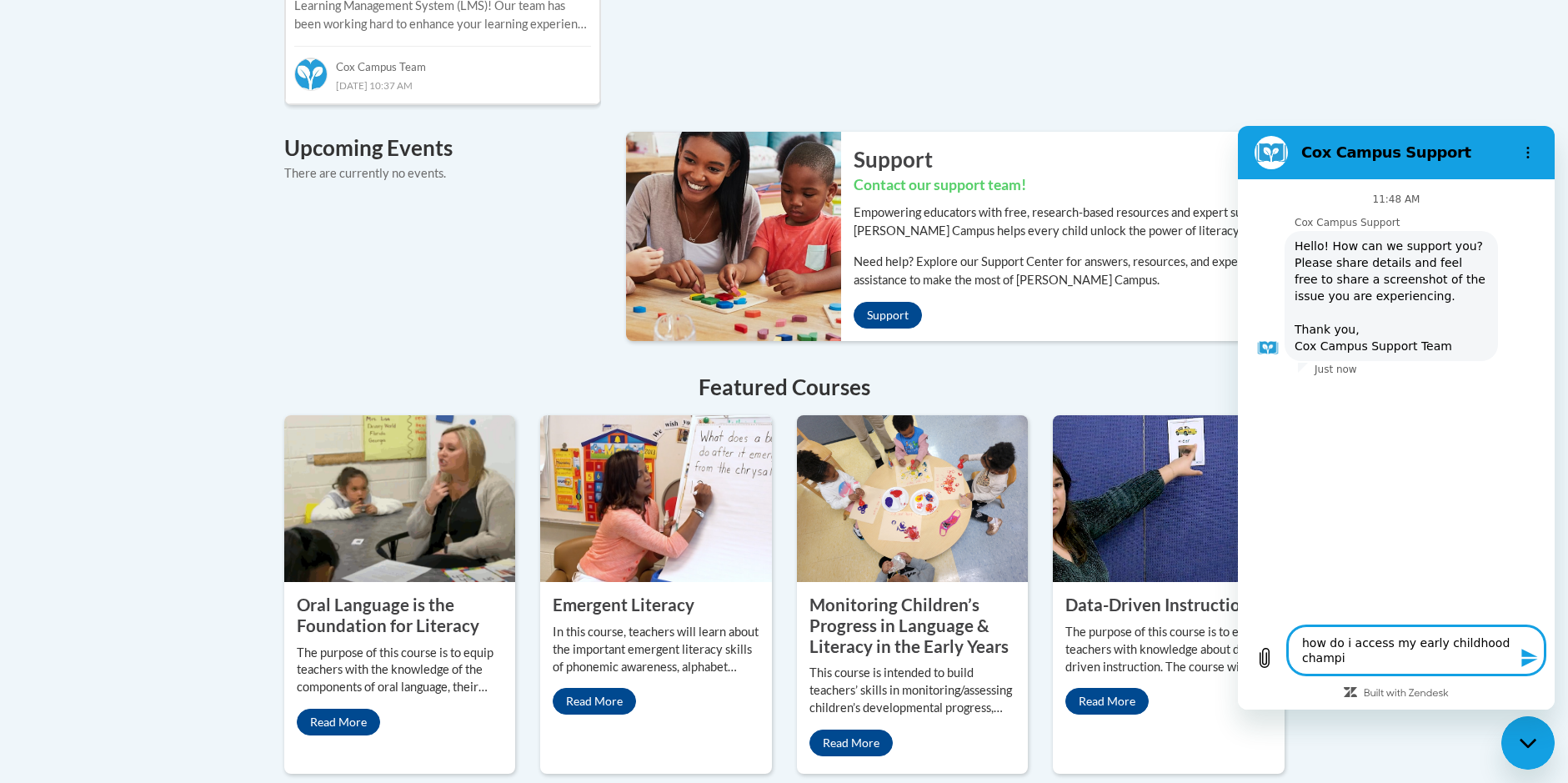
type textarea "x"
type textarea "how do i access my early childhood champiom"
type textarea "x"
type textarea "how do i access my early childhood champio"
type textarea "x"
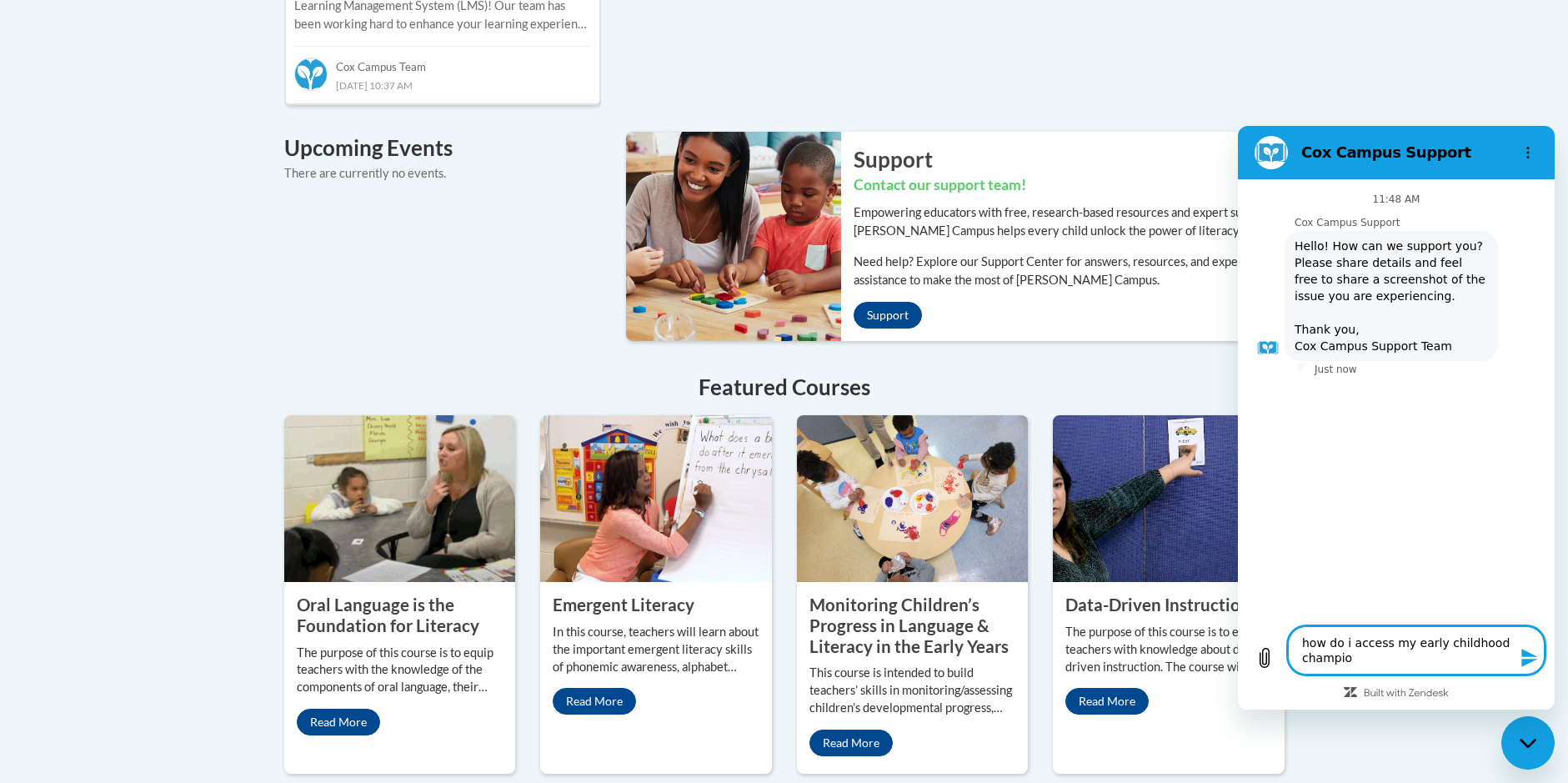
type textarea "how do i access my early childhood champion"
type textarea "x"
type textarea "how do i access my early childhood champion"
type textarea "x"
type textarea "how do i access my early childhood champion c"
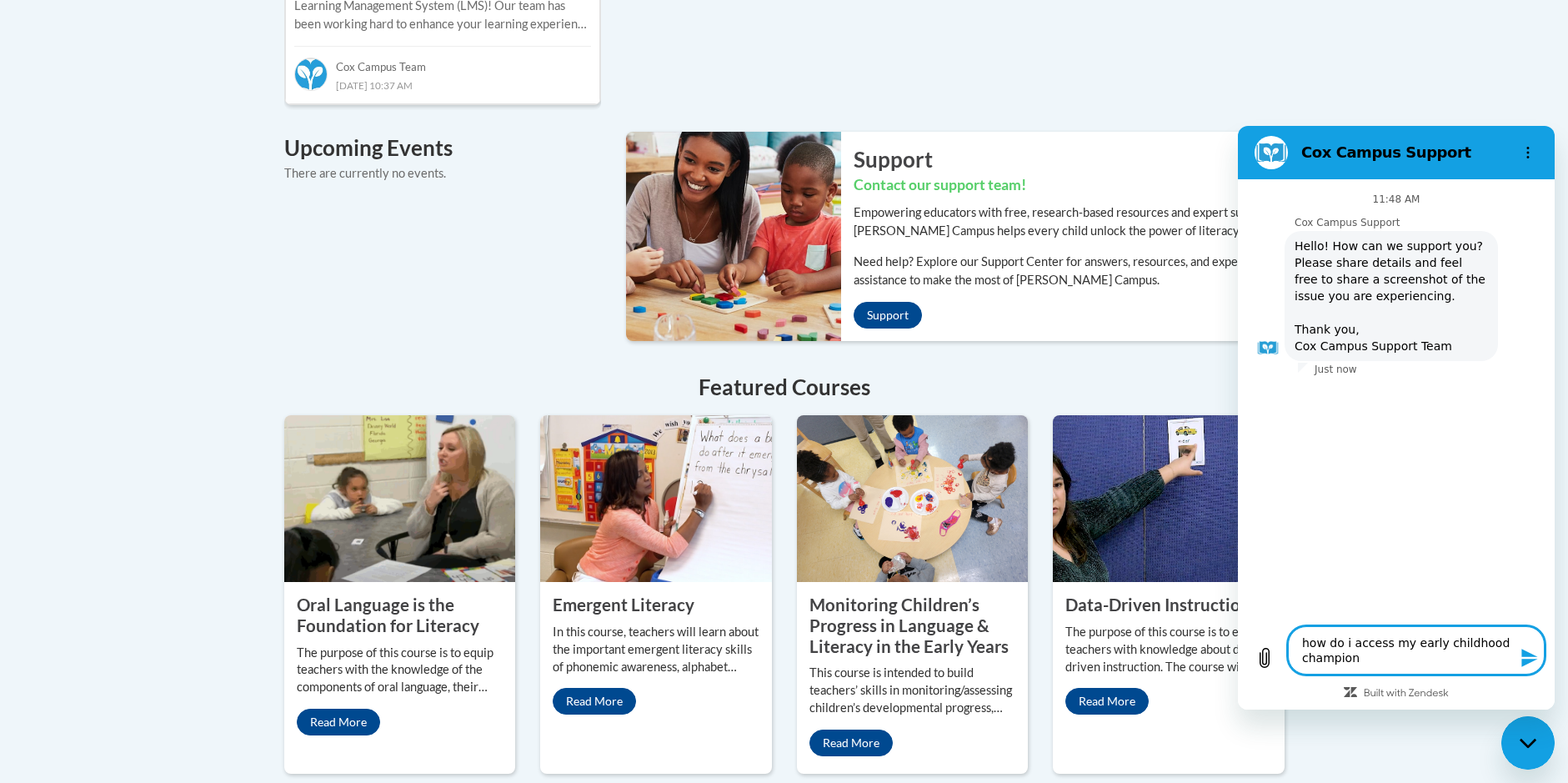
type textarea "x"
type textarea "how do i access my early childhood champion co"
type textarea "x"
type textarea "how do i access my early childhood champion cou"
type textarea "x"
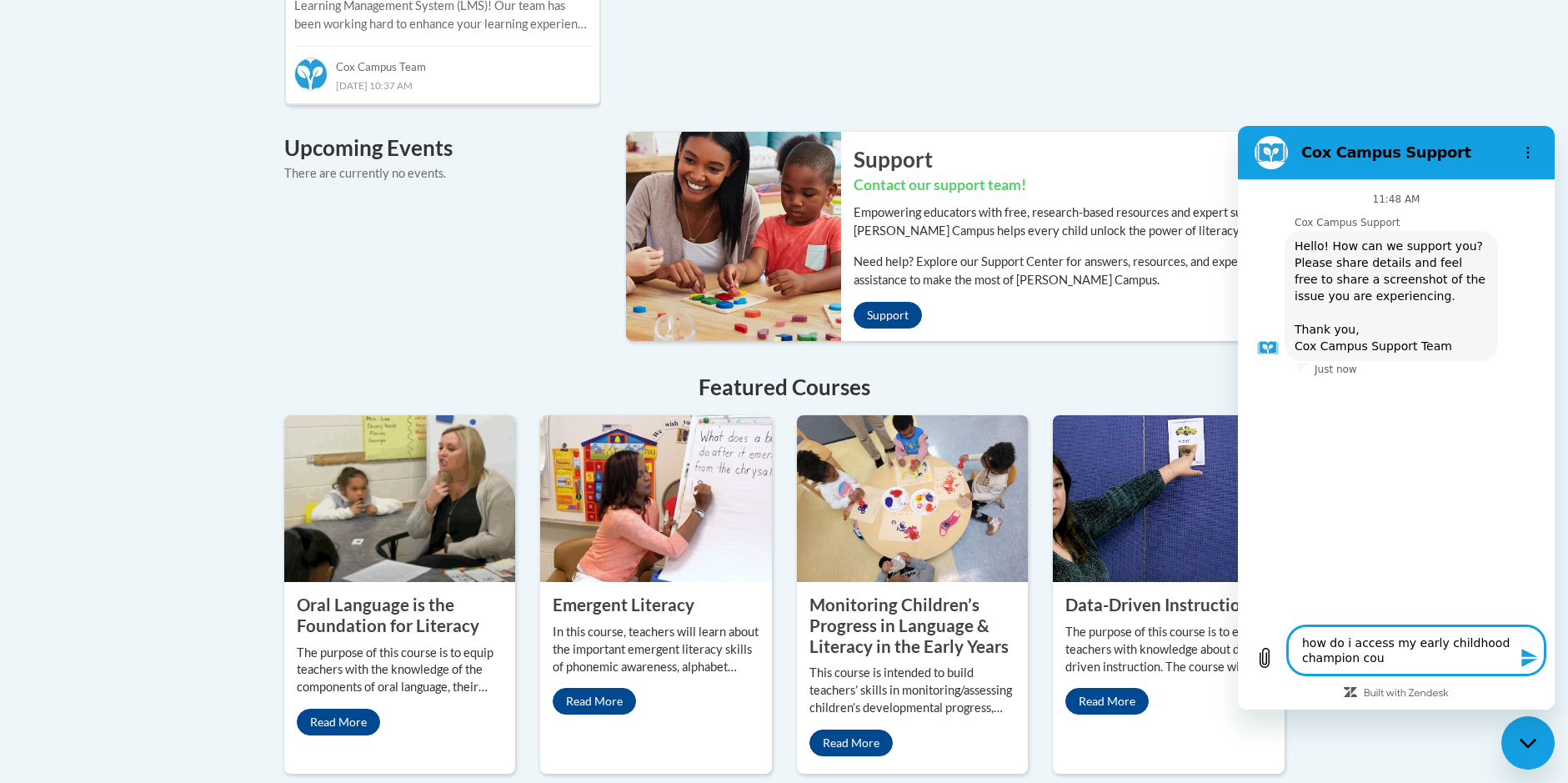
type textarea "how do i access my early childhood champion cour"
type textarea "x"
type textarea "how do i access my early childhood champion cours"
type textarea "x"
type textarea "how do i access my early childhood champion course"
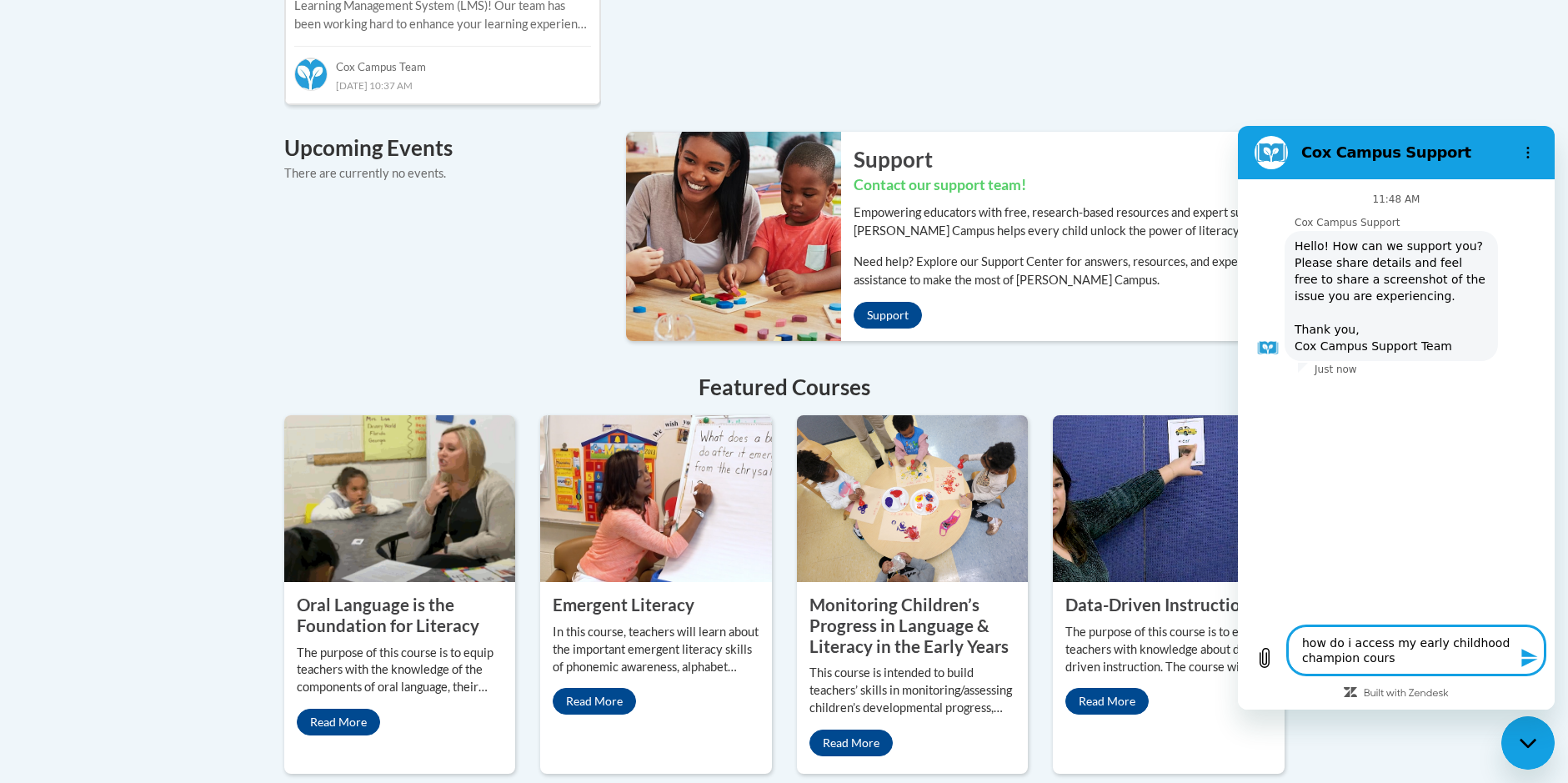
type textarea "x"
type textarea "how do i access my early childhood champion courses"
type textarea "x"
type textarea "how do i access my early childhood champion courses"
click at [1530, 662] on icon "Send message" at bounding box center [1529, 657] width 16 height 18
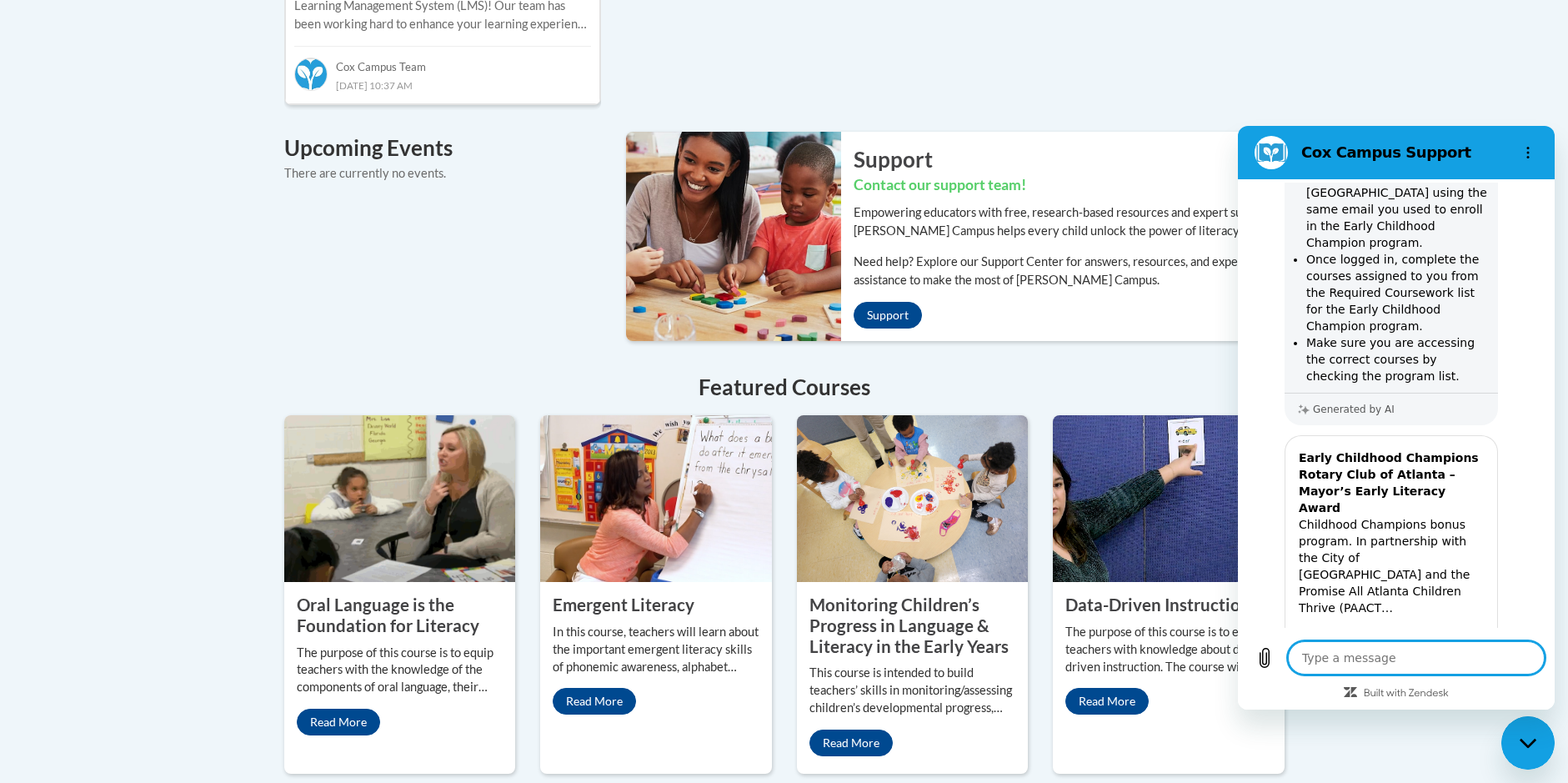
type textarea "x"
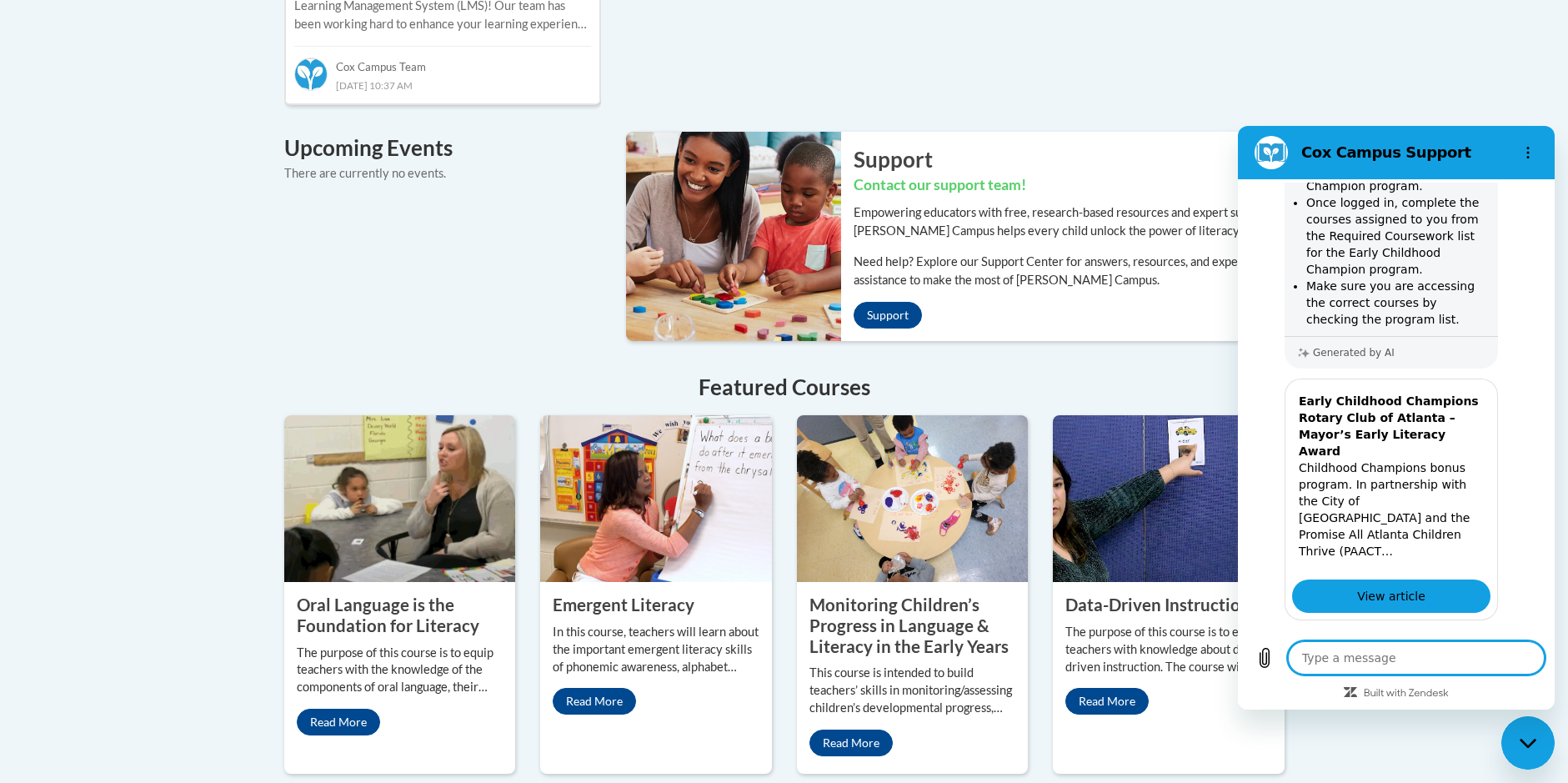
scroll to position [383, 0]
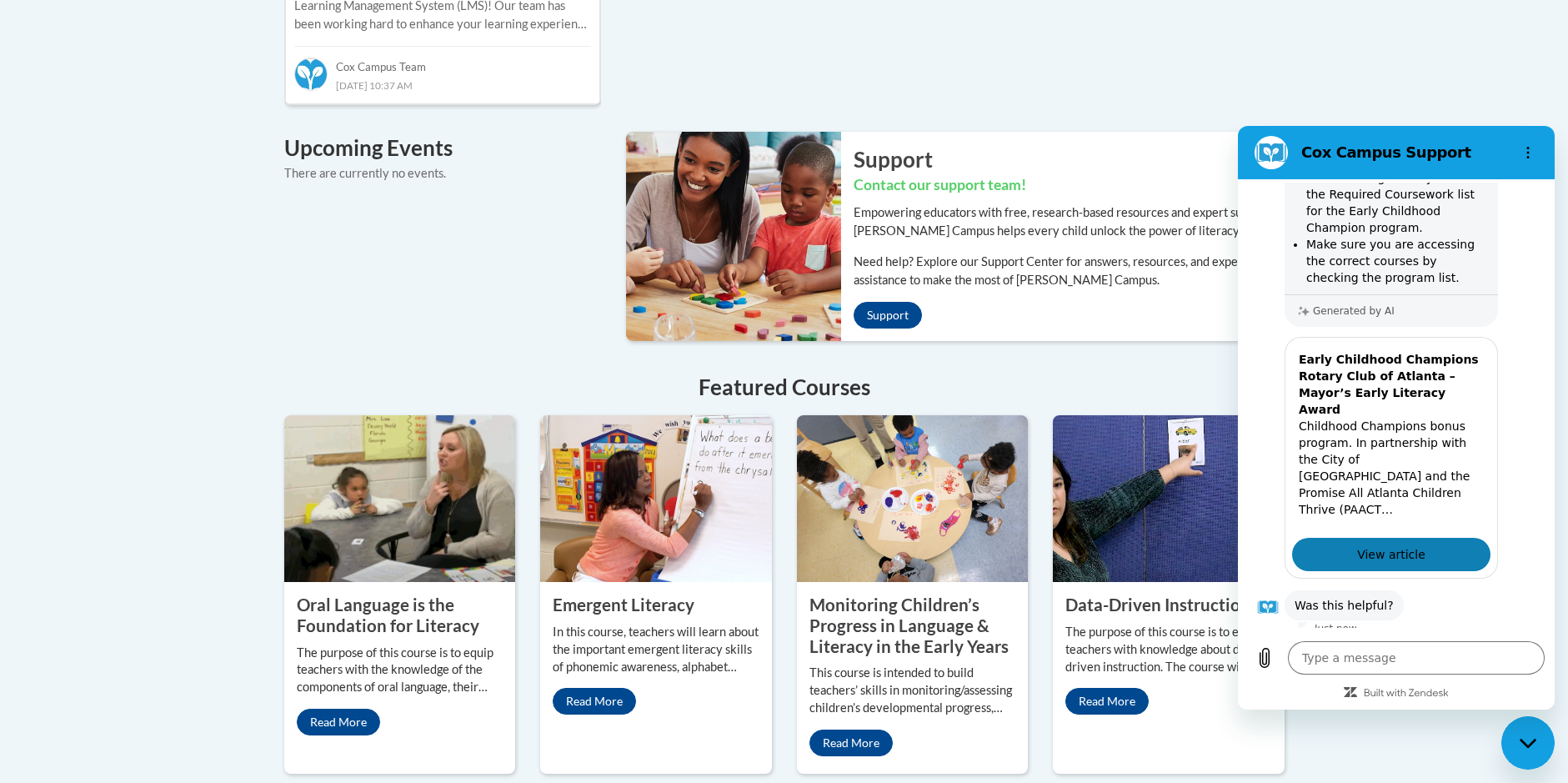
click at [1392, 544] on span "View article" at bounding box center [1392, 554] width 68 height 20
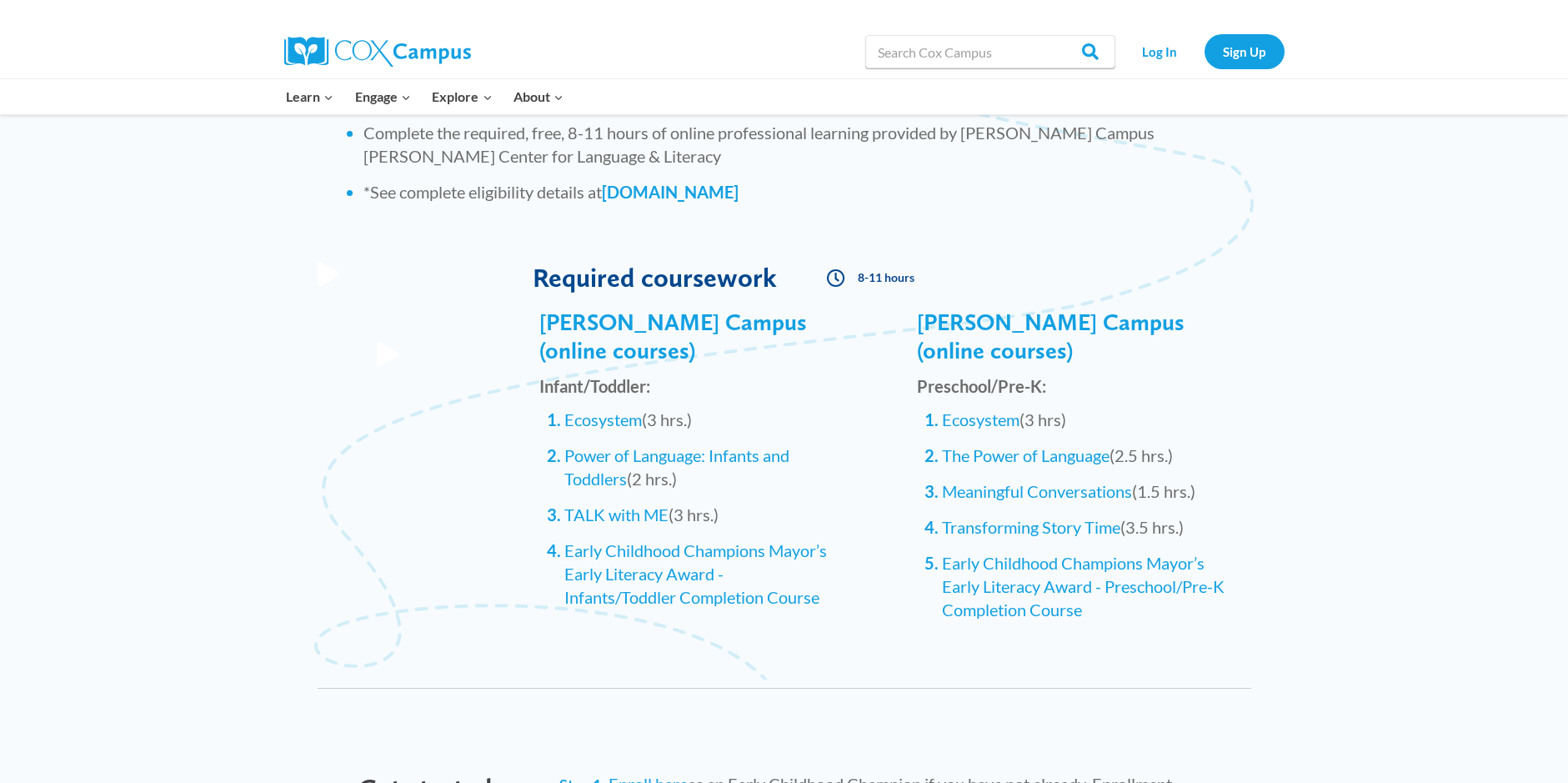
scroll to position [1584, 0]
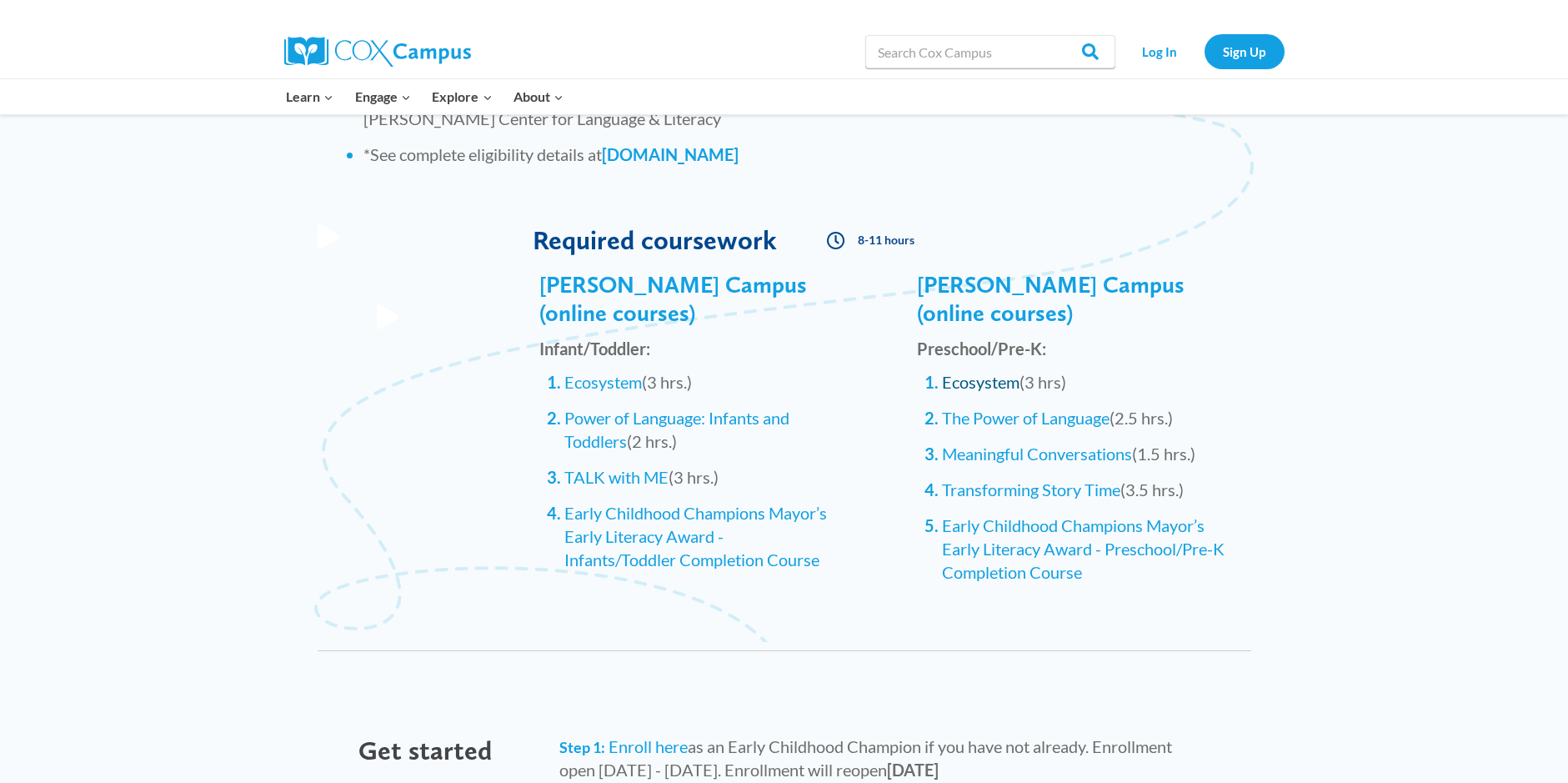
click at [991, 372] on link "Ecosystem" at bounding box center [981, 382] width 78 height 20
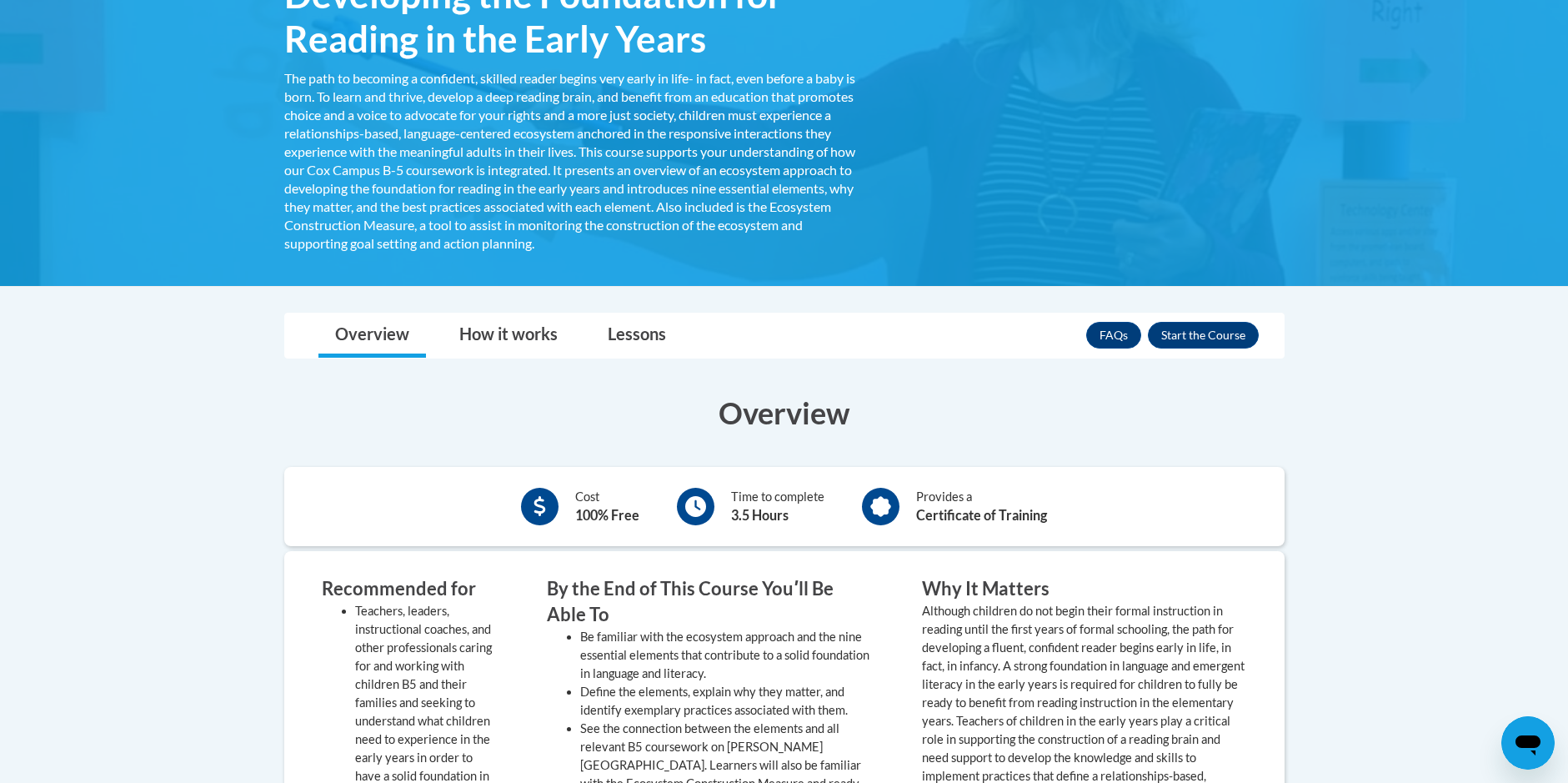
scroll to position [167, 0]
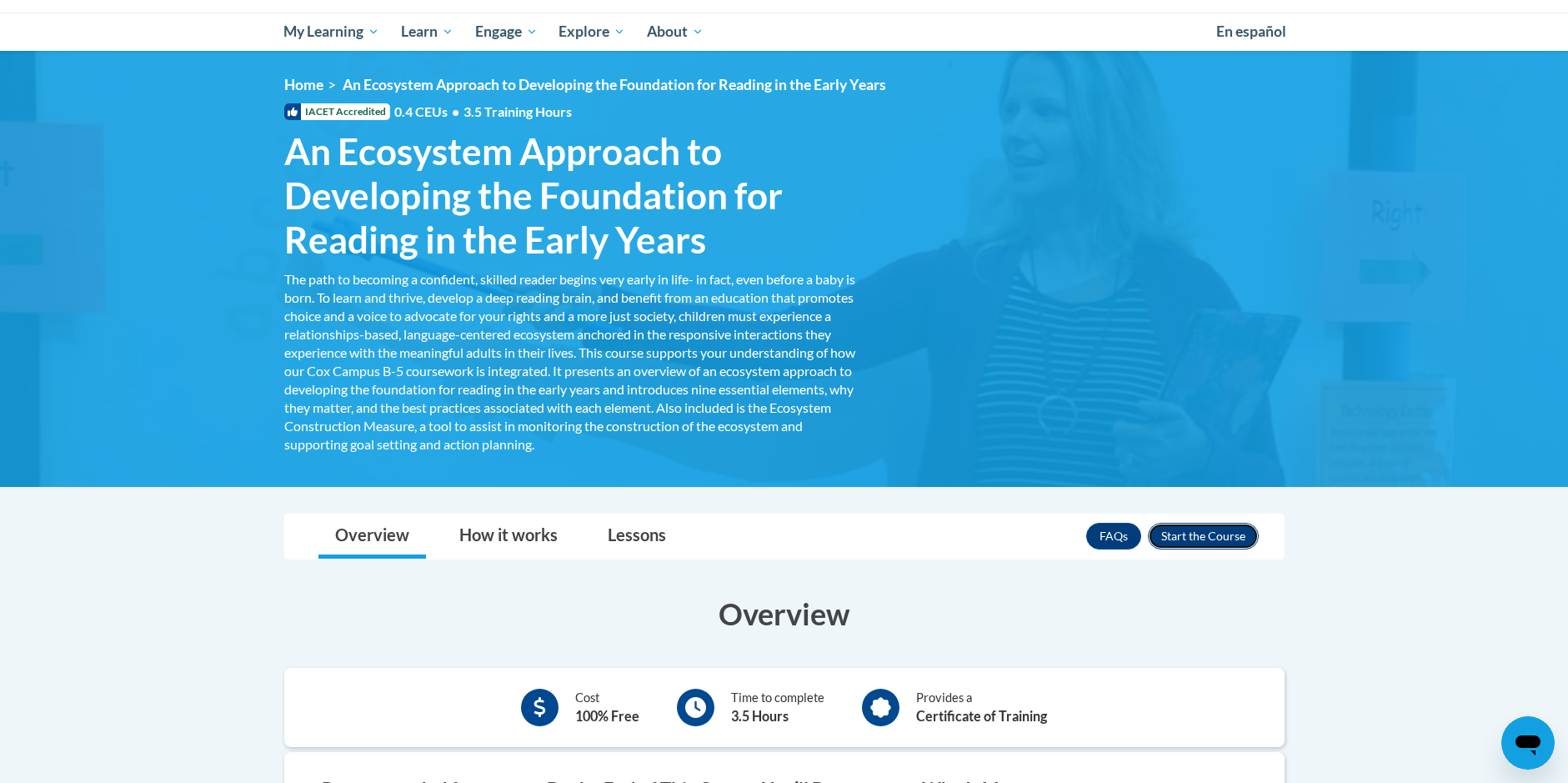
click at [1191, 534] on button "Enroll" at bounding box center [1203, 536] width 111 height 27
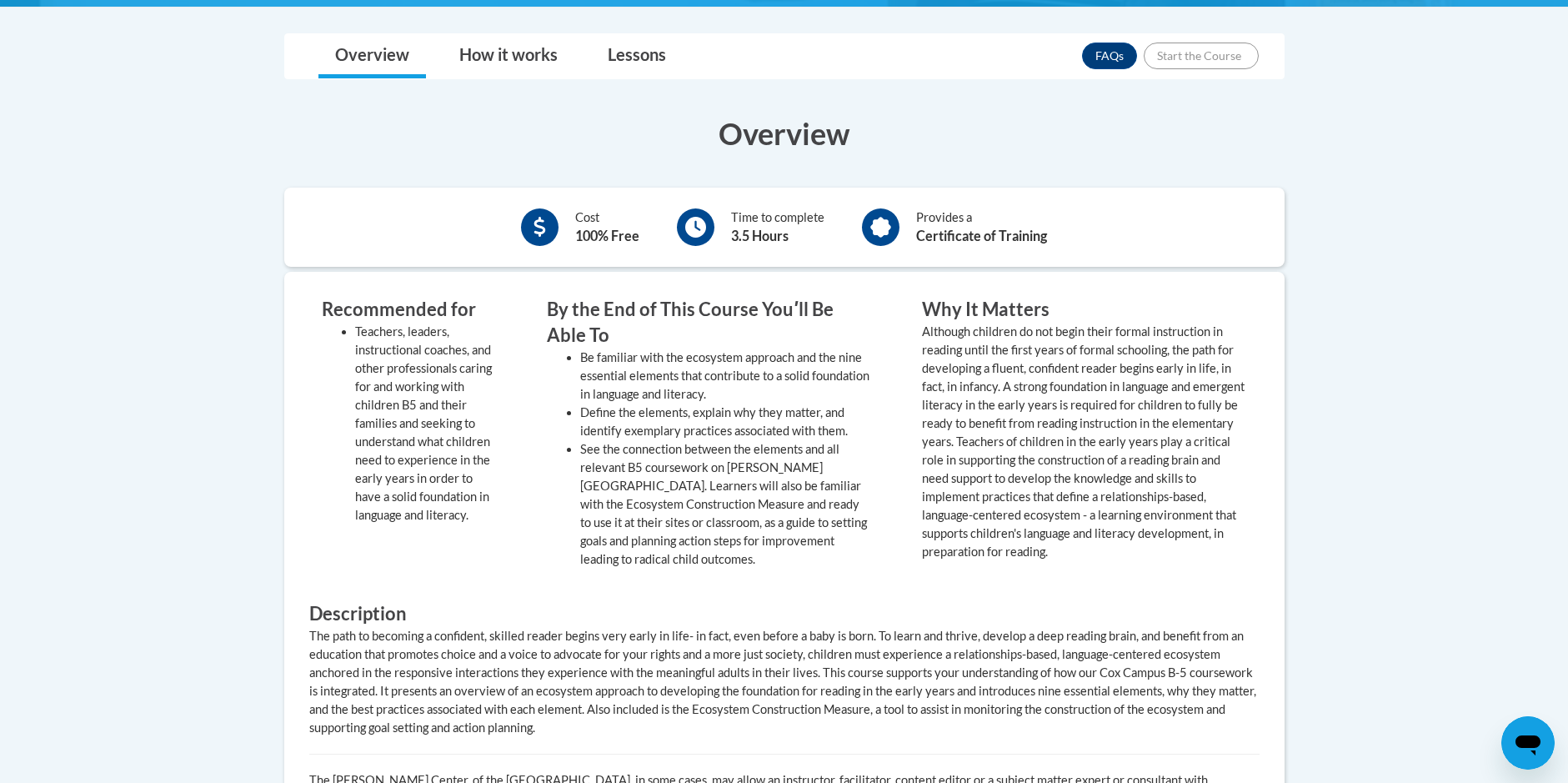
scroll to position [250, 0]
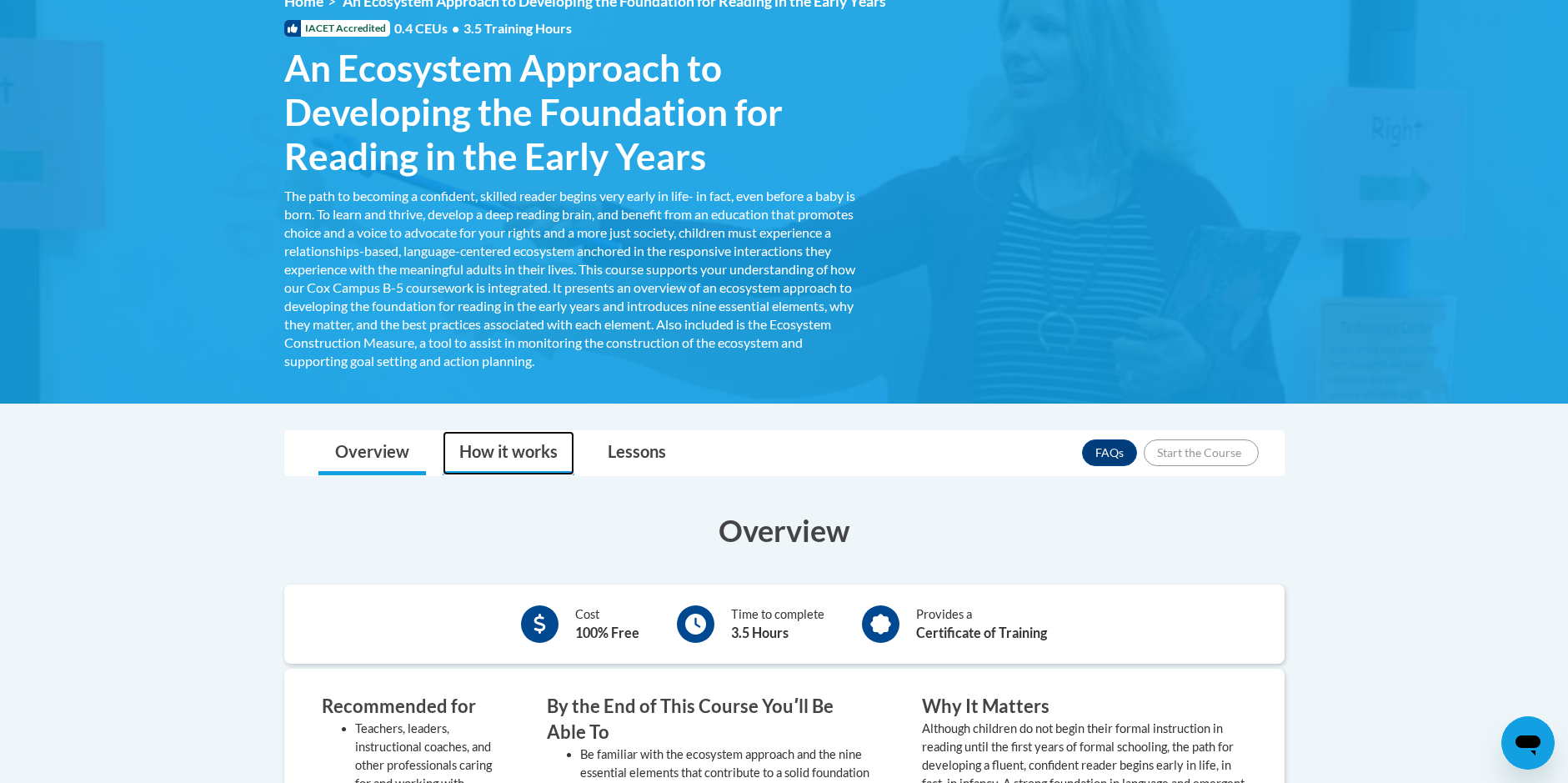
click at [488, 457] on link "How it works" at bounding box center [508, 453] width 132 height 44
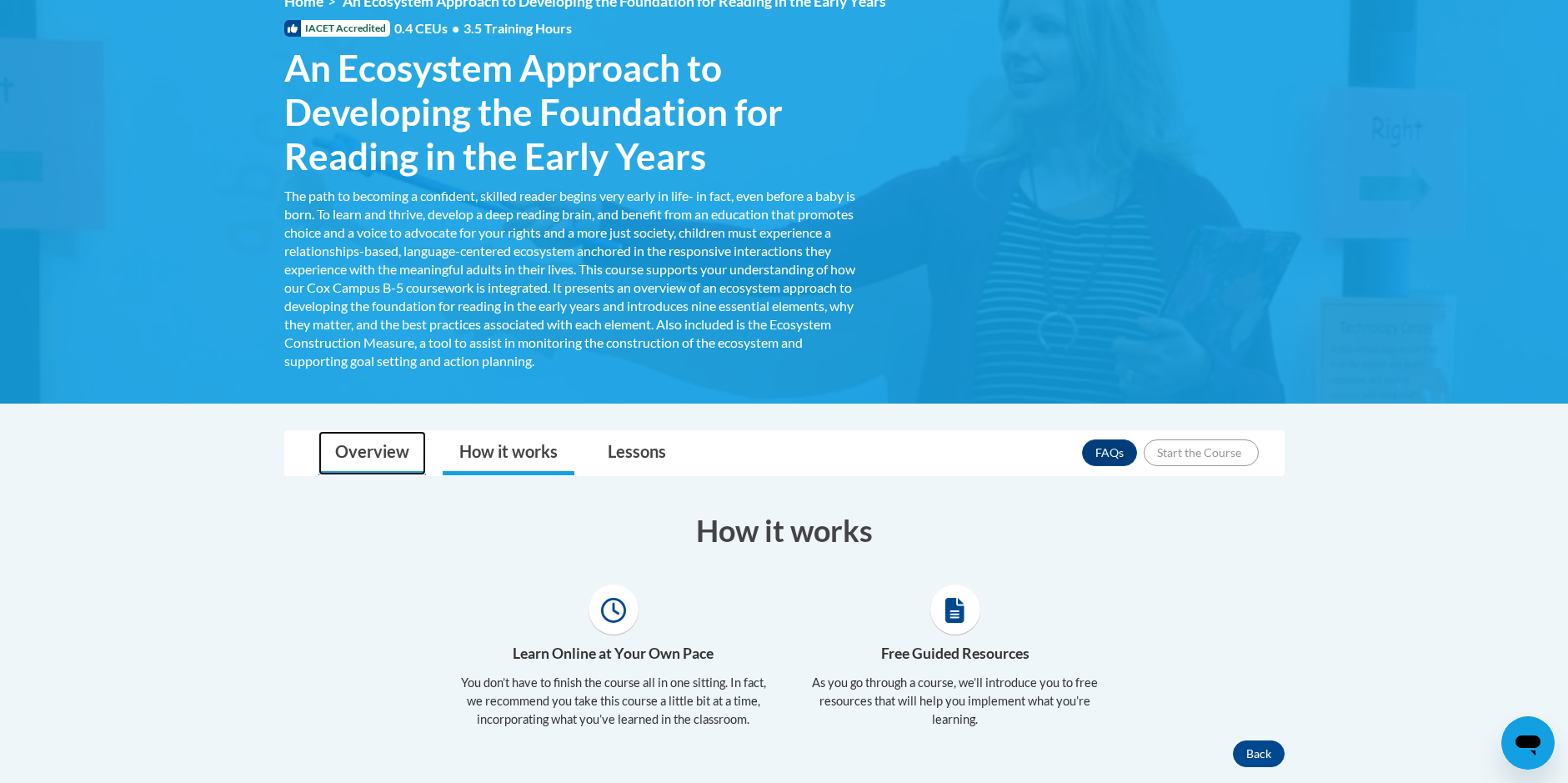
click at [357, 459] on link "Overview" at bounding box center [372, 453] width 108 height 44
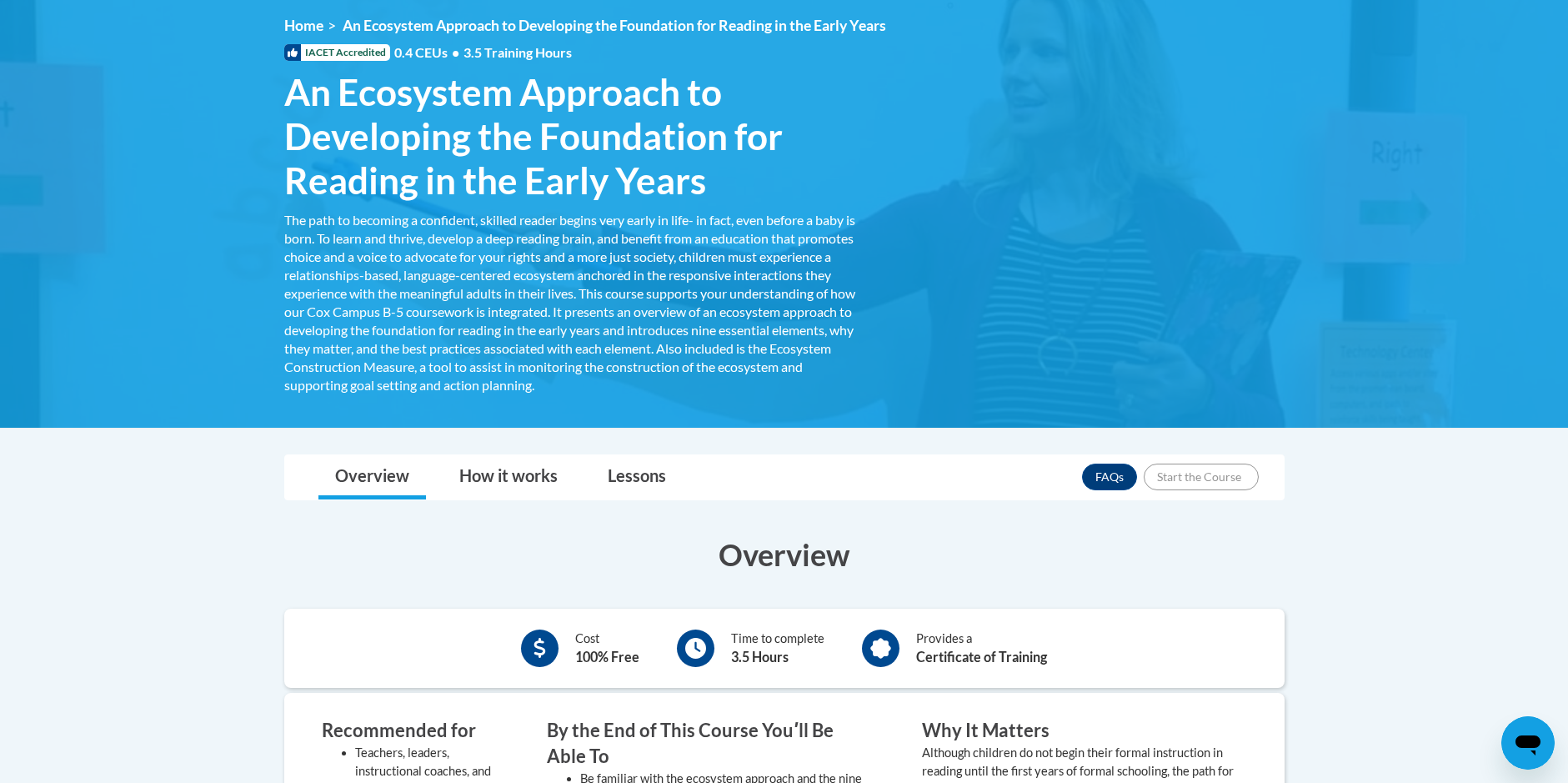
scroll to position [0, 0]
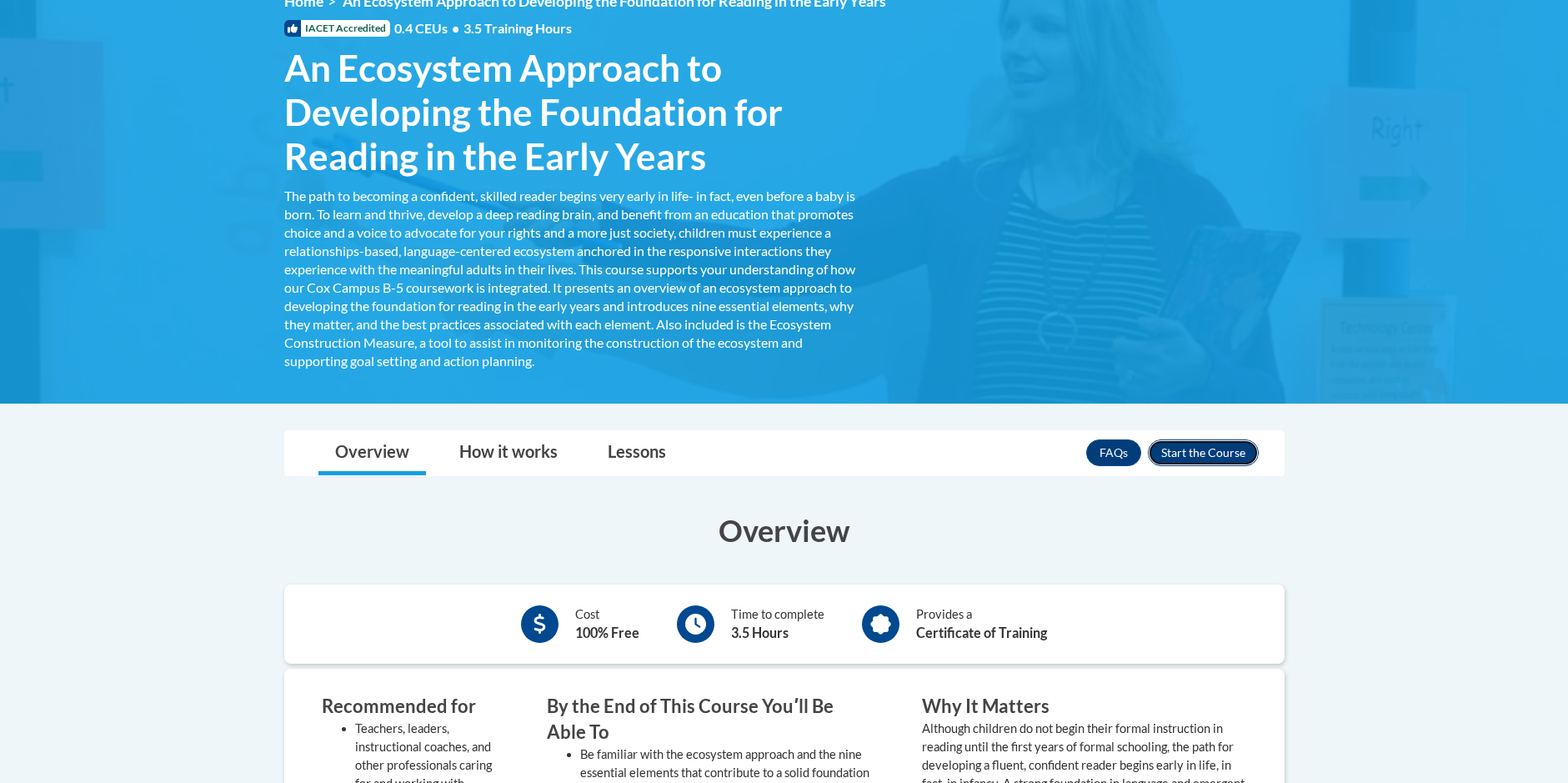
drag, startPoint x: 0, startPoint y: 0, endPoint x: 1209, endPoint y: 451, distance: 1290.4
click at [1209, 451] on button "Enroll" at bounding box center [1203, 453] width 111 height 27
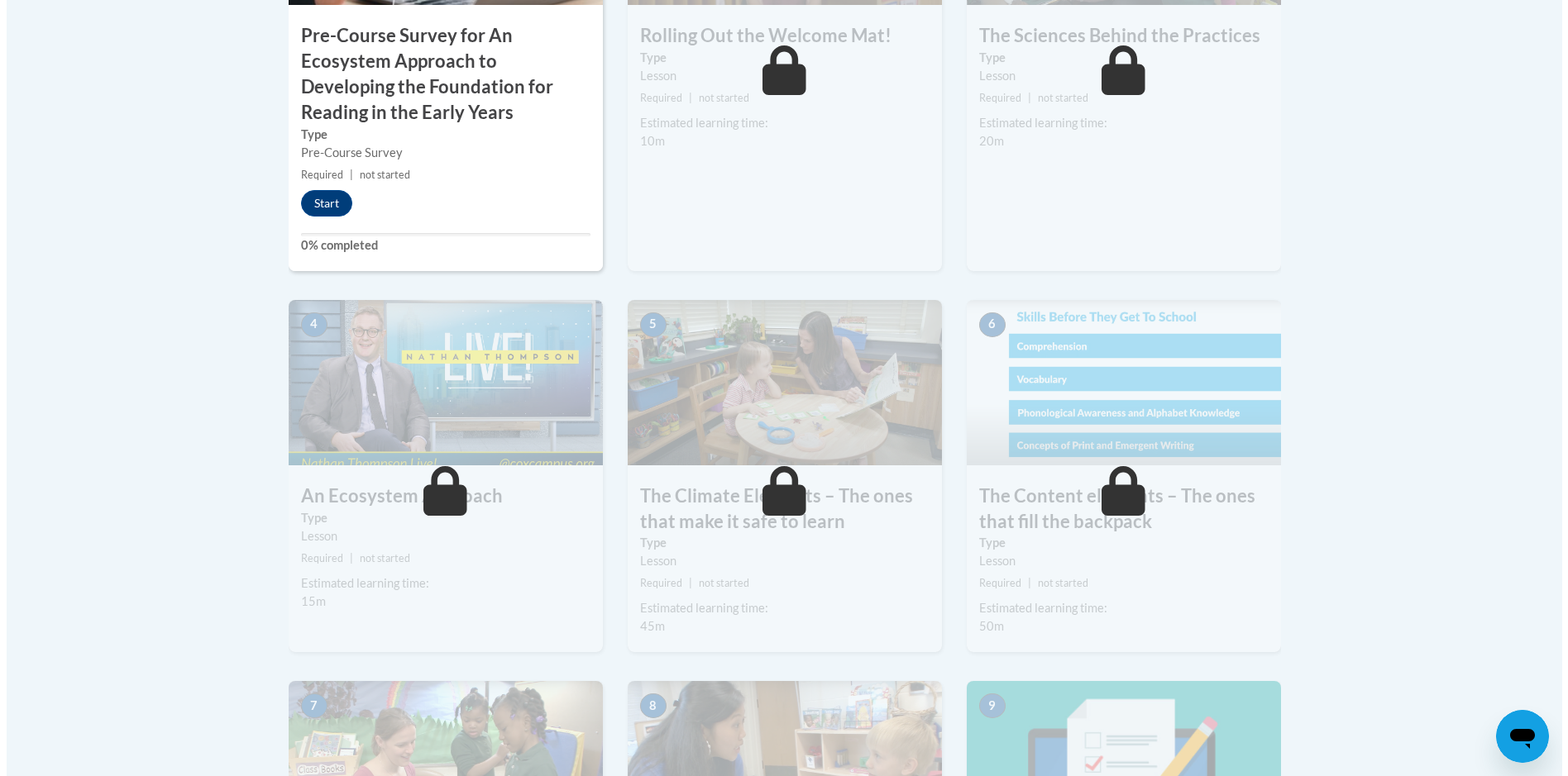
scroll to position [495, 0]
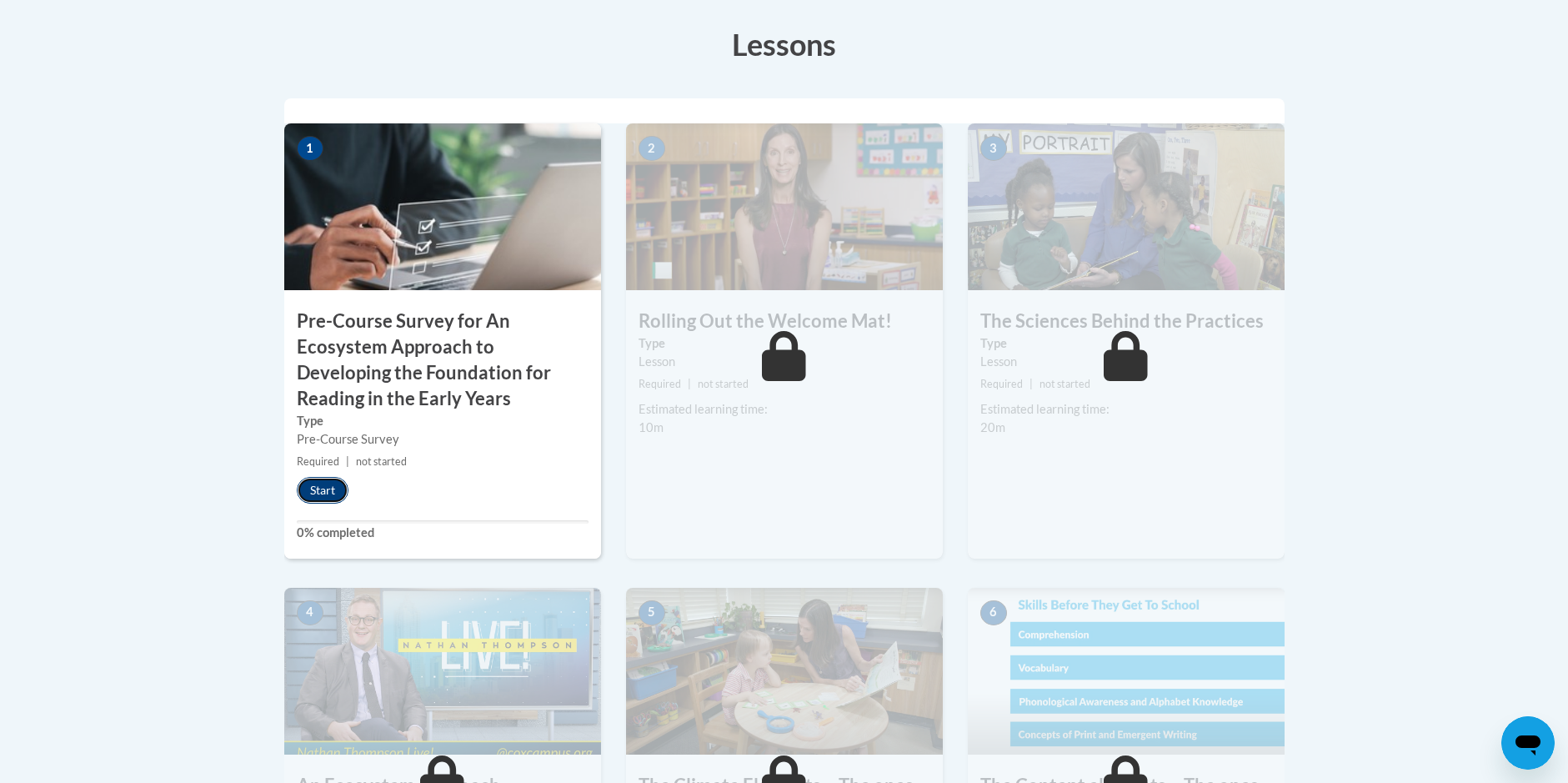
click at [326, 486] on button "Start" at bounding box center [323, 490] width 52 height 27
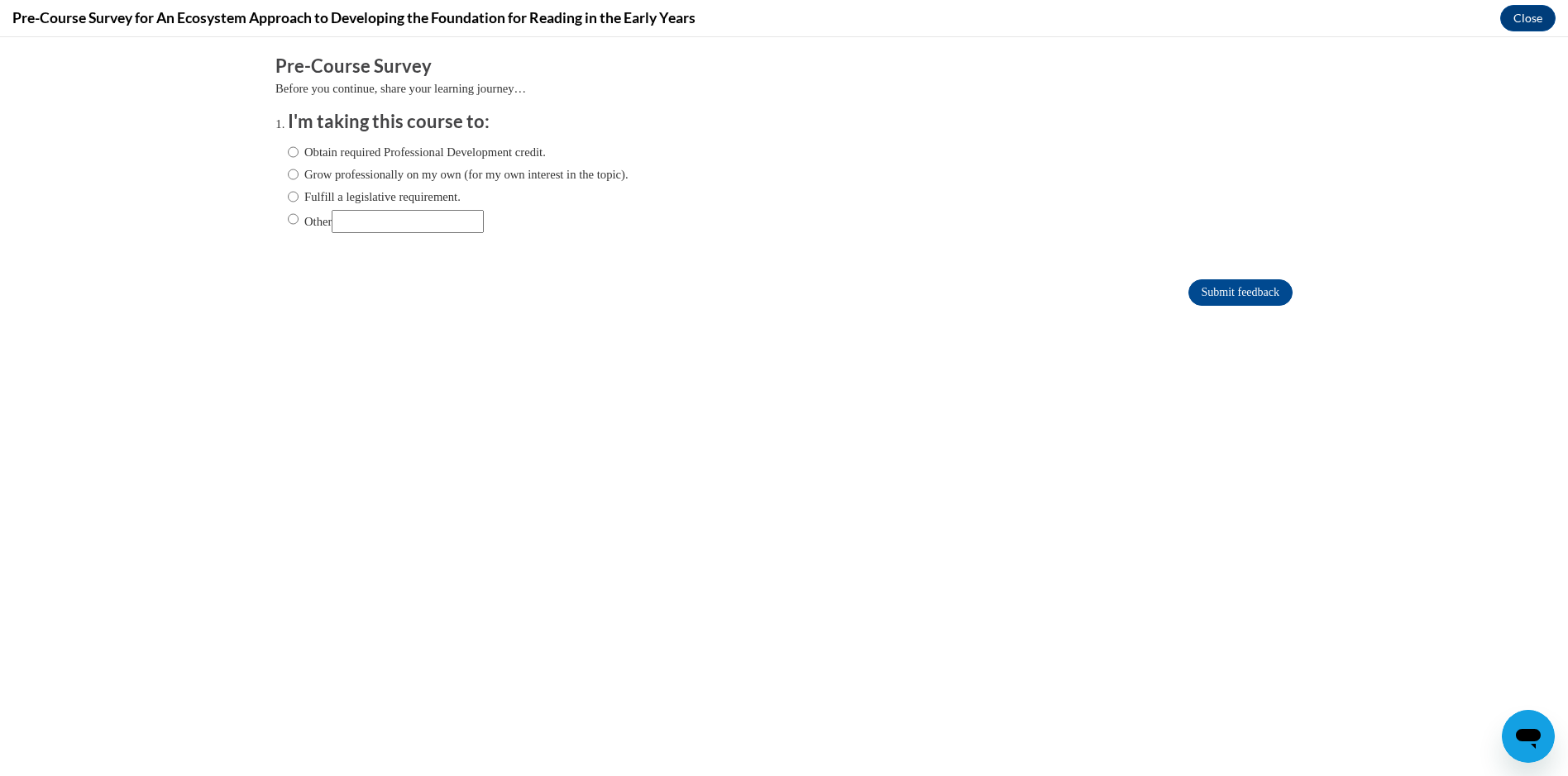
scroll to position [0, 0]
click at [287, 151] on input "Obtain required Professional Development credit." at bounding box center [292, 151] width 10 height 18
radio input "true"
click at [1188, 280] on input "Submit feedback" at bounding box center [1239, 293] width 104 height 26
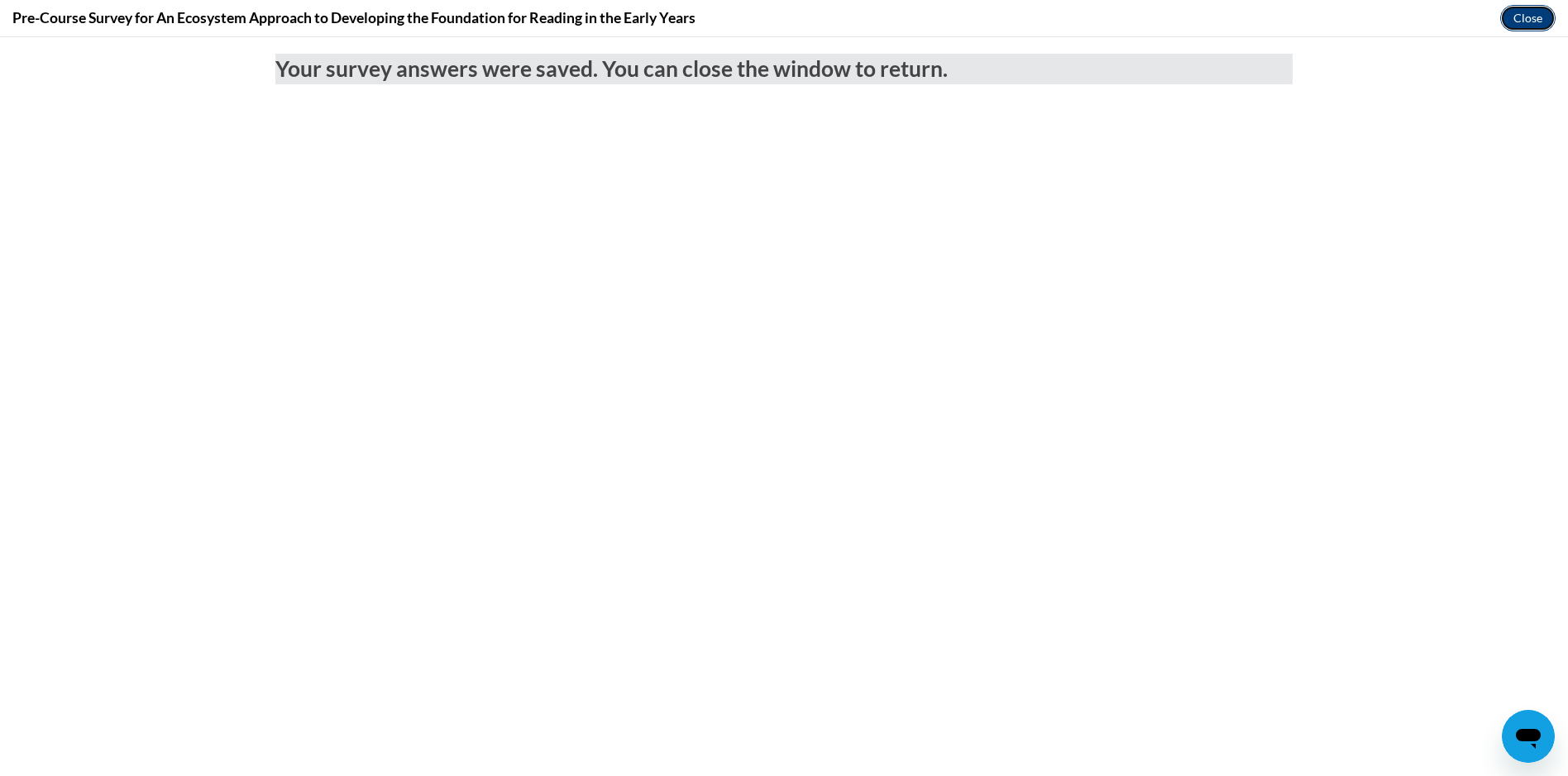
drag, startPoint x: 1515, startPoint y: 8, endPoint x: 1516, endPoint y: 37, distance: 29.0
click at [1515, 8] on button "Close" at bounding box center [1527, 18] width 55 height 26
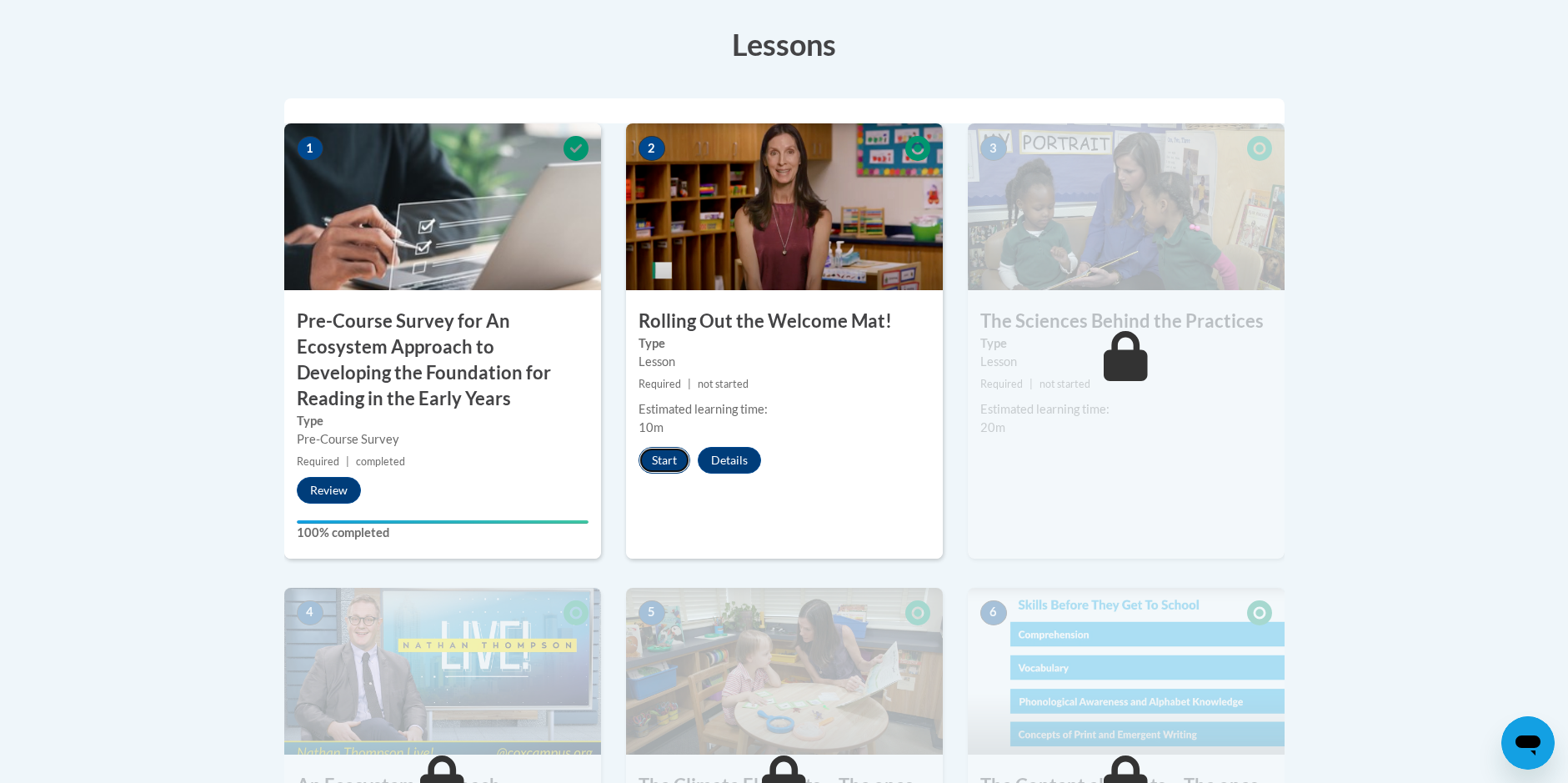
click at [664, 459] on button "Start" at bounding box center [665, 460] width 52 height 27
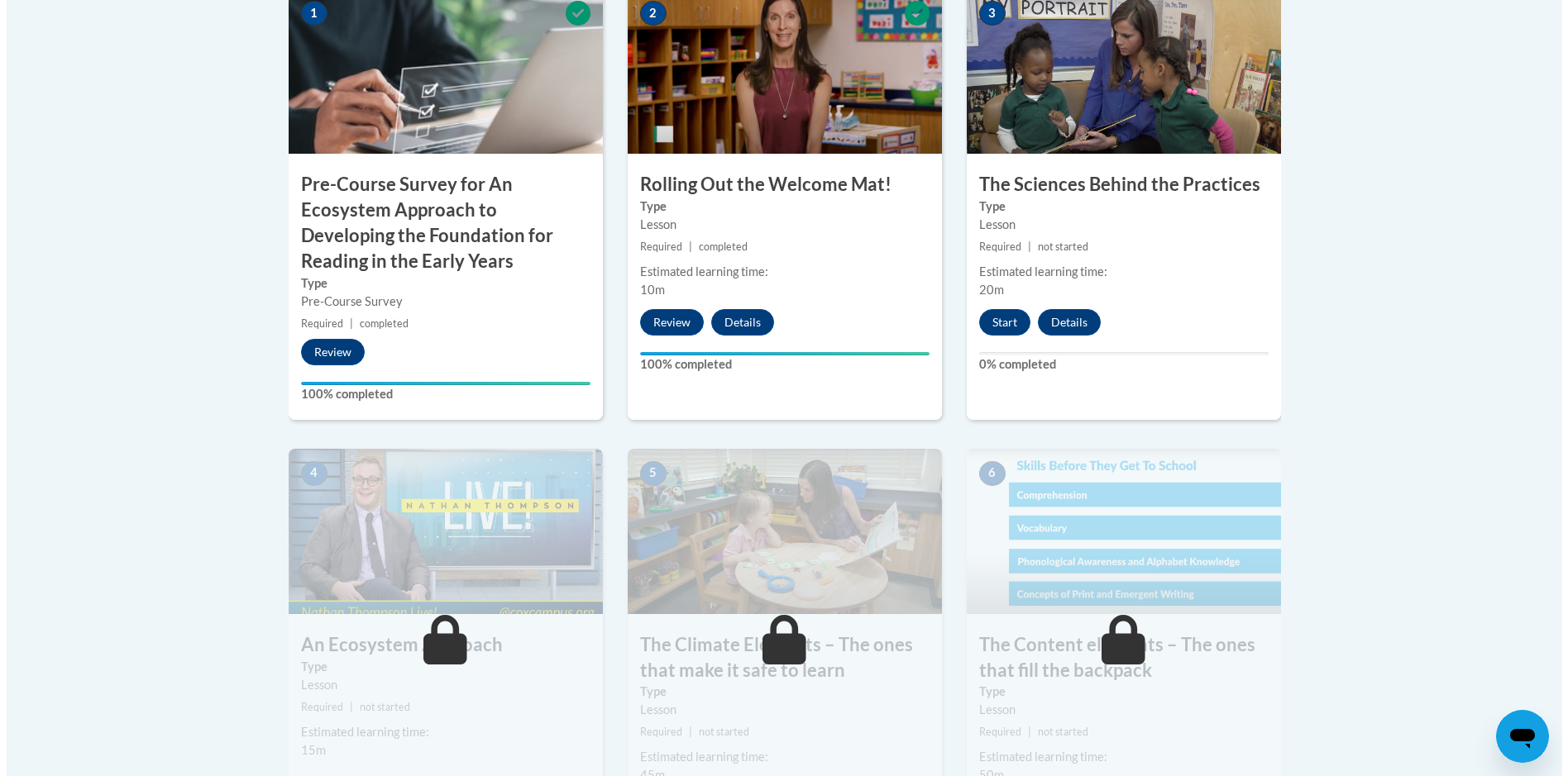
scroll to position [601, 0]
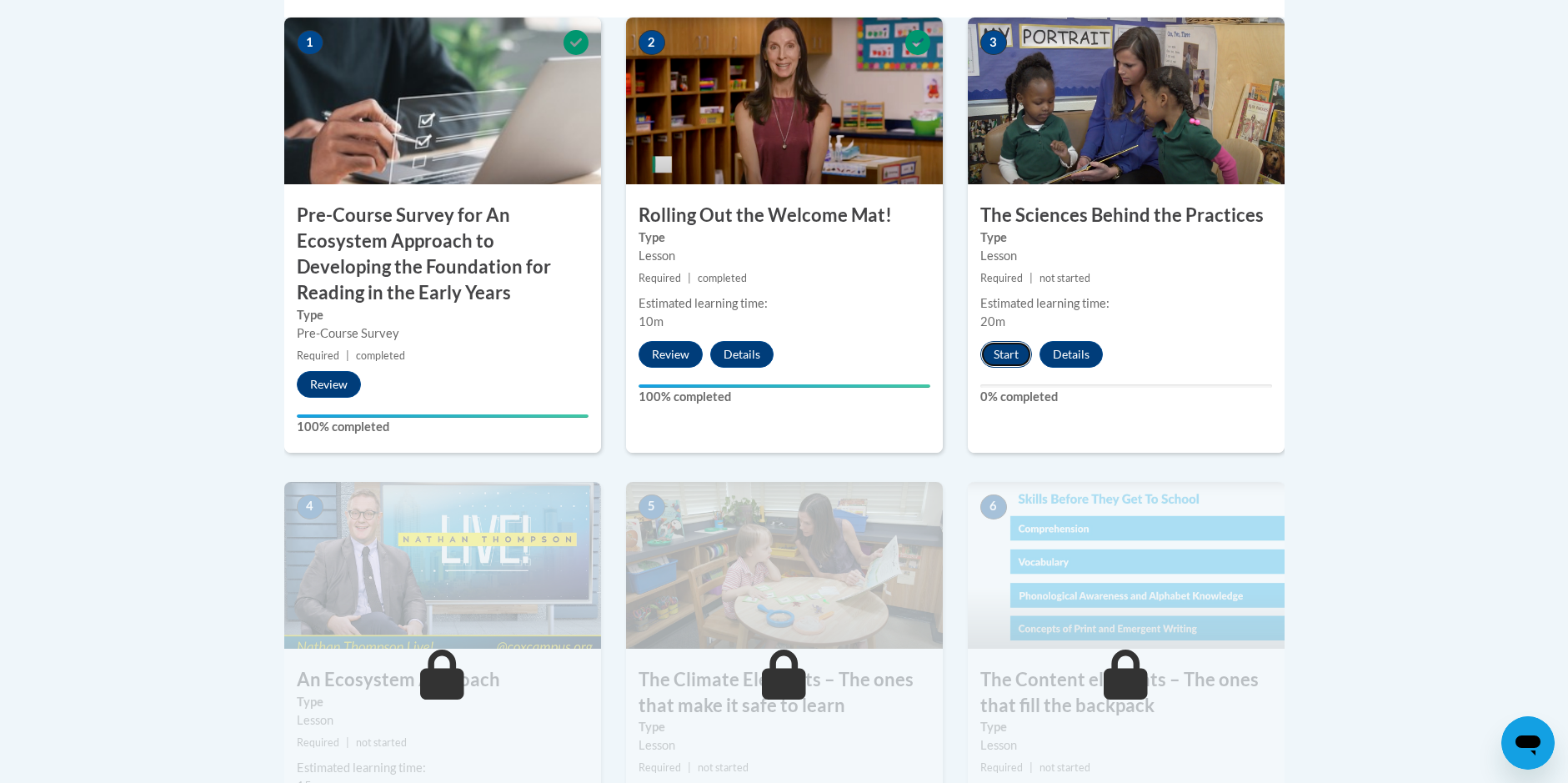
click at [1003, 347] on button "Start" at bounding box center [1007, 354] width 52 height 27
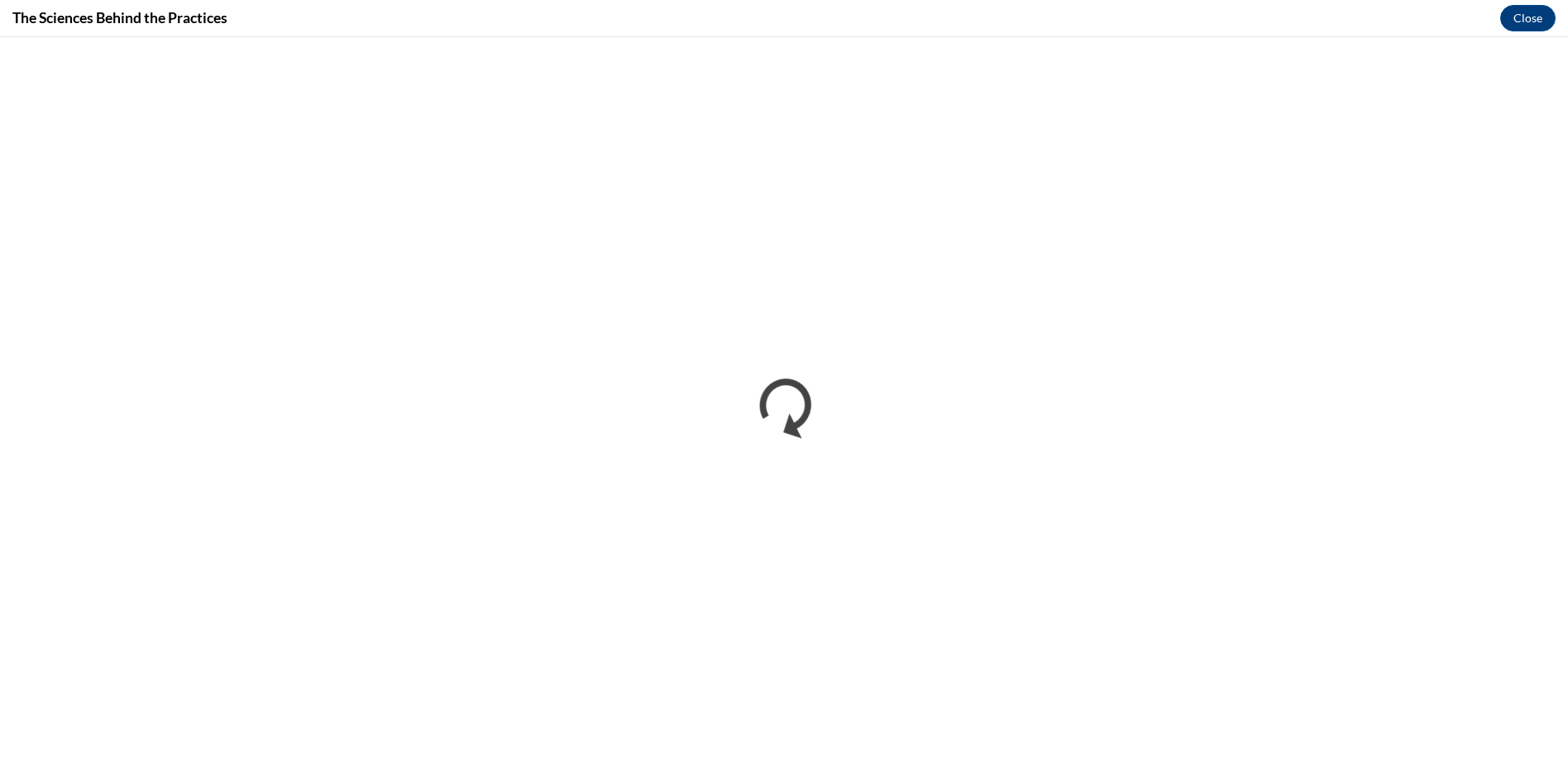
scroll to position [0, 0]
